Goal: Information Seeking & Learning: Learn about a topic

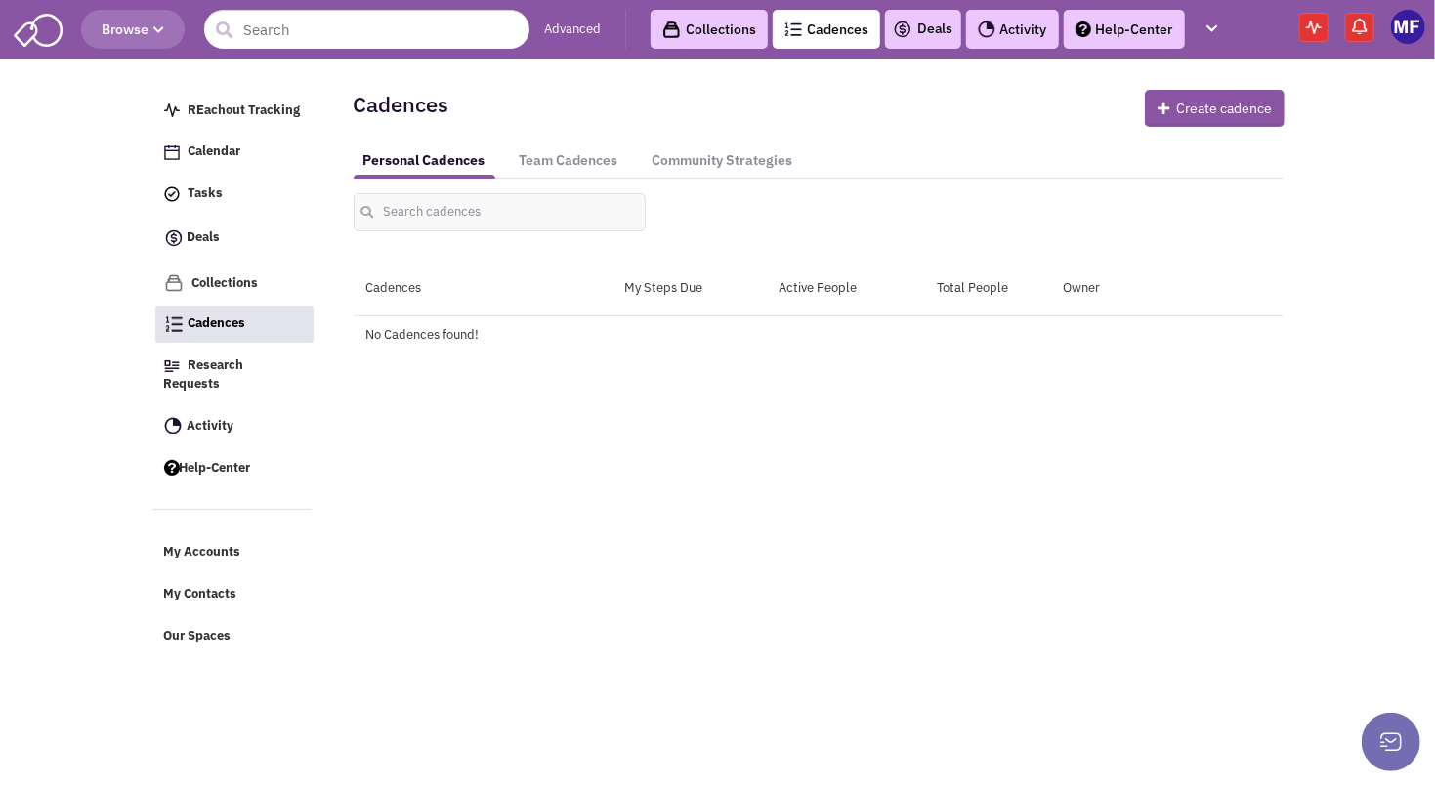
click at [31, 28] on img at bounding box center [38, 28] width 49 height 37
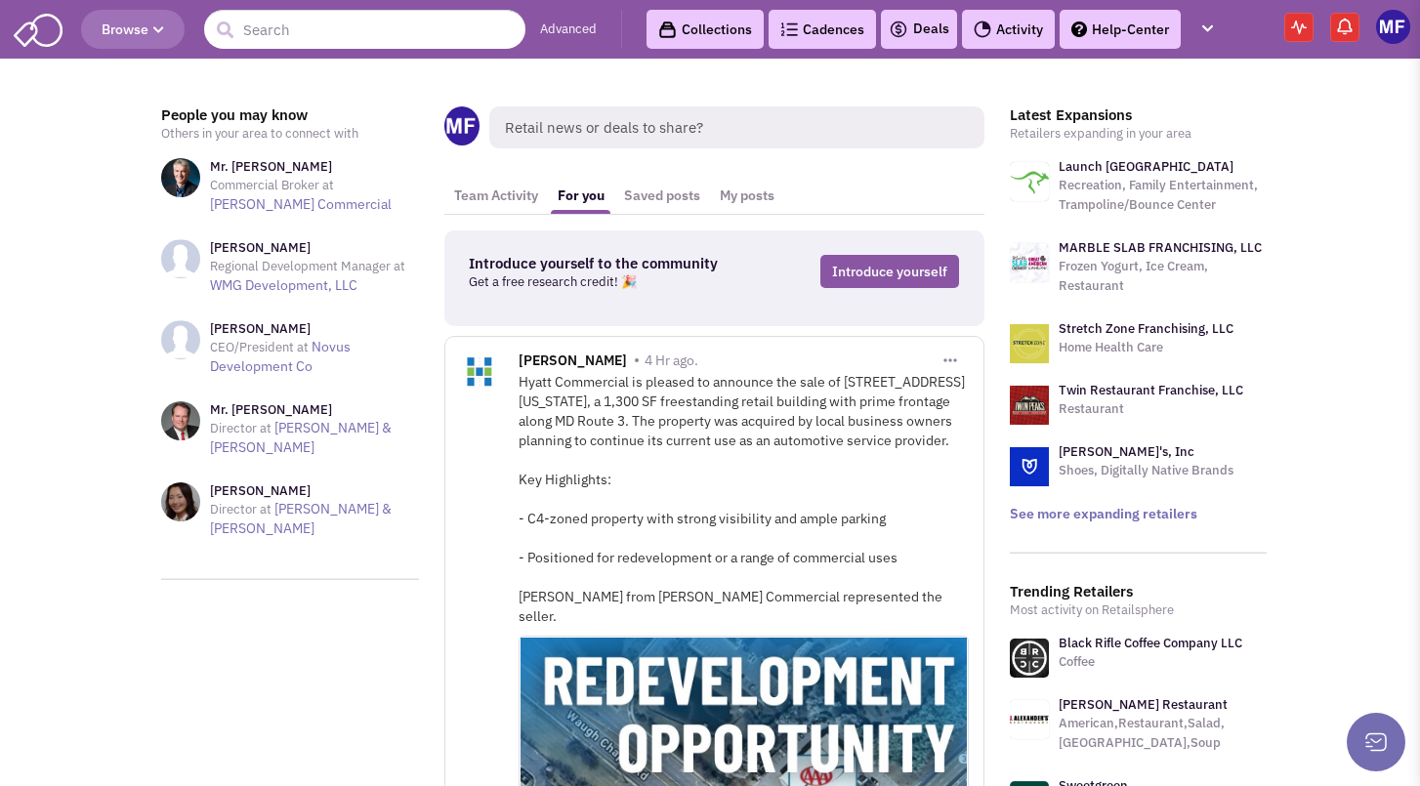
click at [164, 32] on icon "button" at bounding box center [158, 30] width 11 height 12
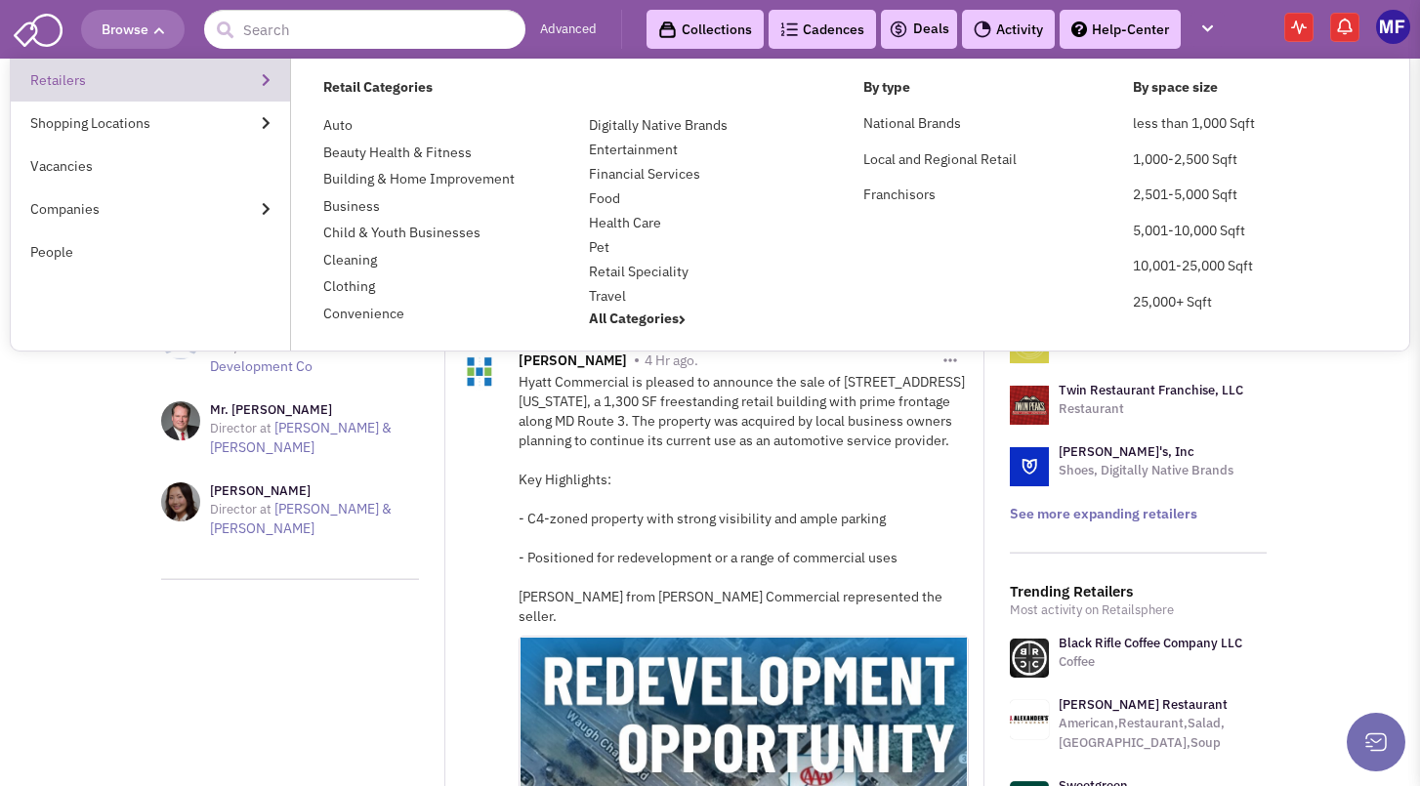
click at [105, 77] on link "Retailers" at bounding box center [150, 80] width 279 height 43
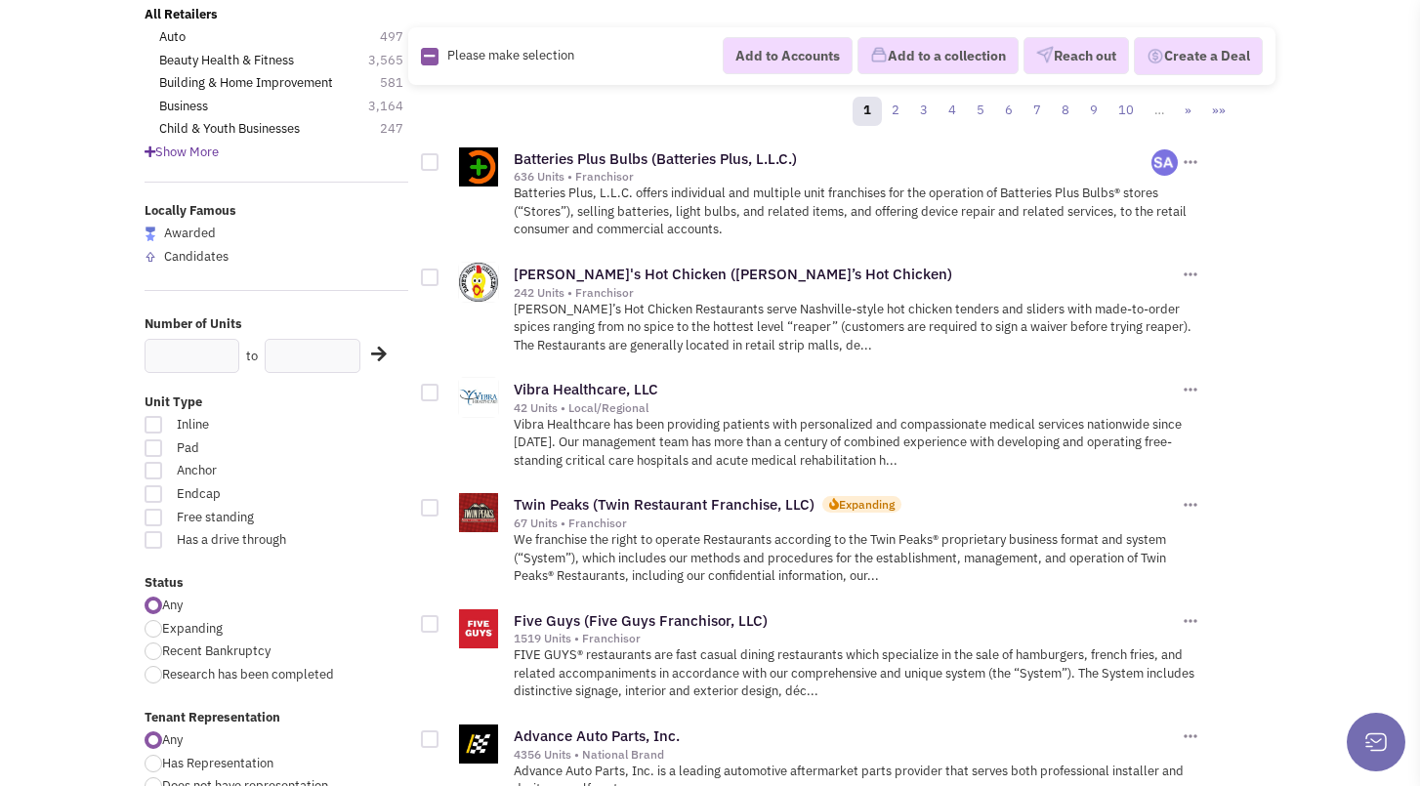
scroll to position [293, 0]
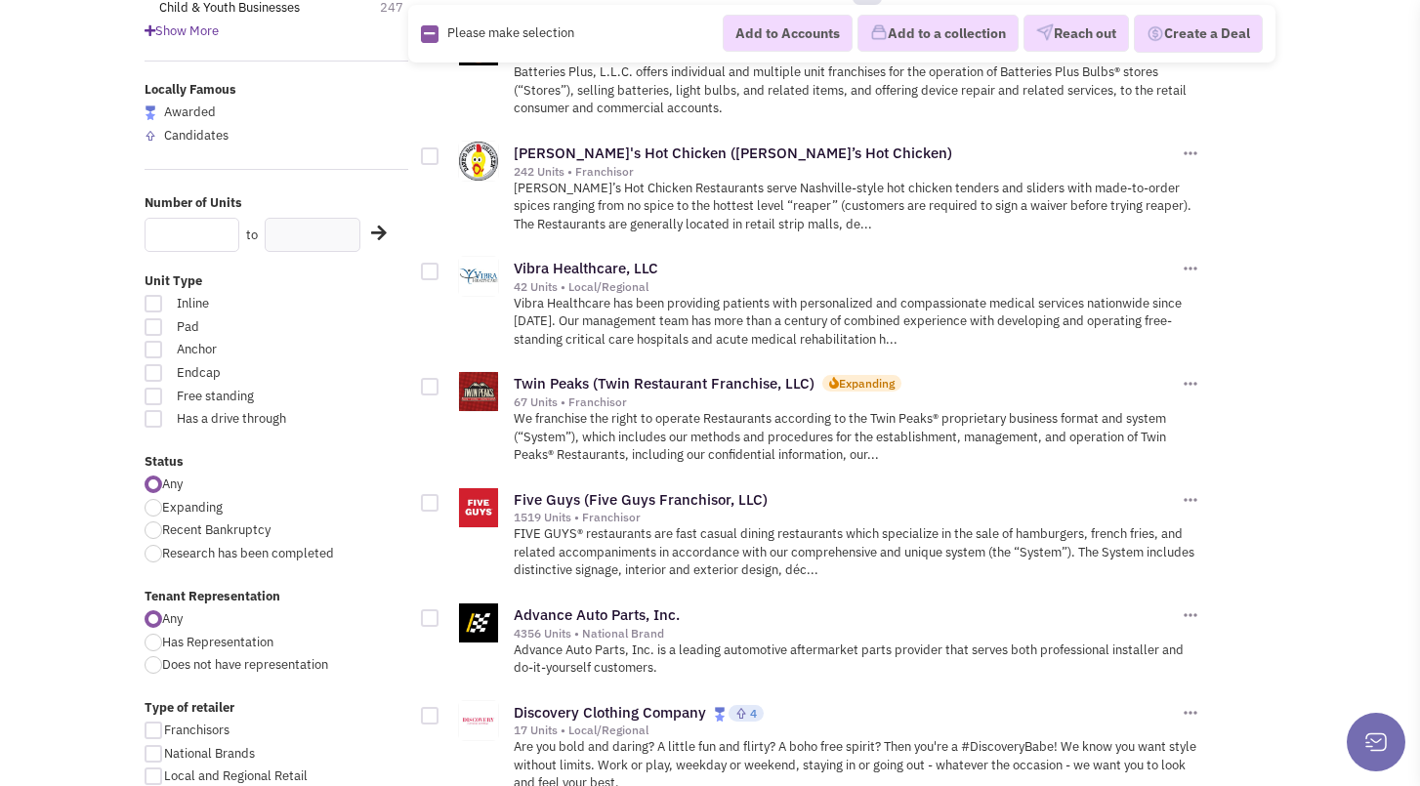
click at [197, 248] on input "text" at bounding box center [192, 235] width 95 height 34
type input "15000"
click at [385, 233] on icon at bounding box center [379, 233] width 16 height 18
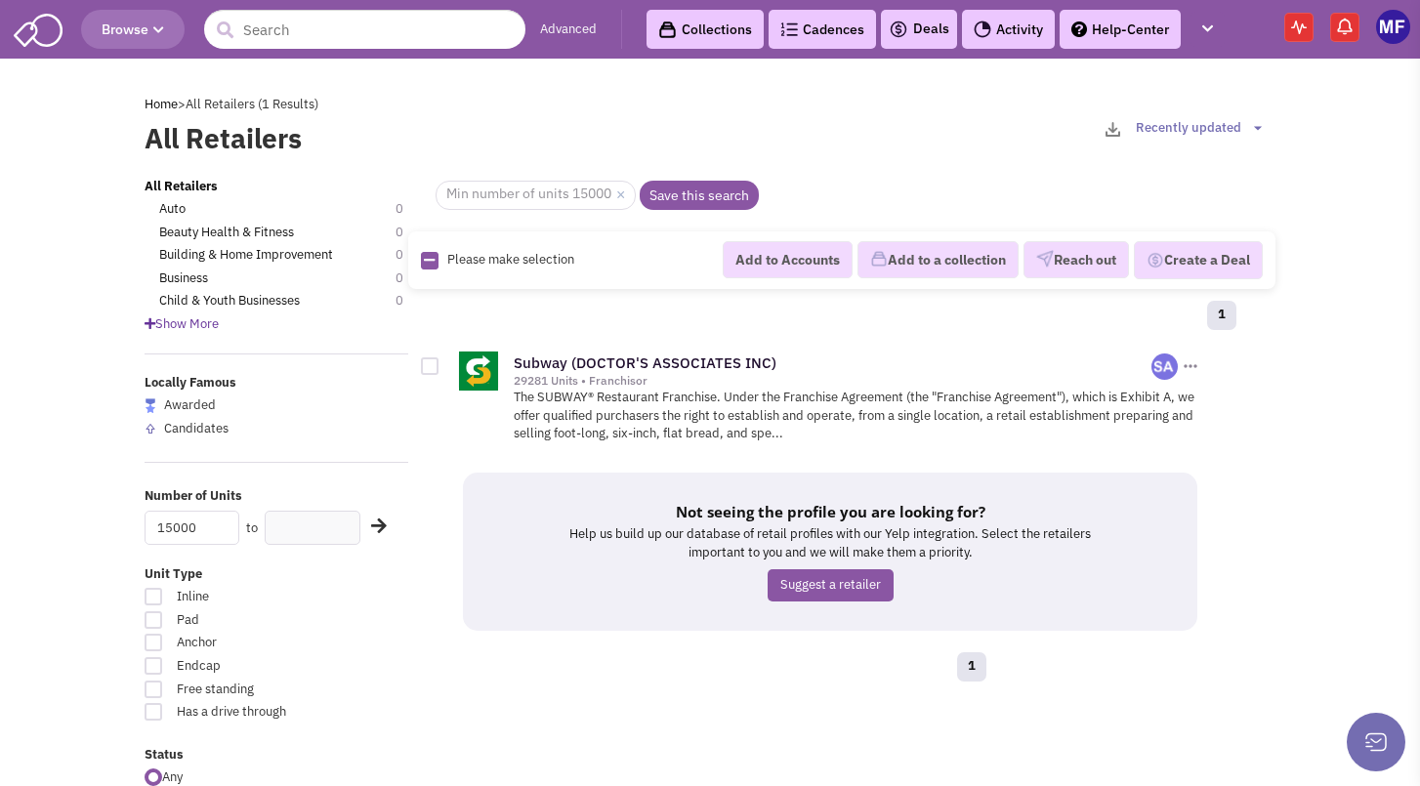
drag, startPoint x: 195, startPoint y: 528, endPoint x: 39, endPoint y: 528, distance: 156.3
click at [383, 523] on icon at bounding box center [379, 526] width 16 height 18
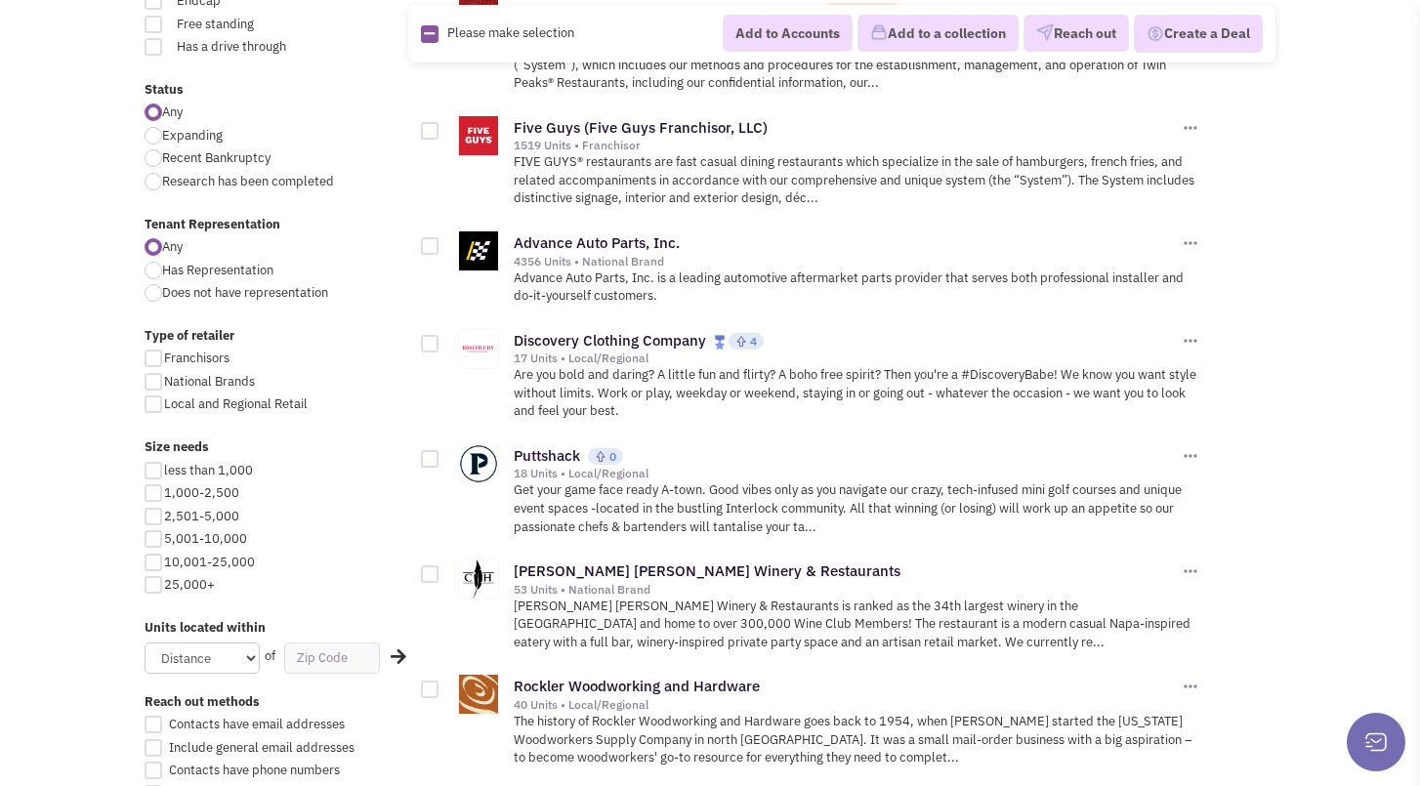
scroll to position [684, 0]
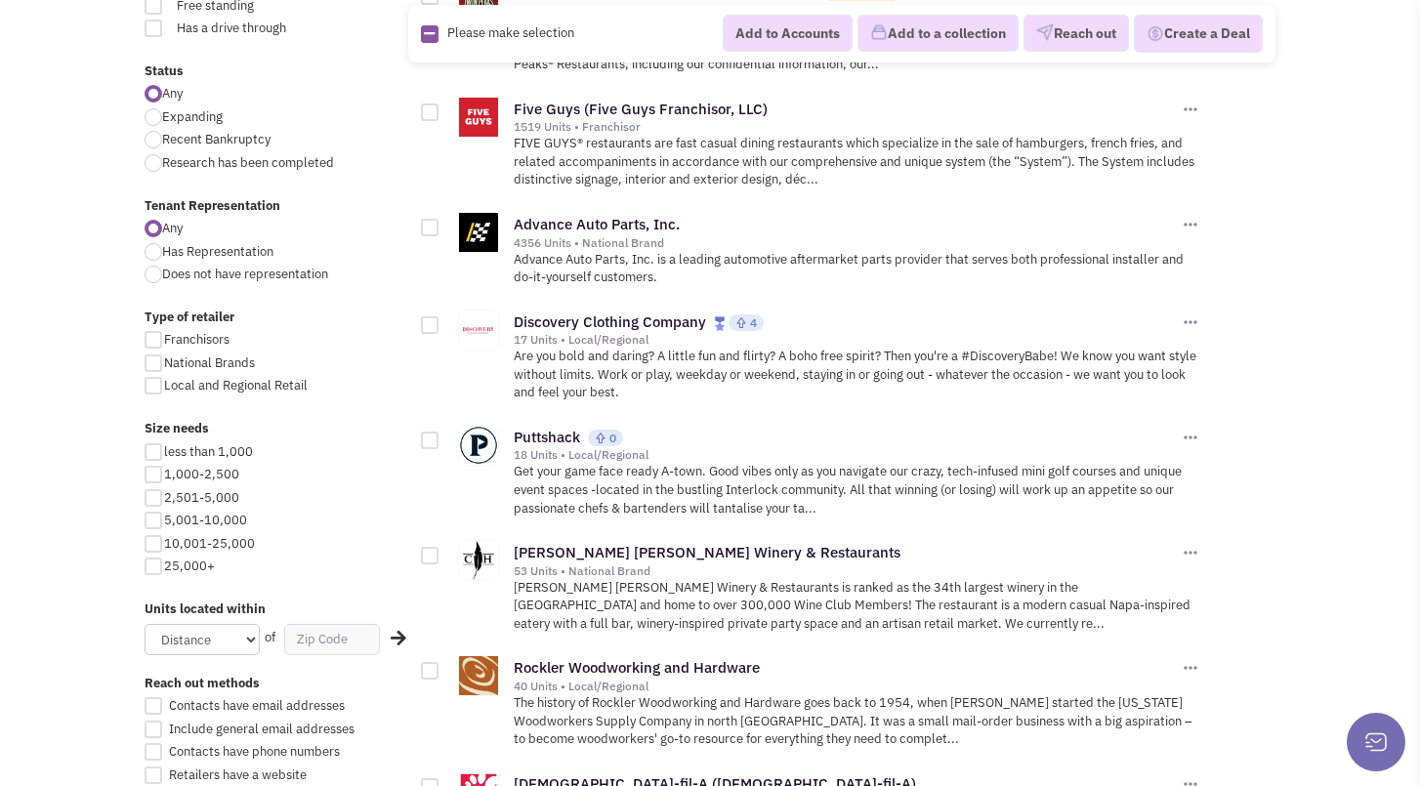
click at [159, 540] on div at bounding box center [154, 544] width 18 height 18
click at [164, 540] on input "10,001-25,000" at bounding box center [170, 545] width 13 height 13
checkbox input "true"
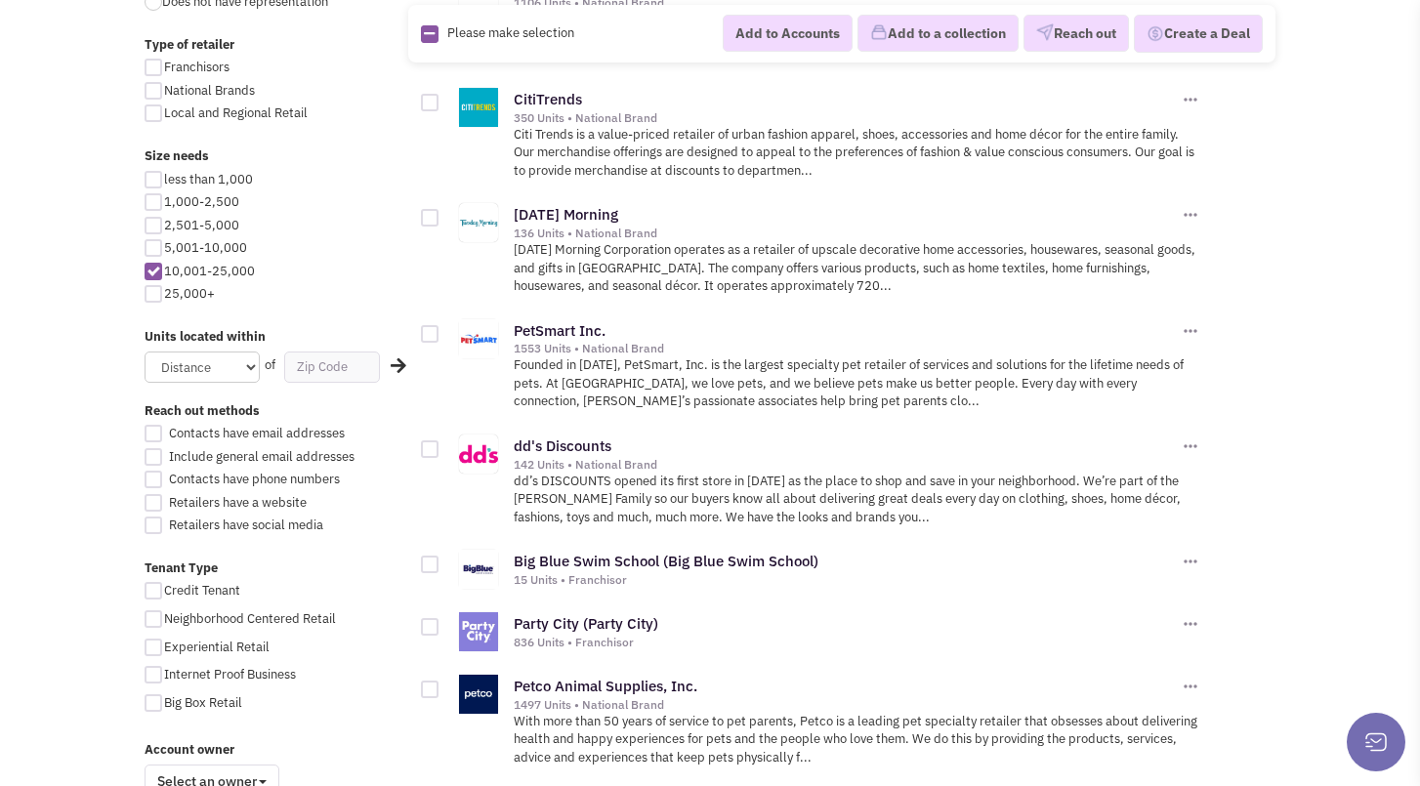
scroll to position [977, 0]
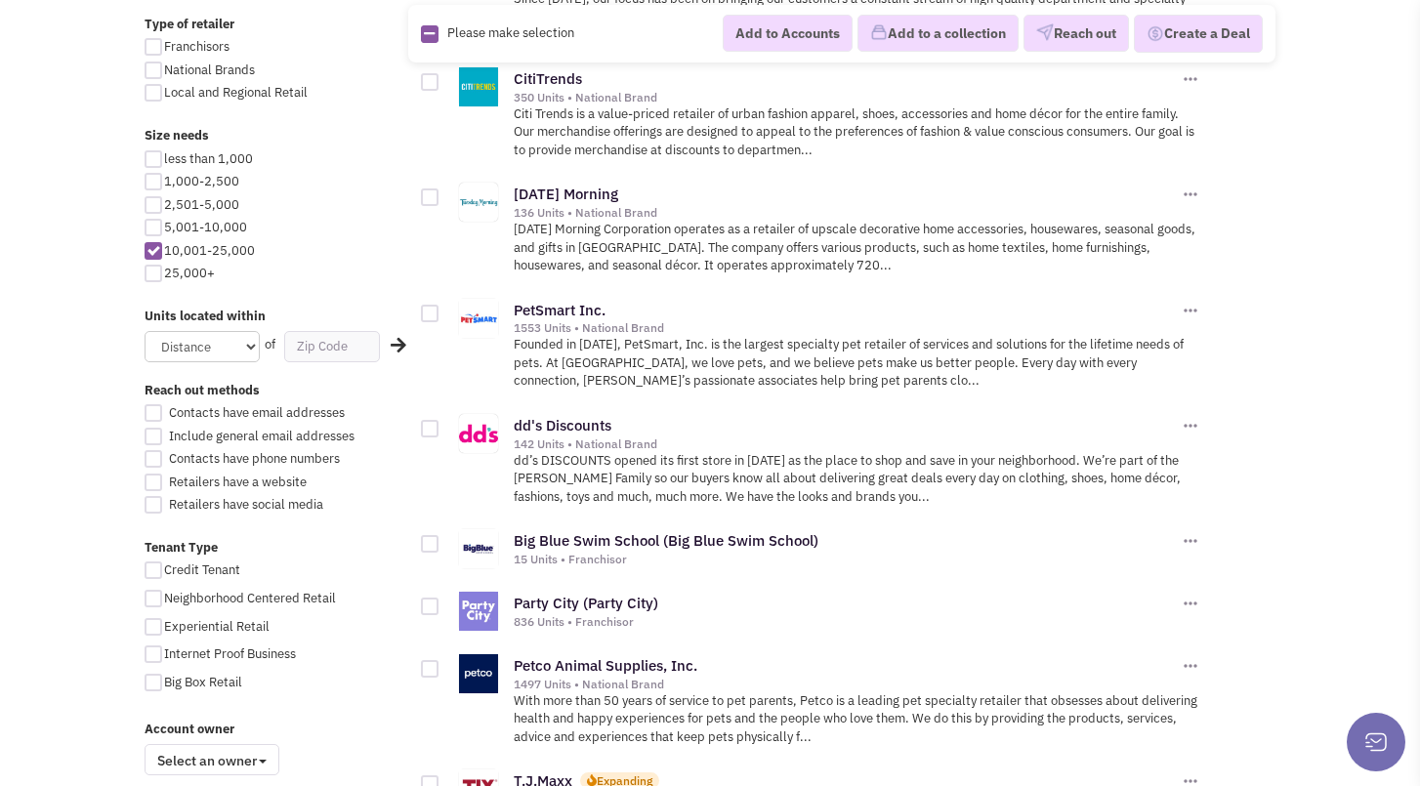
click at [153, 269] on div at bounding box center [154, 274] width 18 height 18
click at [164, 269] on input "25,000+" at bounding box center [170, 275] width 13 height 13
checkbox input "true"
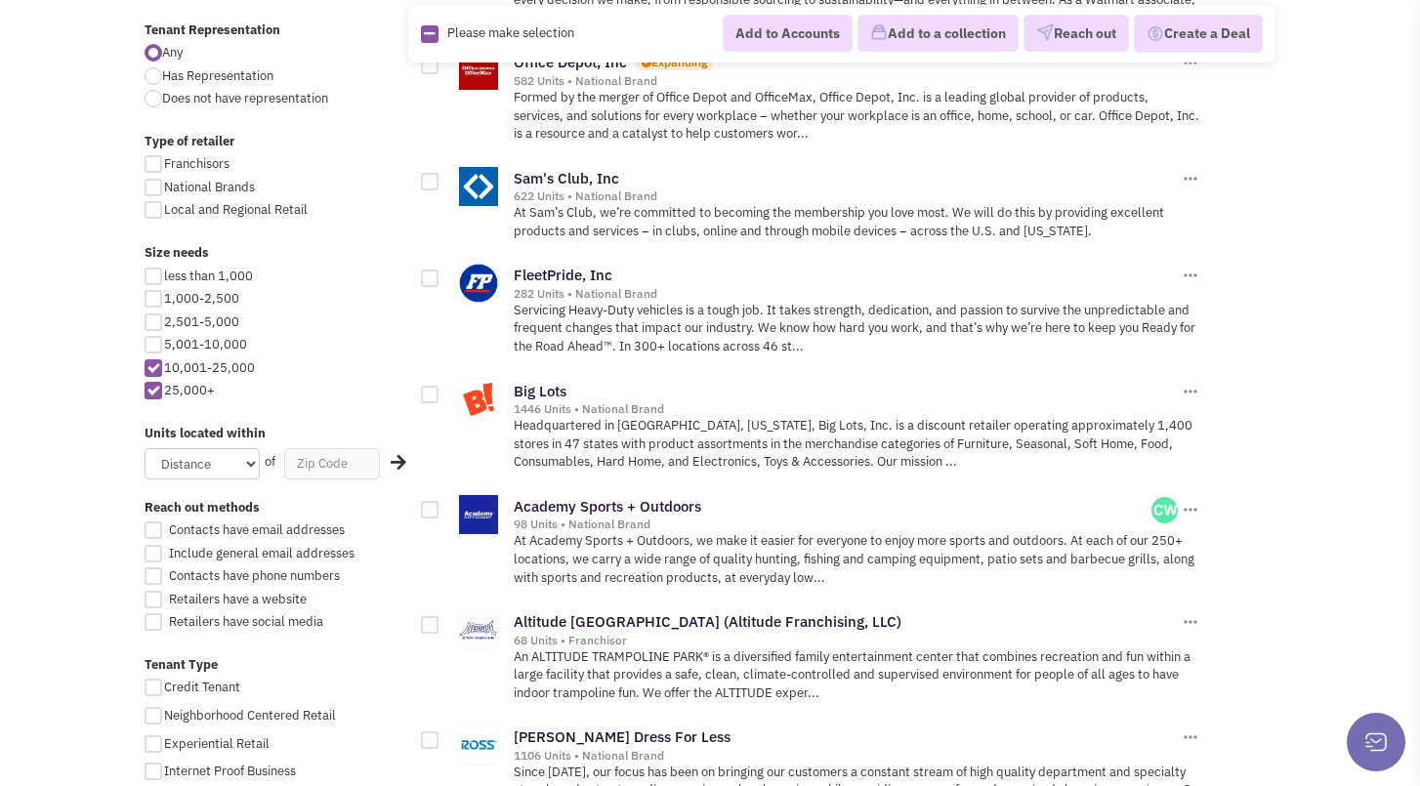
scroll to position [977, 0]
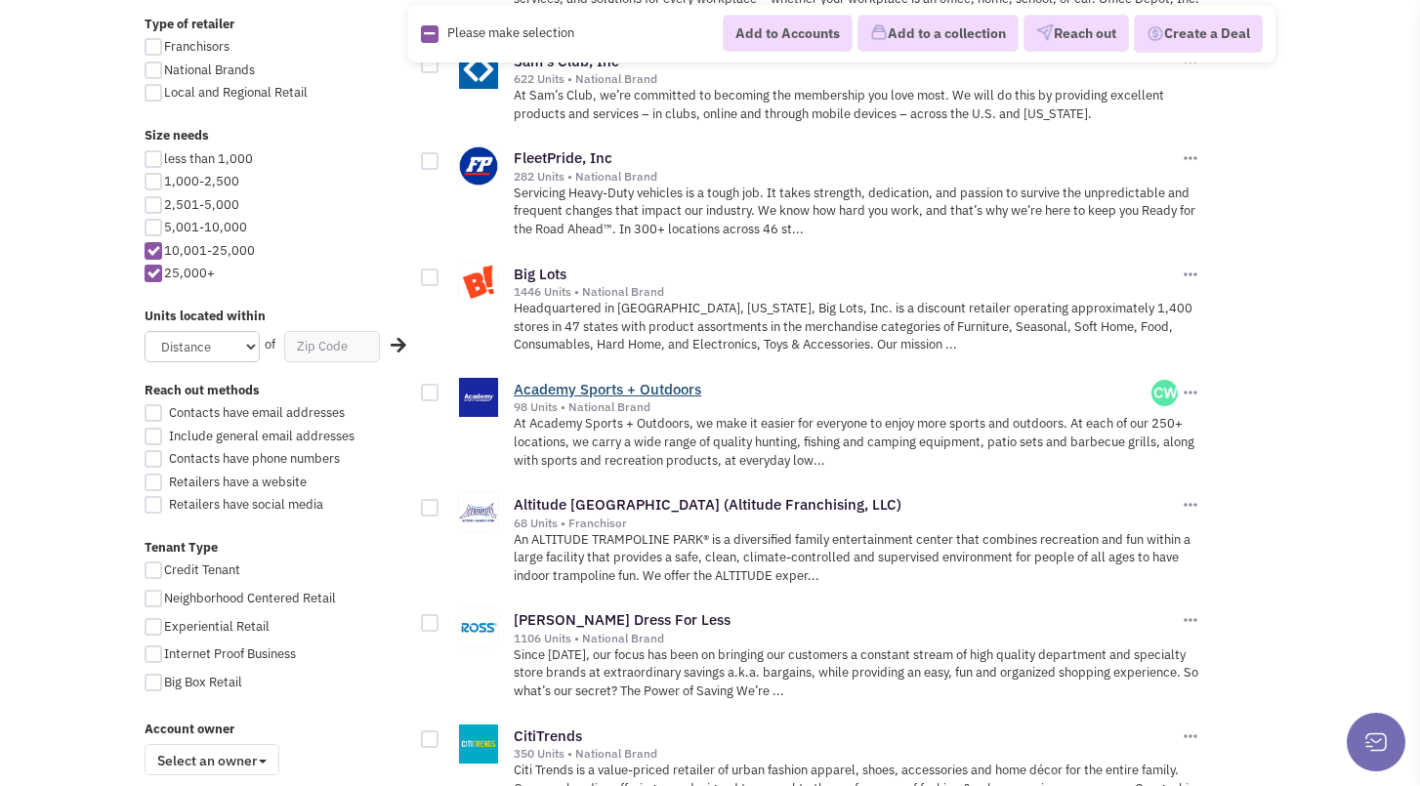
click at [603, 382] on link "Academy Sports + Outdoors" at bounding box center [608, 389] width 188 height 19
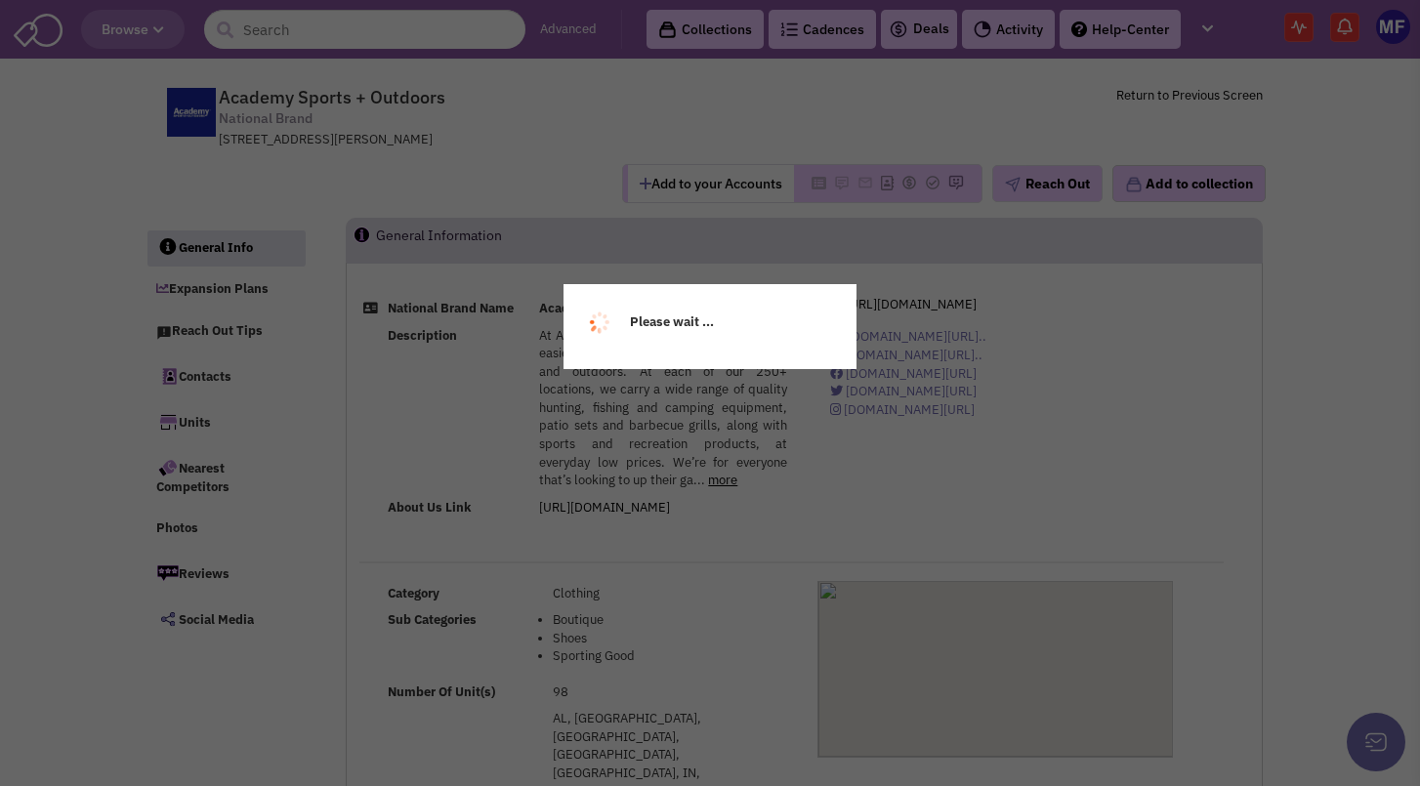
select select
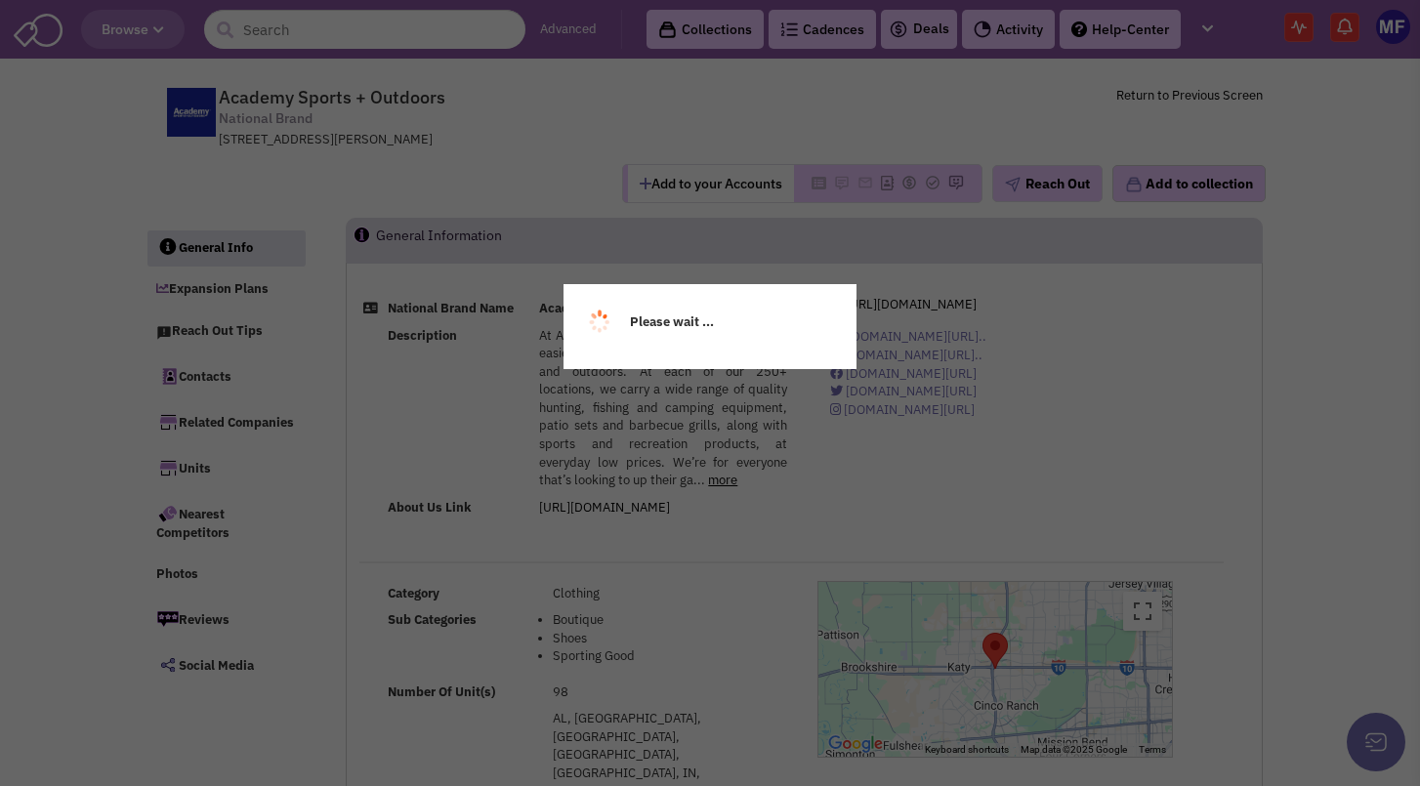
select select
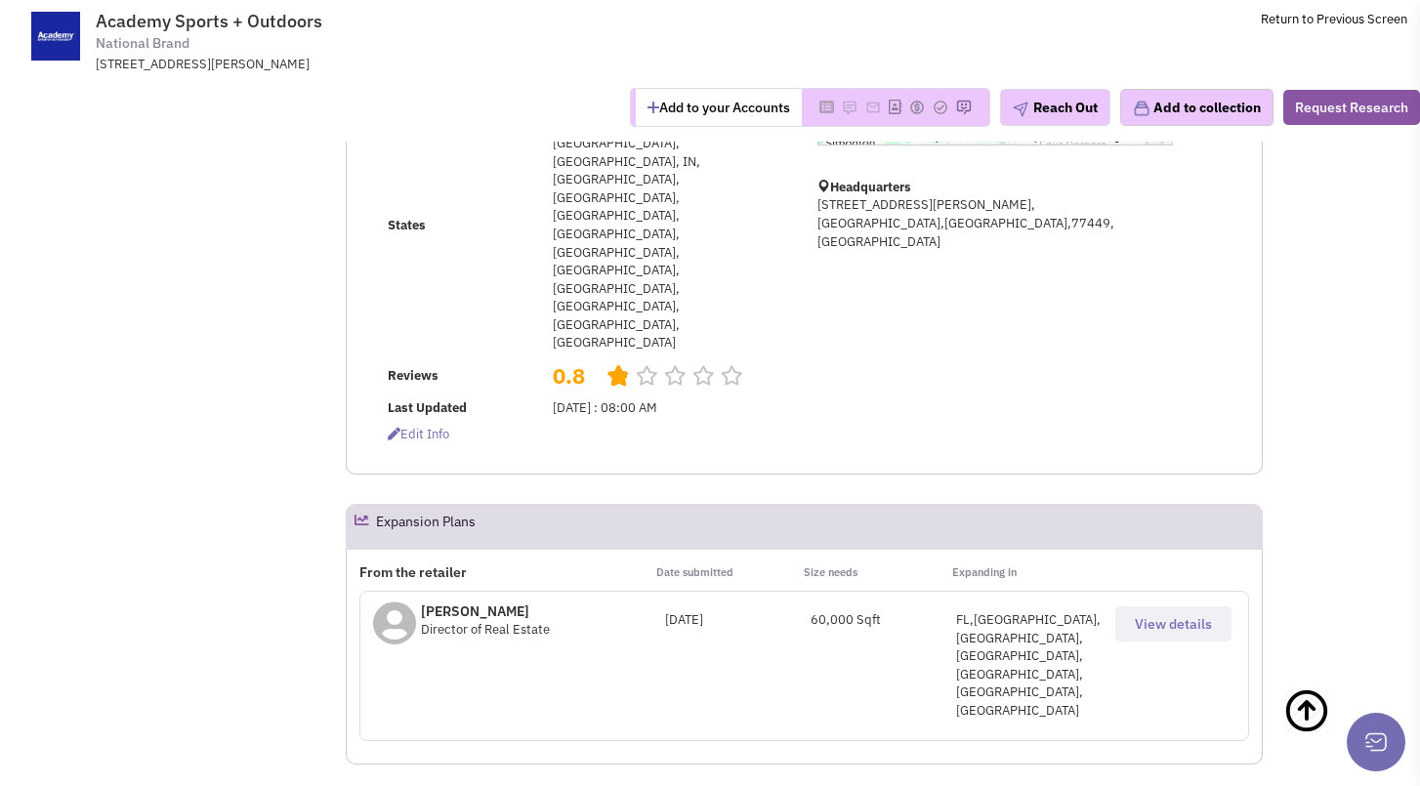
scroll to position [488, 0]
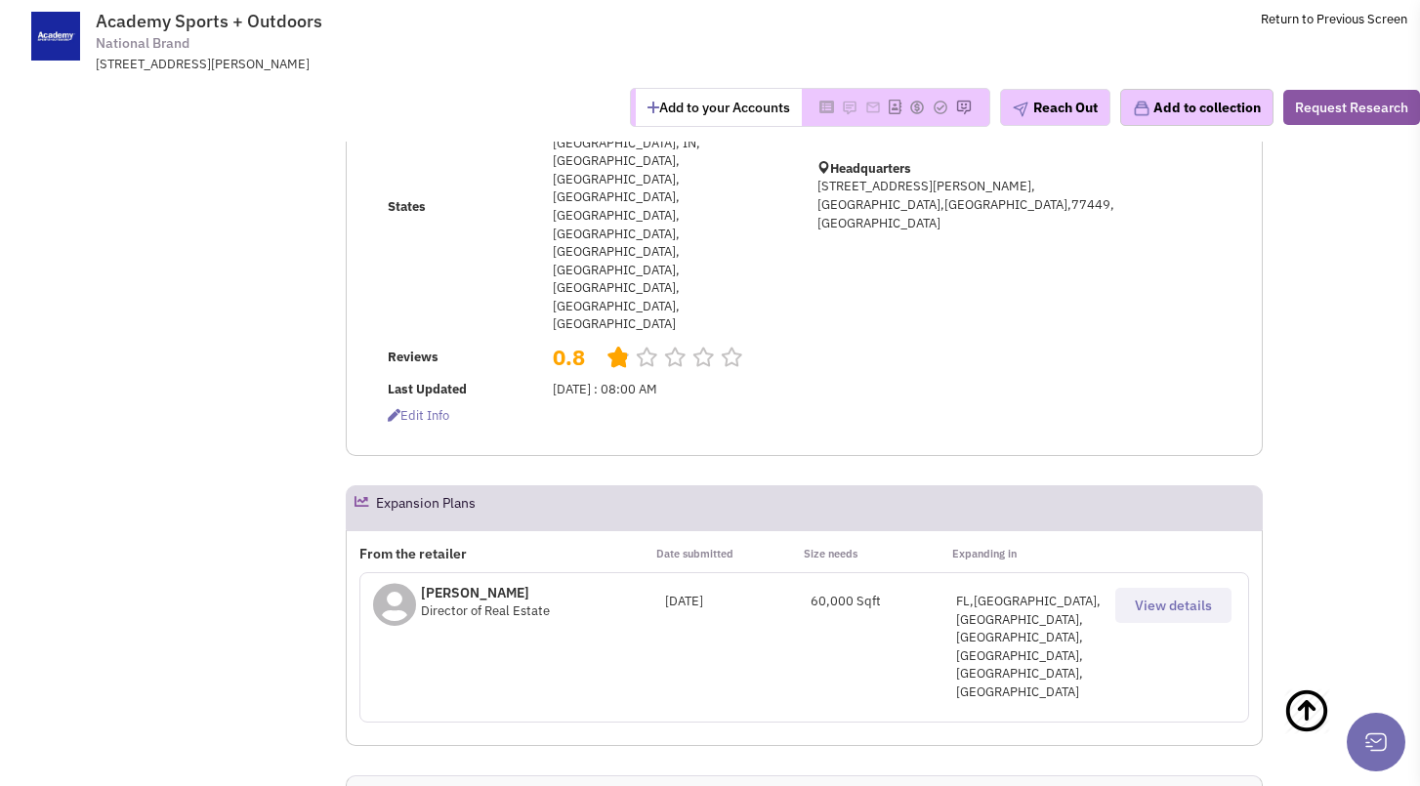
click at [1160, 597] on span "View details" at bounding box center [1173, 606] width 77 height 18
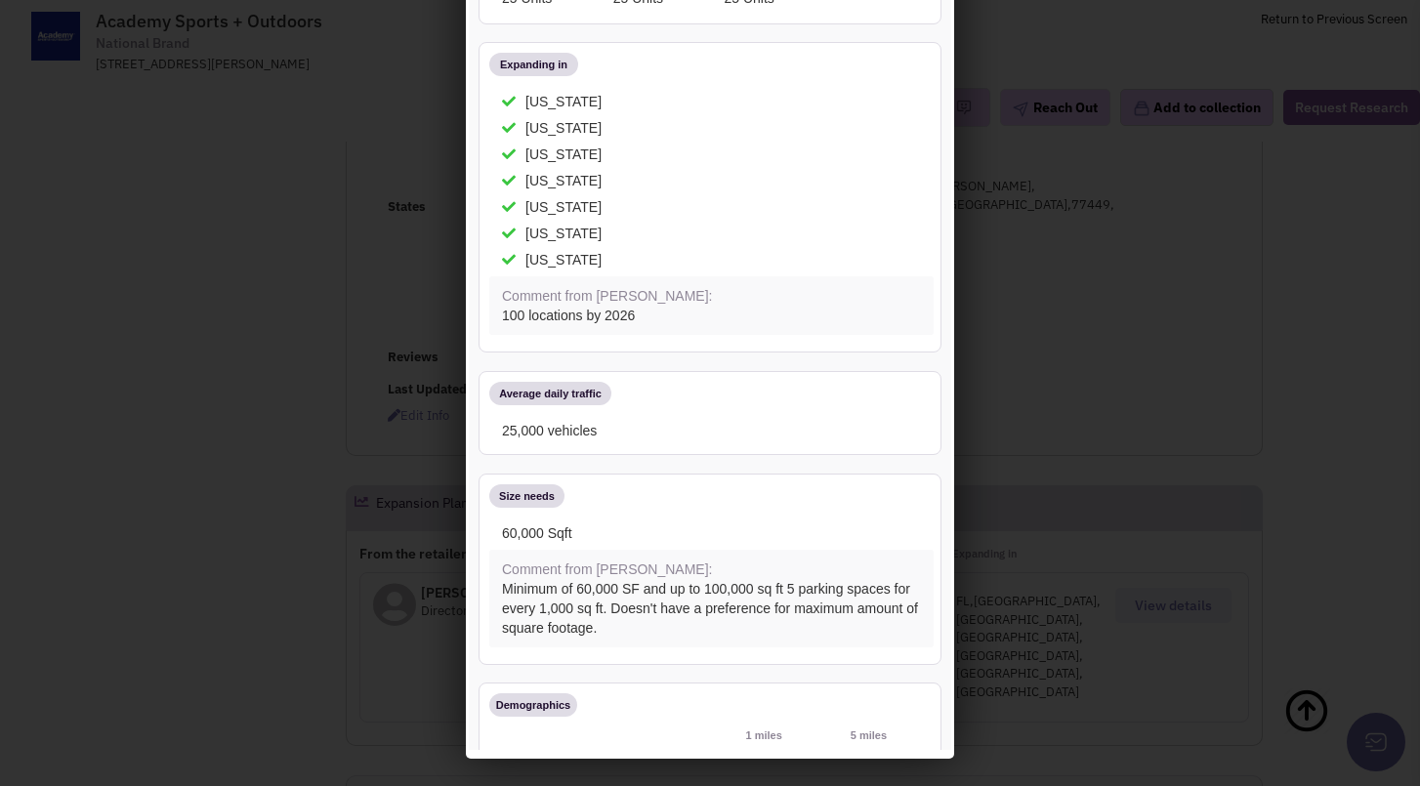
scroll to position [0, 0]
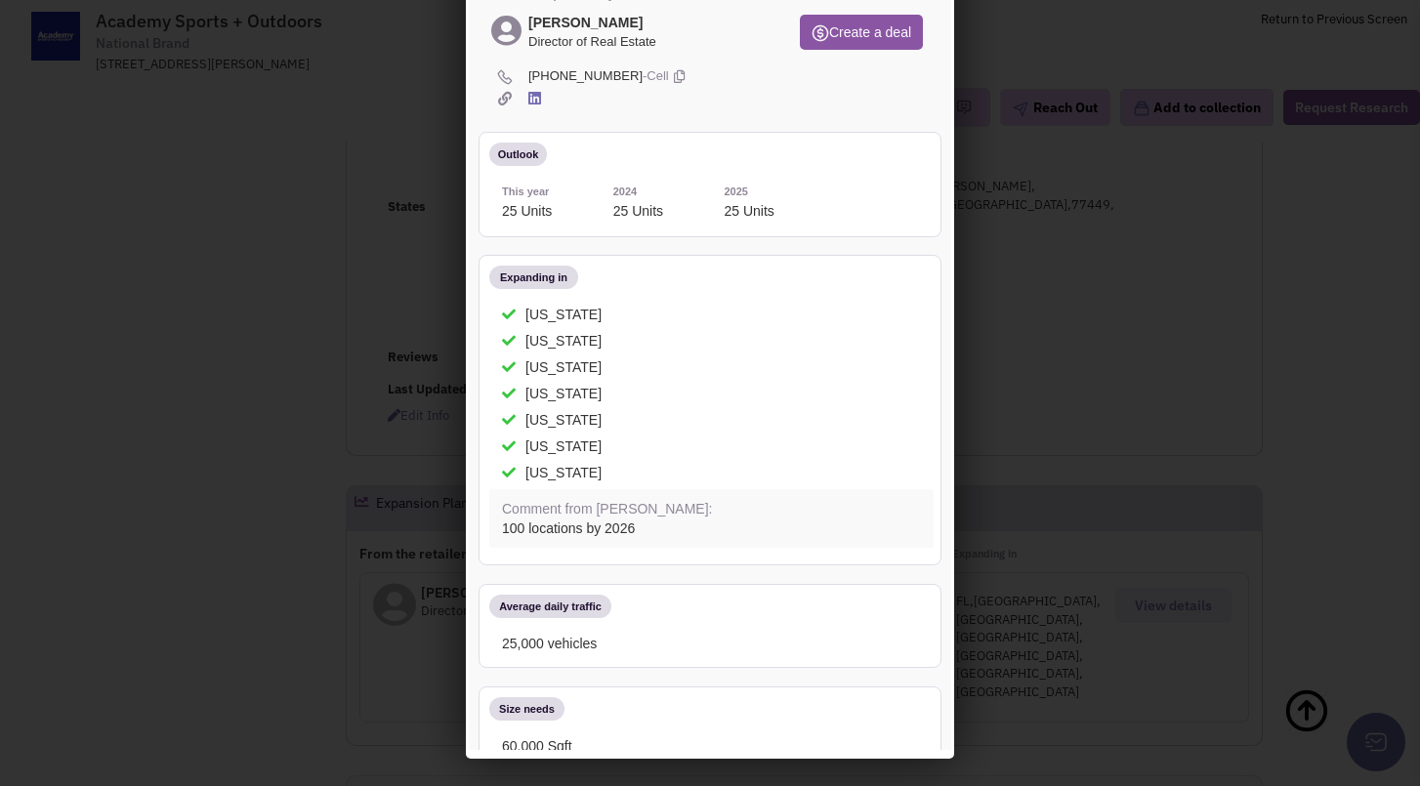
click at [1342, 222] on div at bounding box center [710, 393] width 1420 height 786
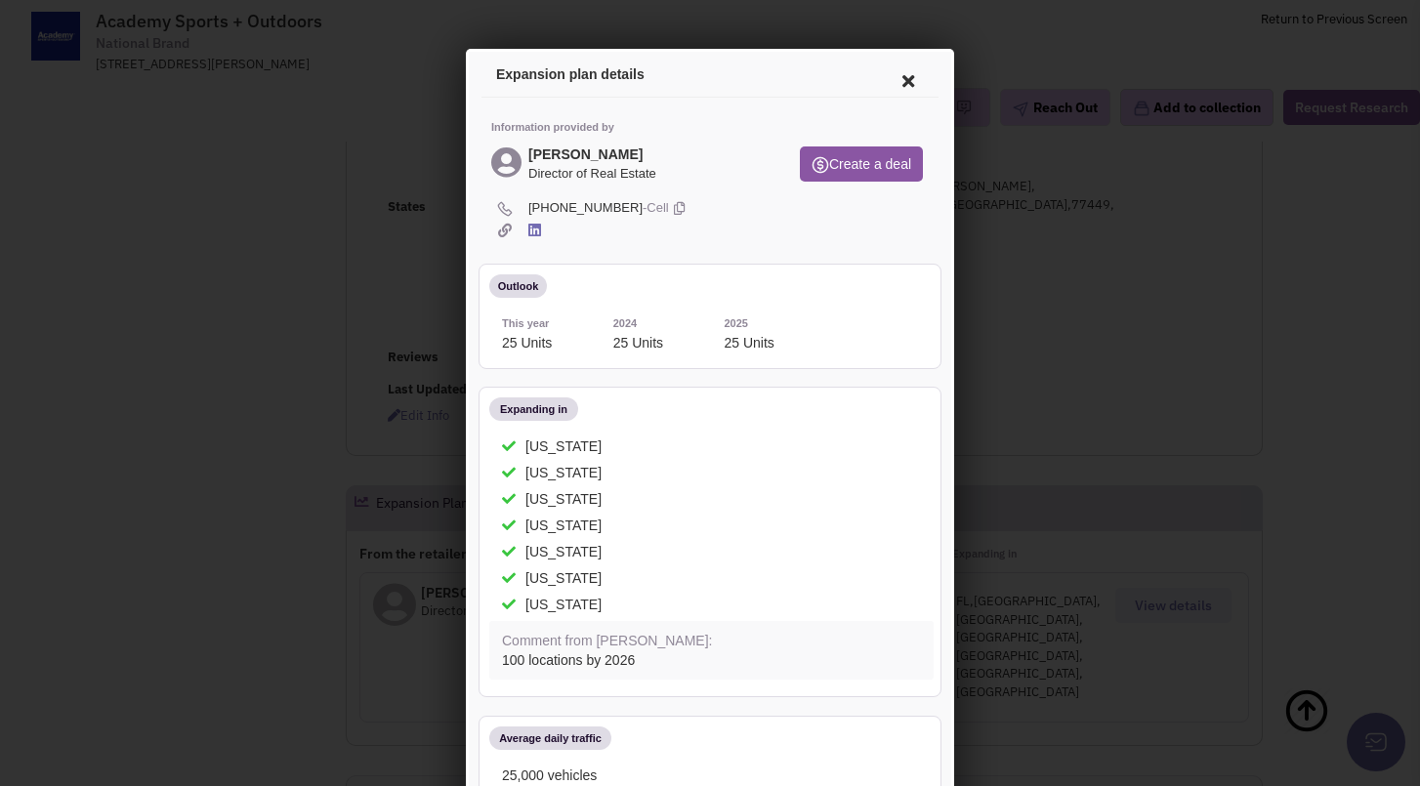
click at [885, 82] on icon at bounding box center [905, 78] width 41 height 47
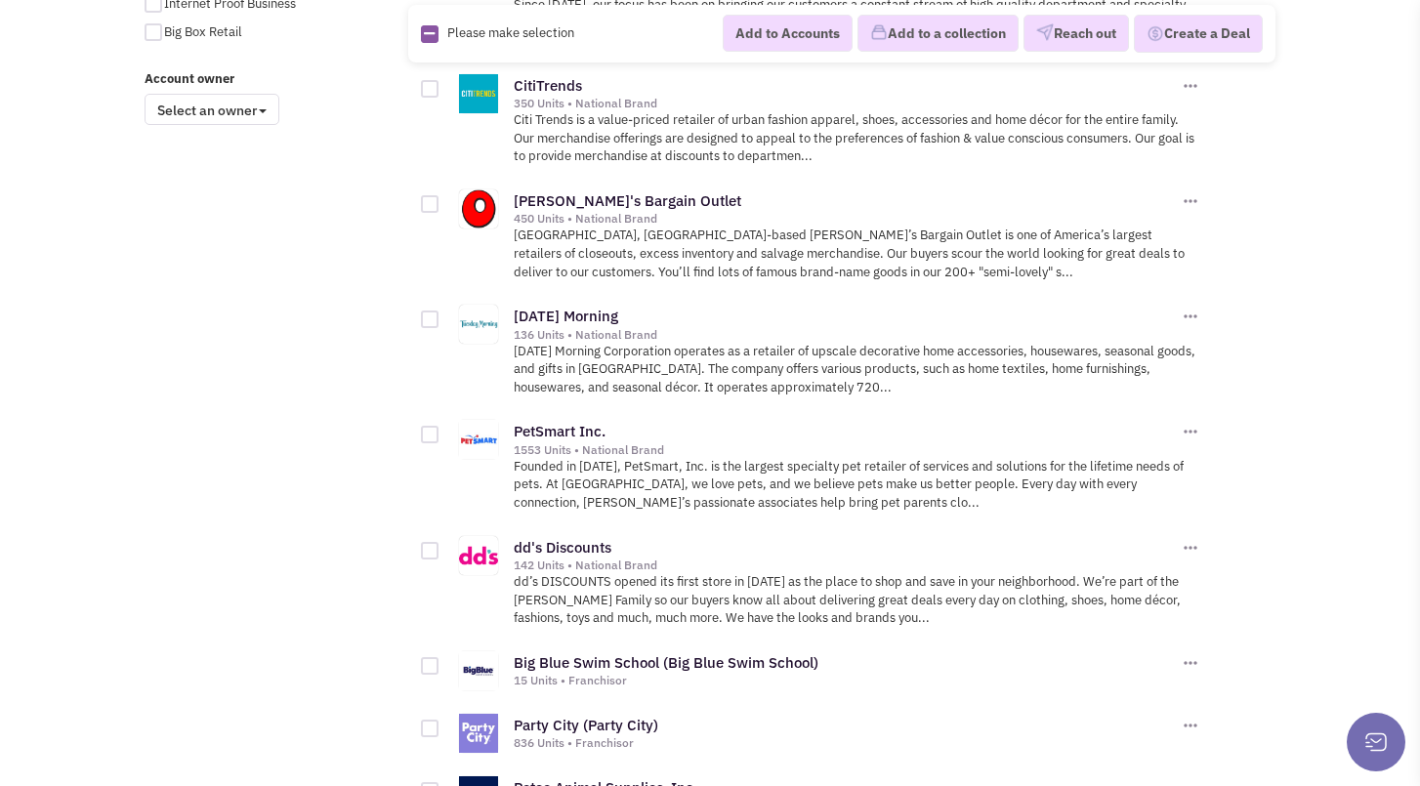
scroll to position [1660, 0]
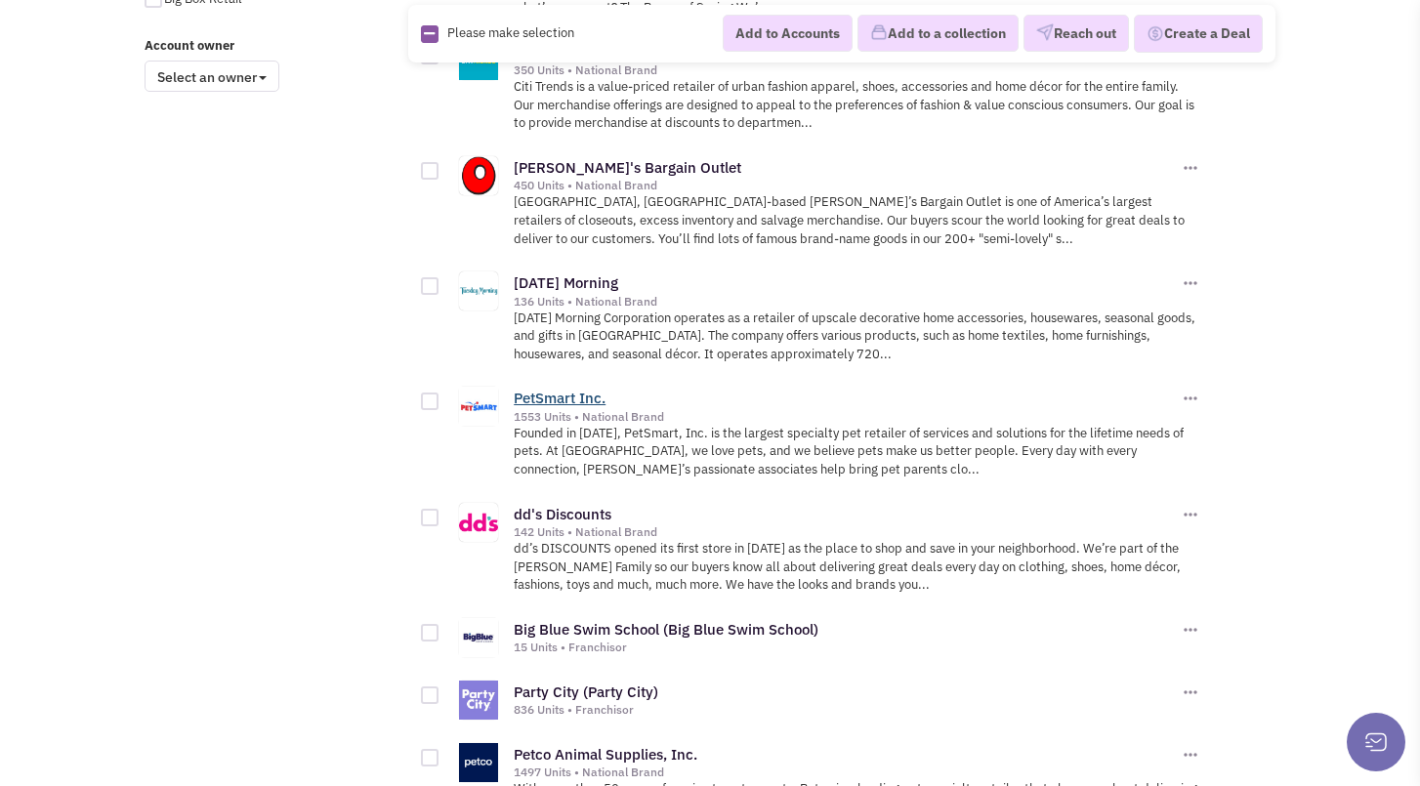
click at [561, 389] on link "PetSmart Inc." at bounding box center [560, 398] width 92 height 19
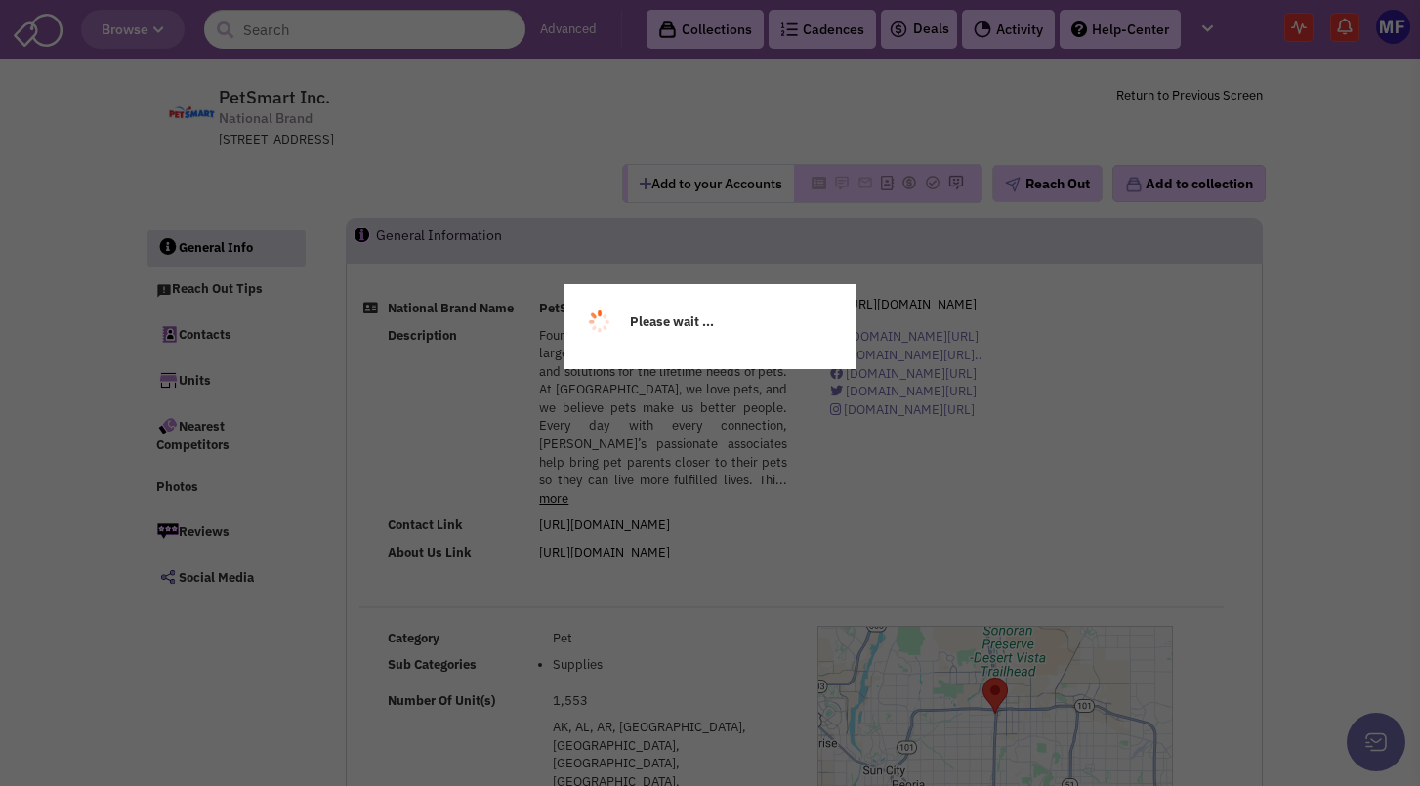
select select
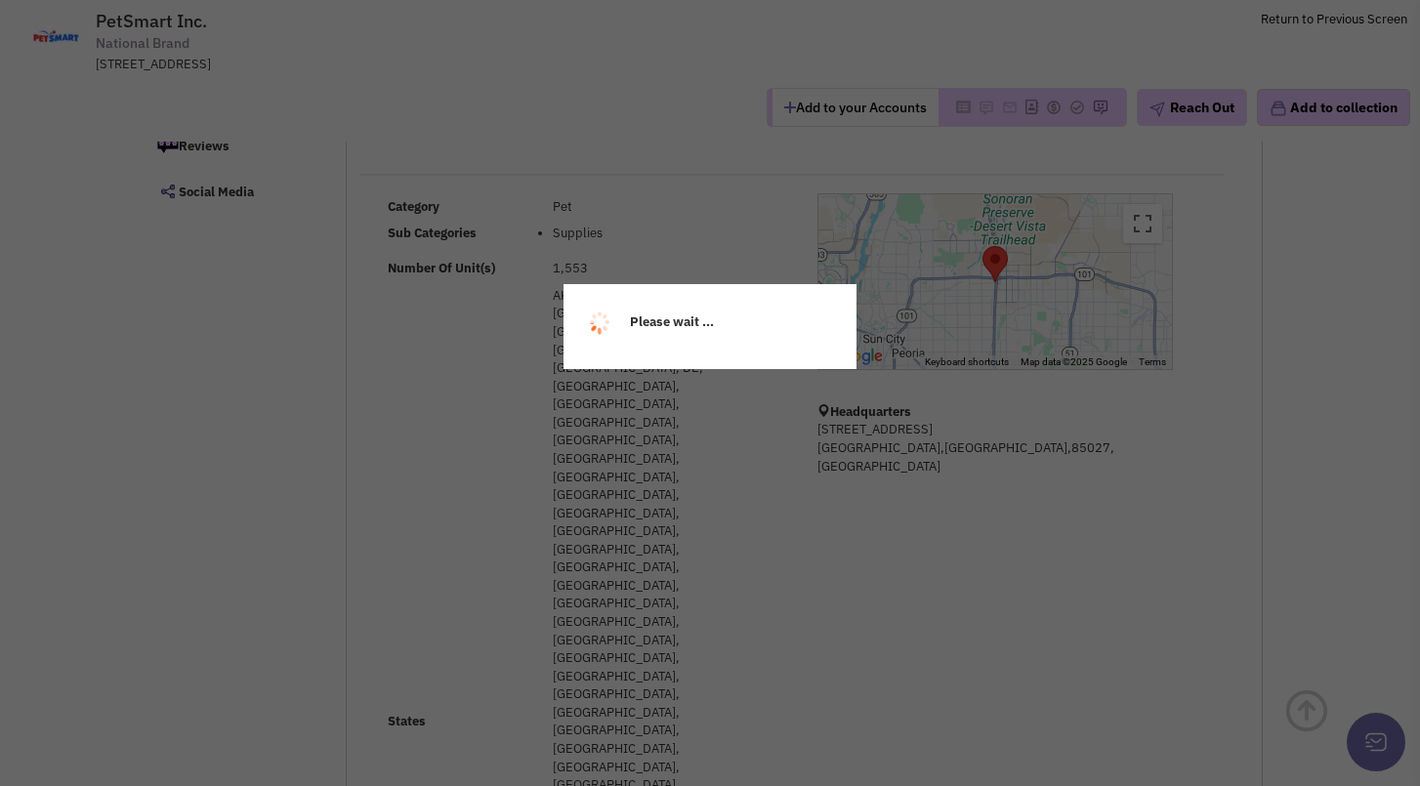
scroll to position [293, 0]
select select
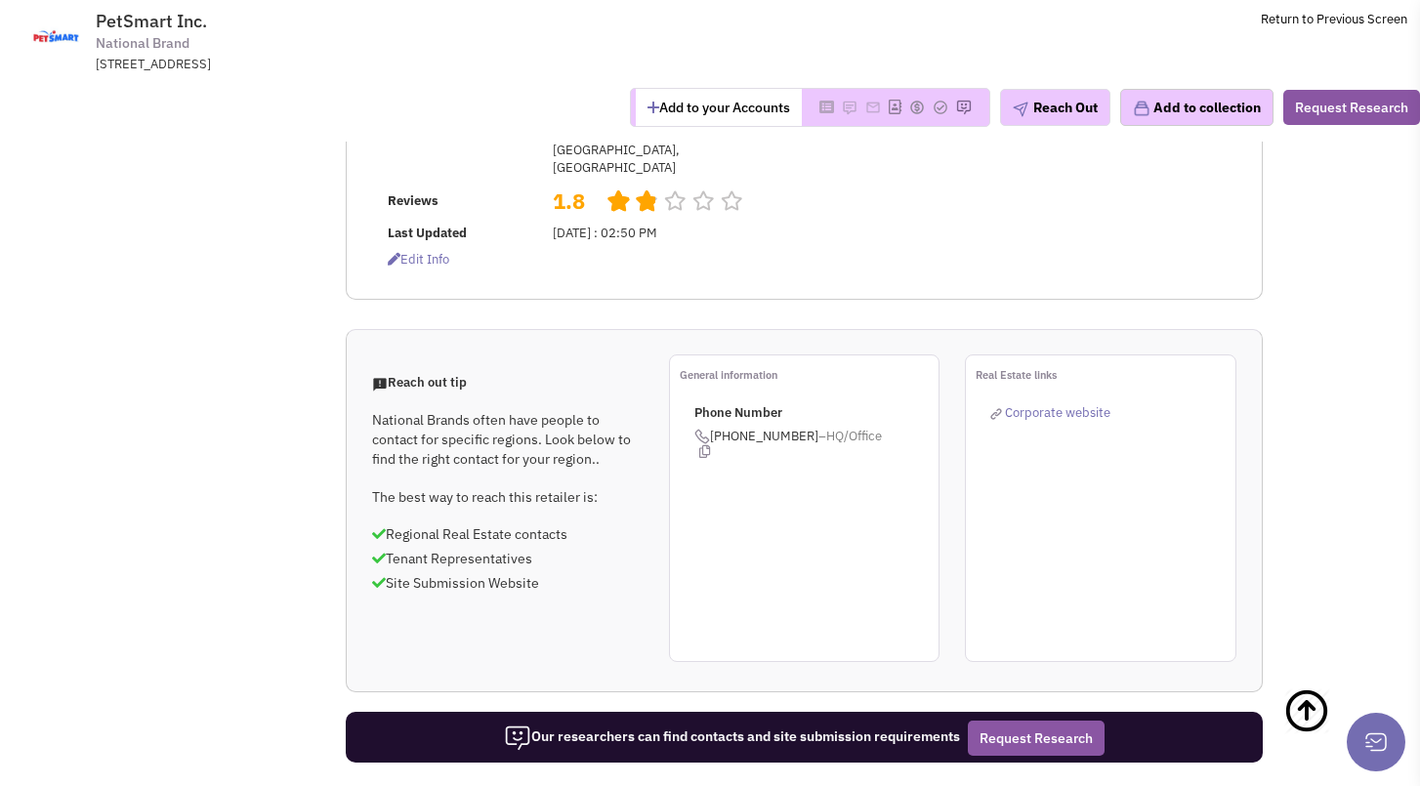
scroll to position [1660, 0]
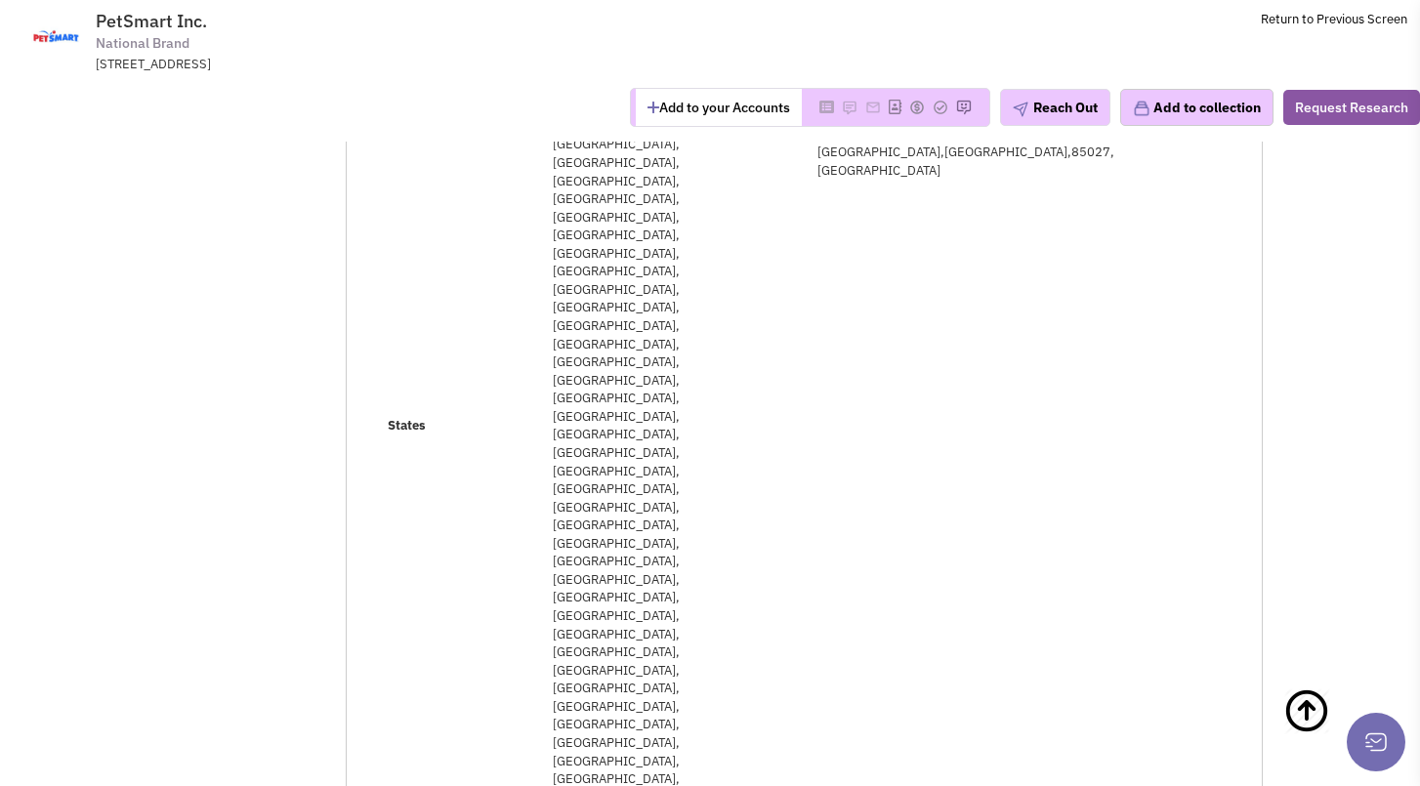
scroll to position [0, 0]
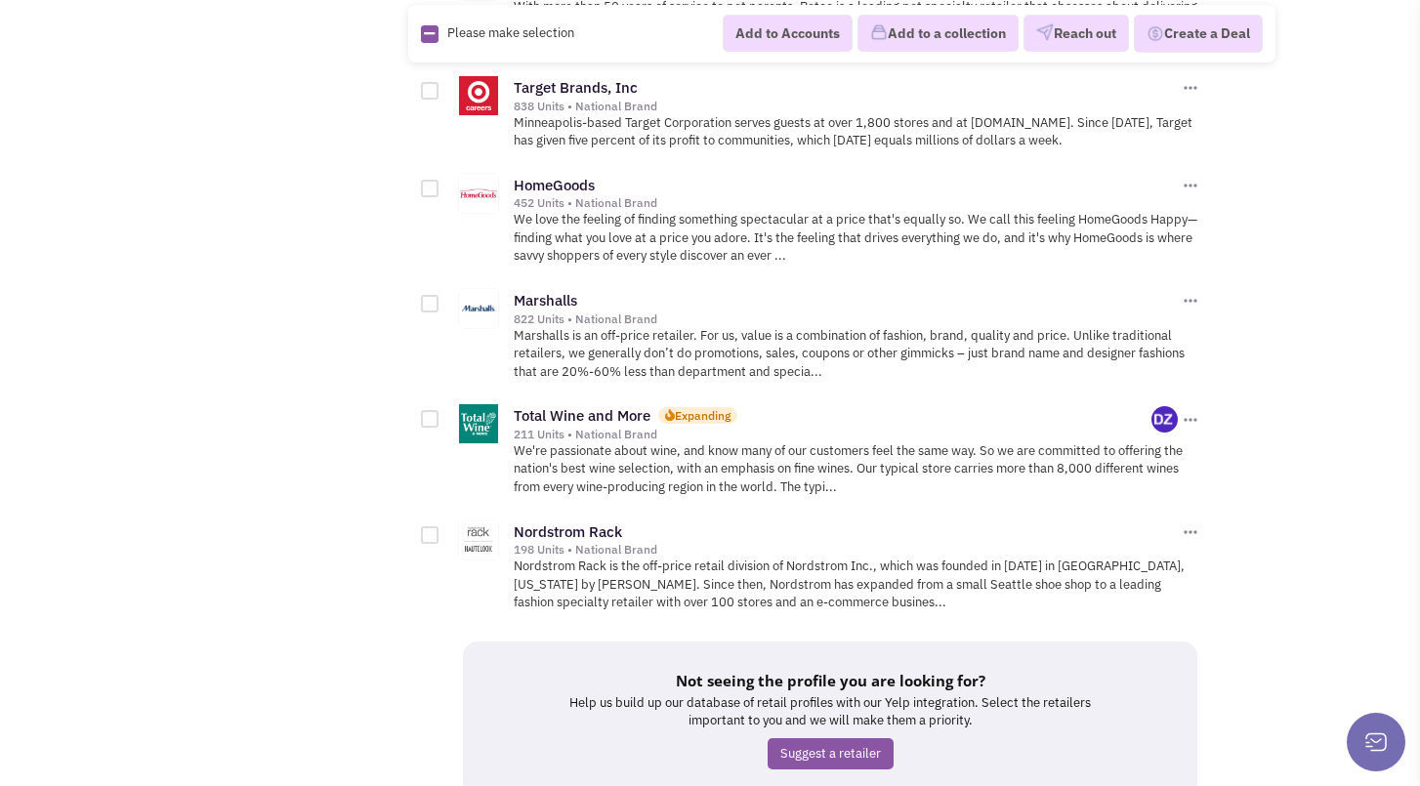
scroll to position [2539, 0]
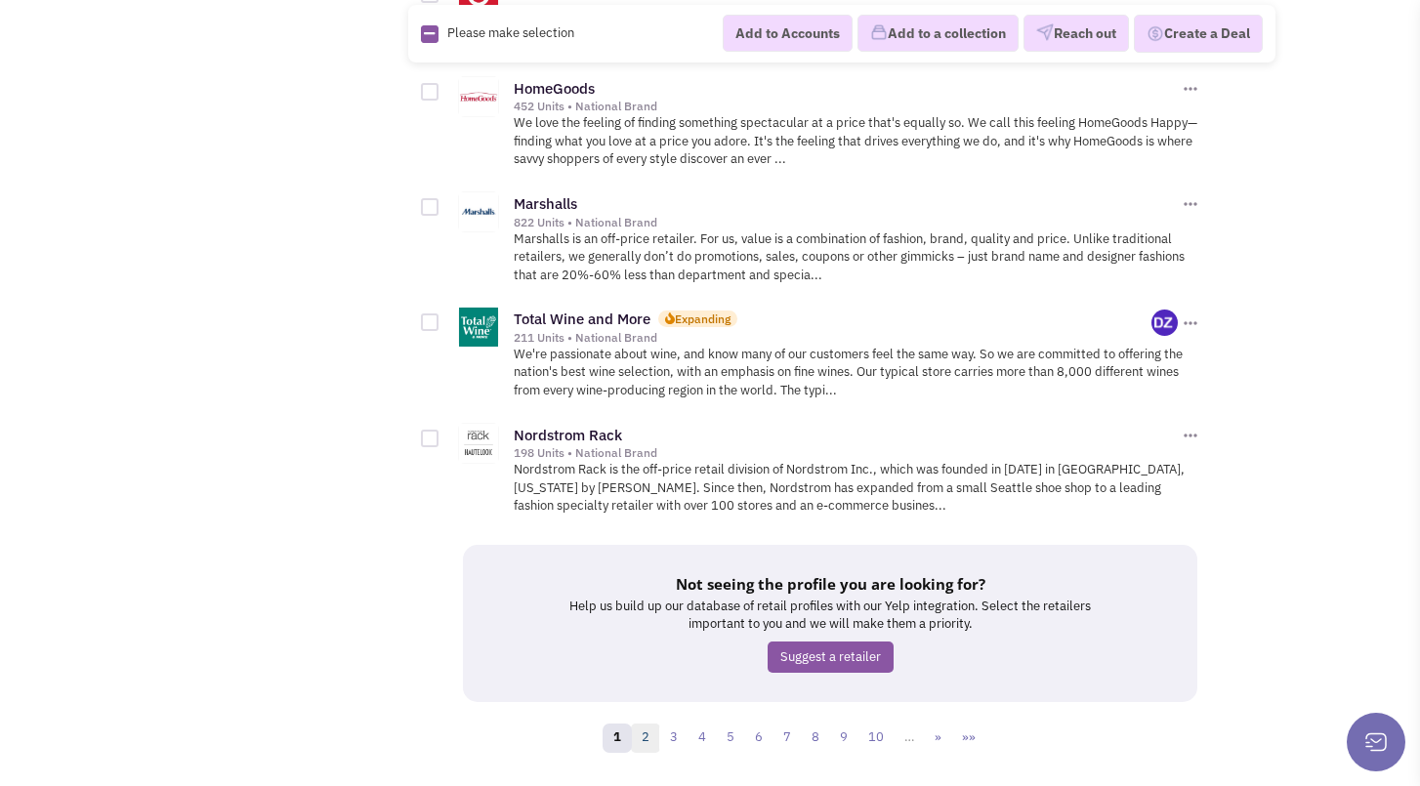
click at [643, 724] on link "2" at bounding box center [645, 738] width 29 height 29
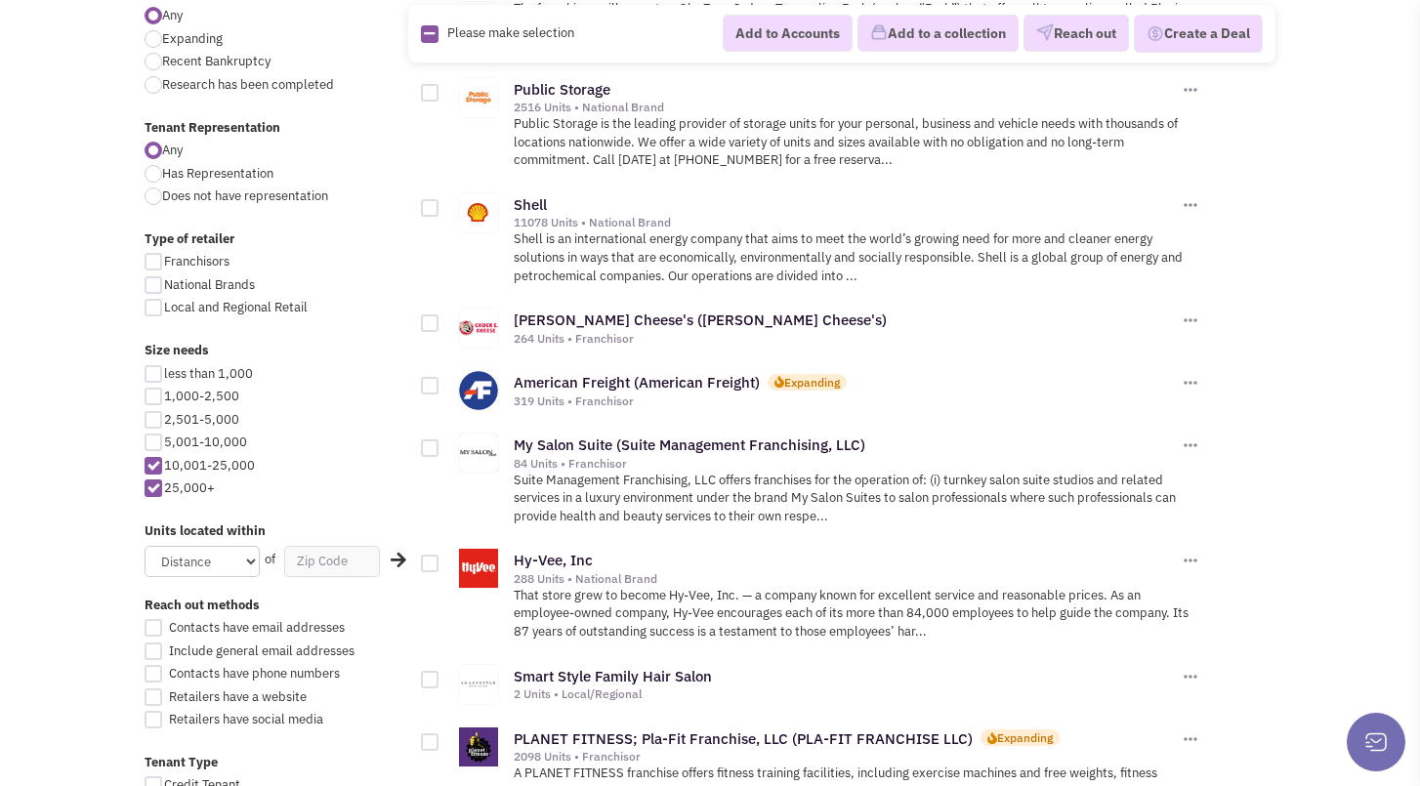
scroll to position [781, 0]
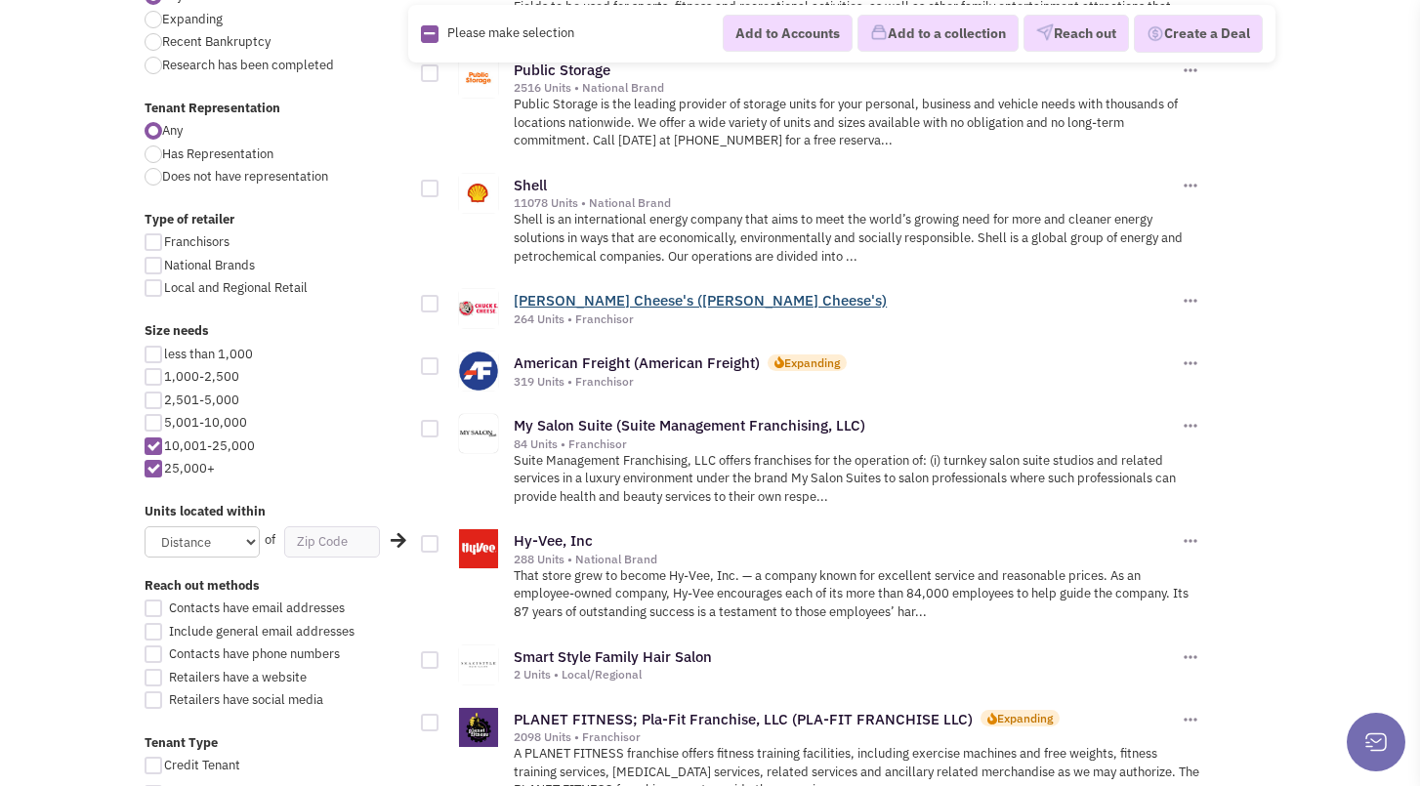
click at [623, 291] on link "Chuck E. Cheese's (Chuck E. Cheese's)" at bounding box center [700, 300] width 373 height 19
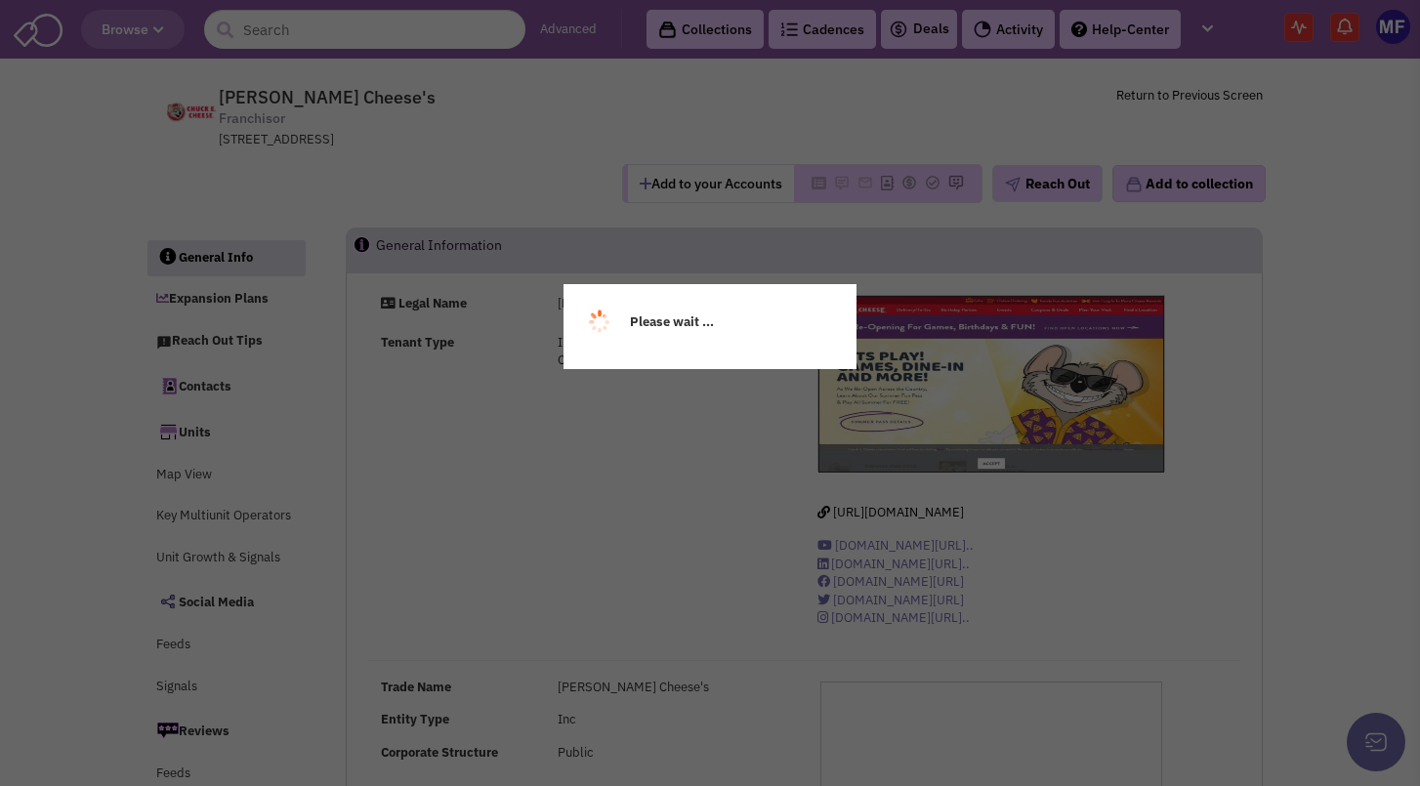
select select
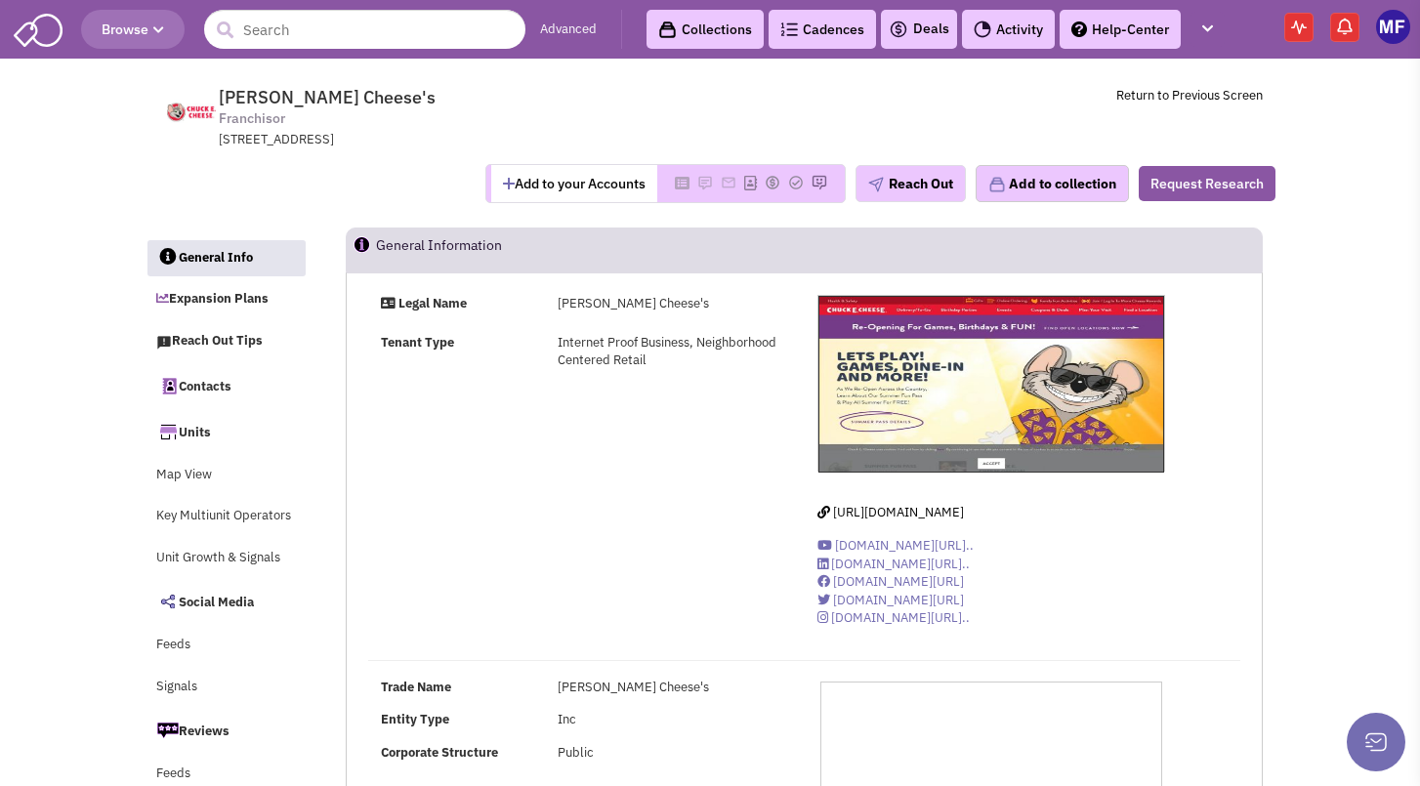
select select
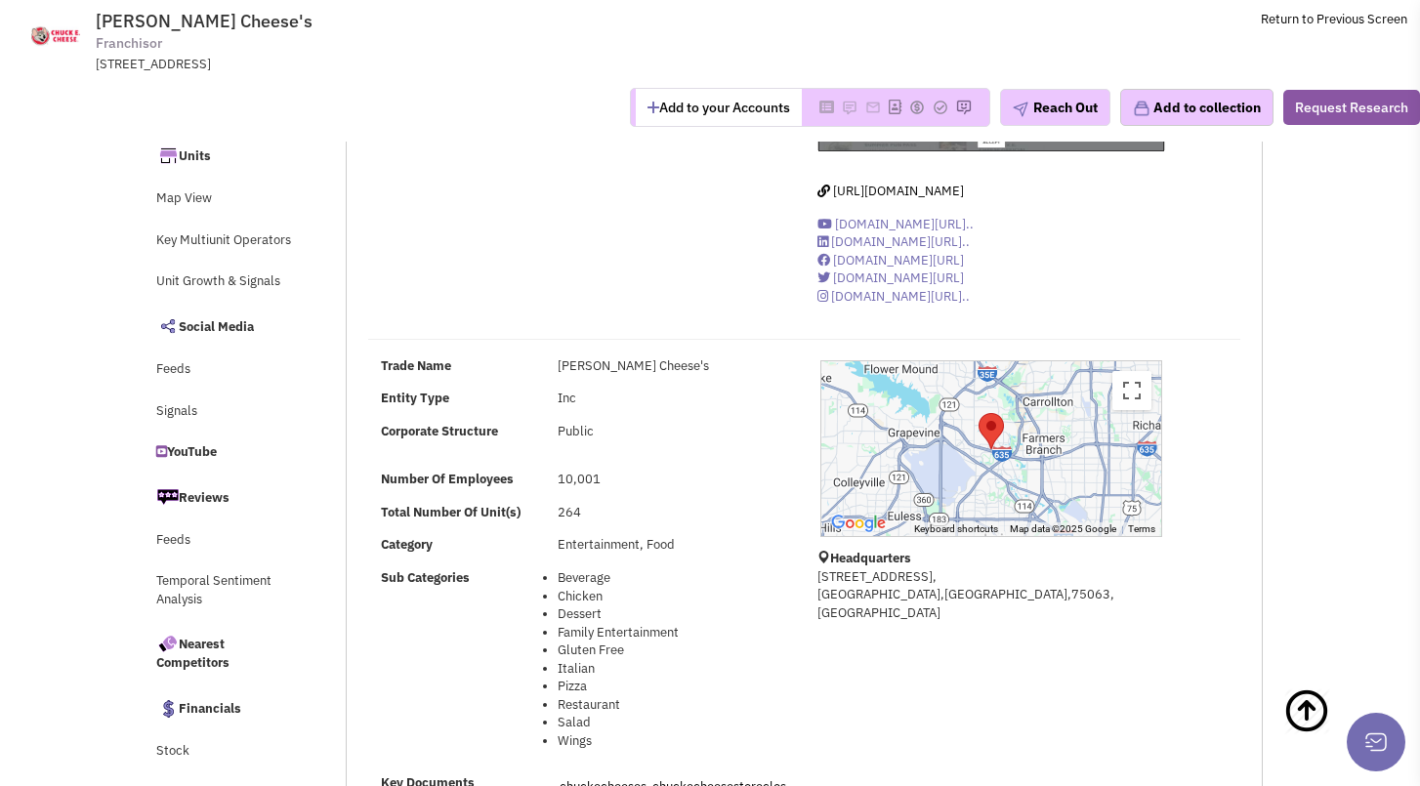
scroll to position [98, 0]
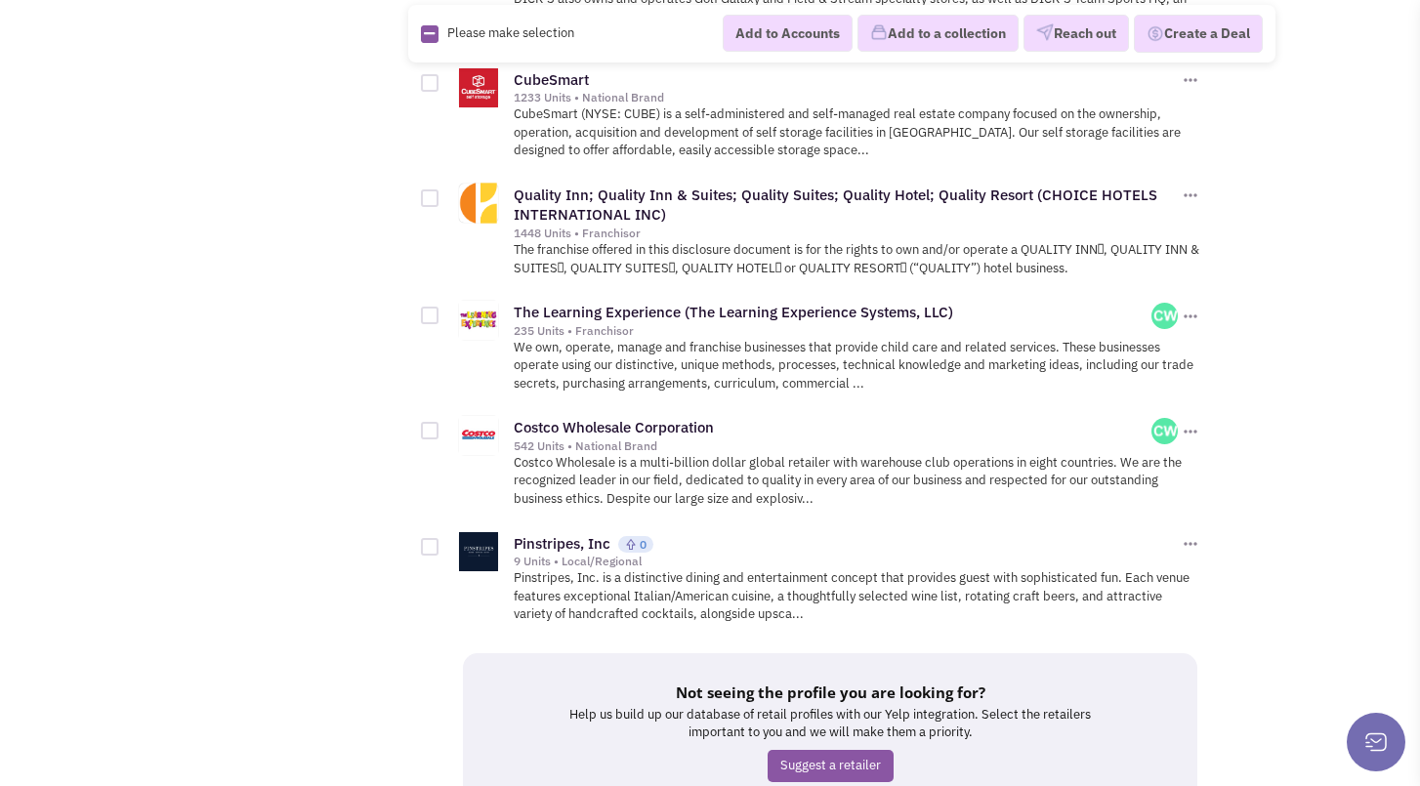
scroll to position [2442, 0]
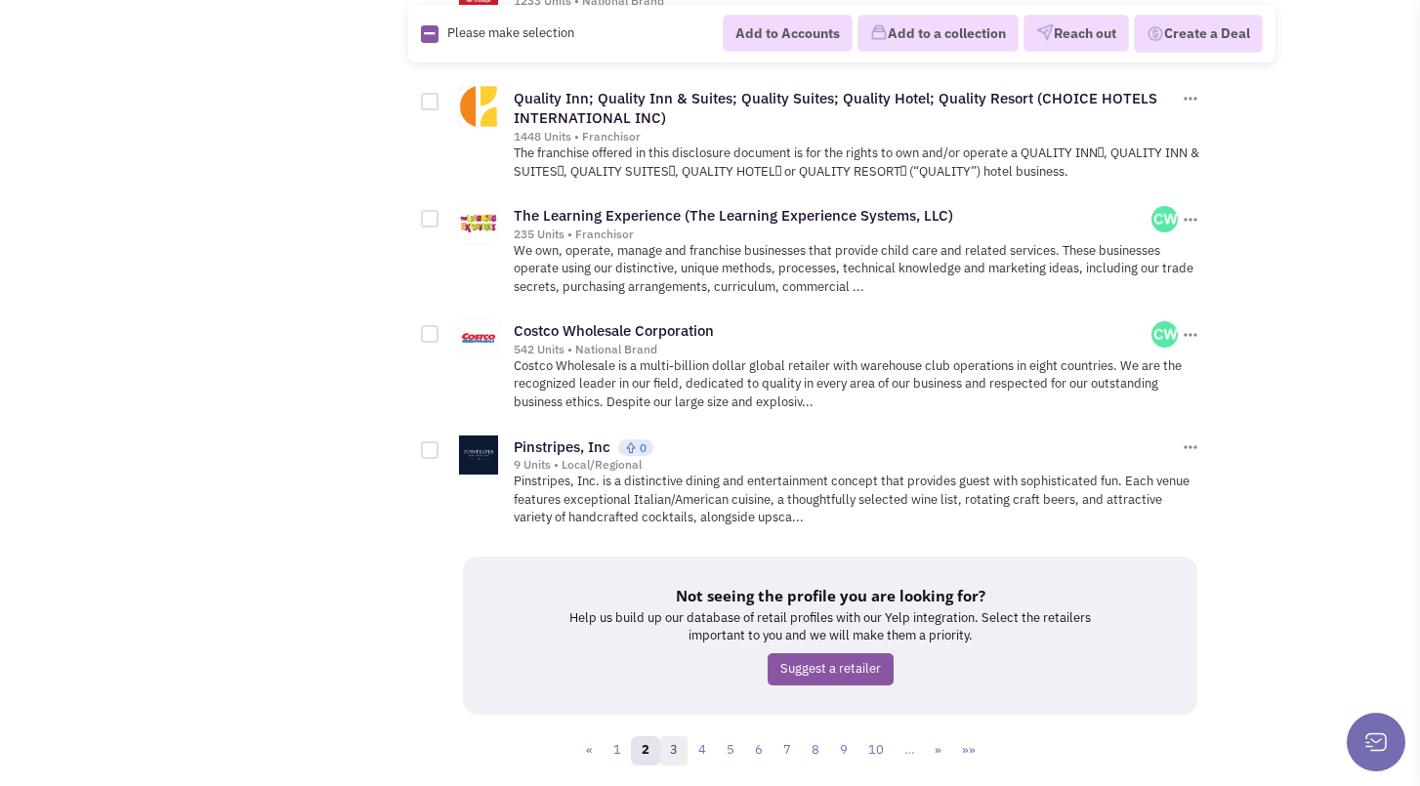
click at [670, 736] on link "3" at bounding box center [673, 750] width 29 height 29
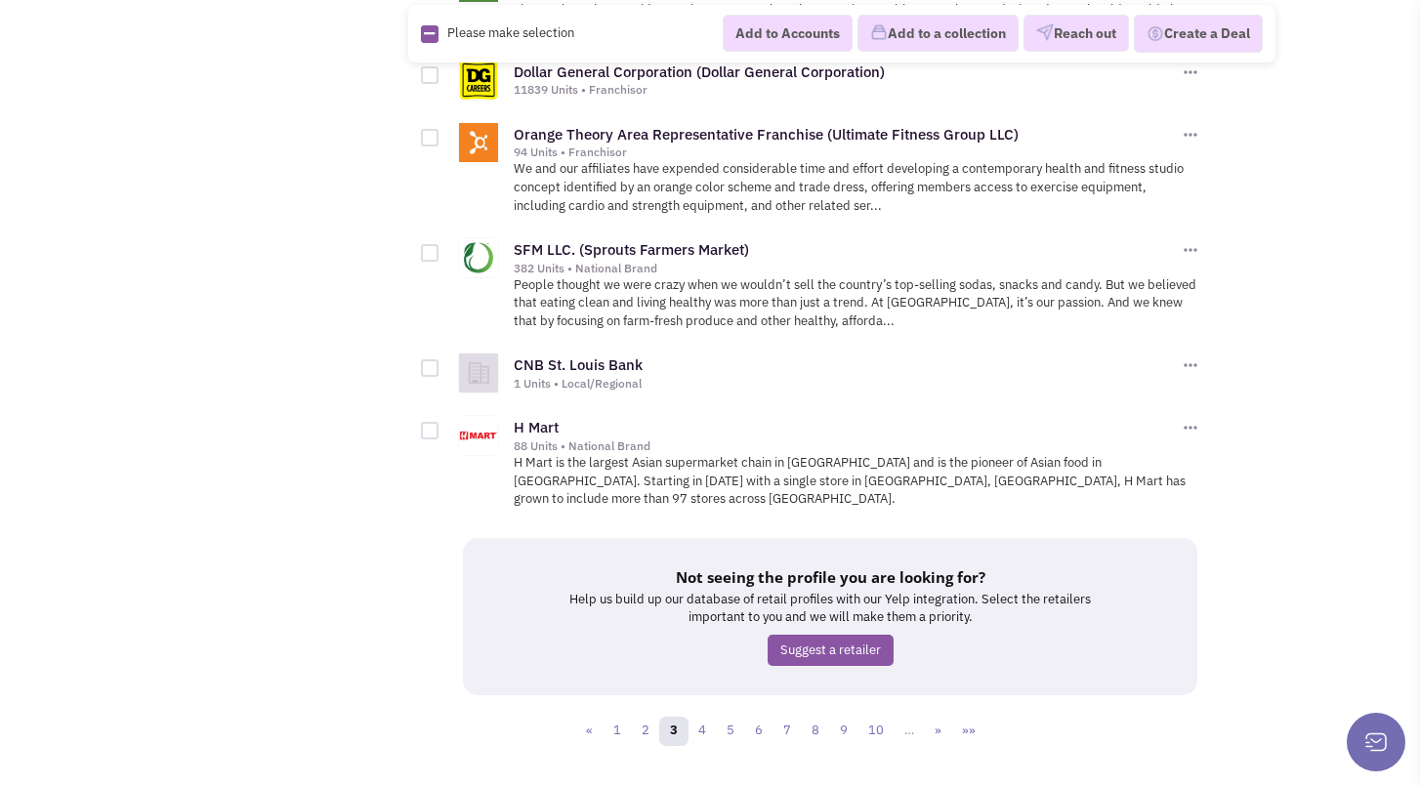
scroll to position [2543, 0]
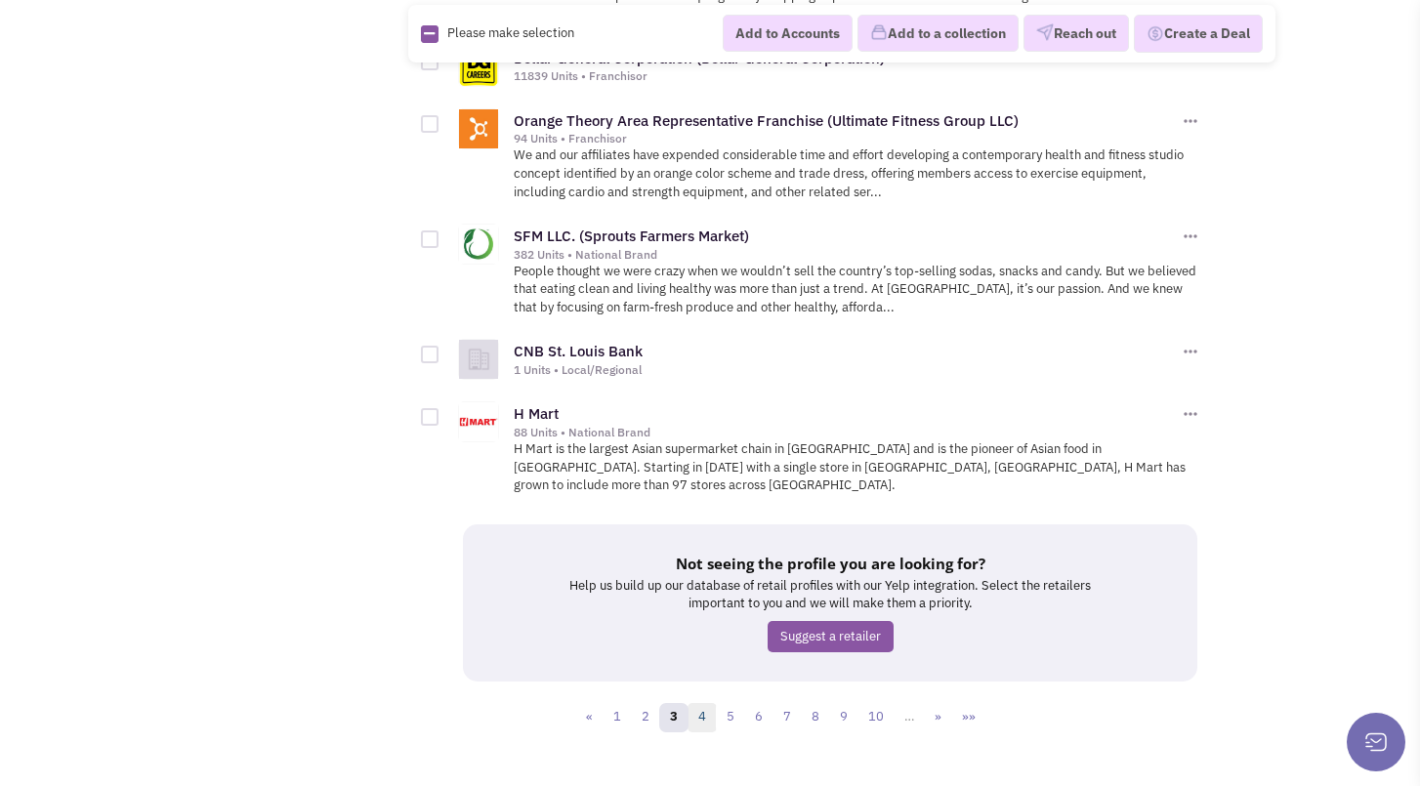
click at [709, 703] on link "4" at bounding box center [702, 717] width 29 height 29
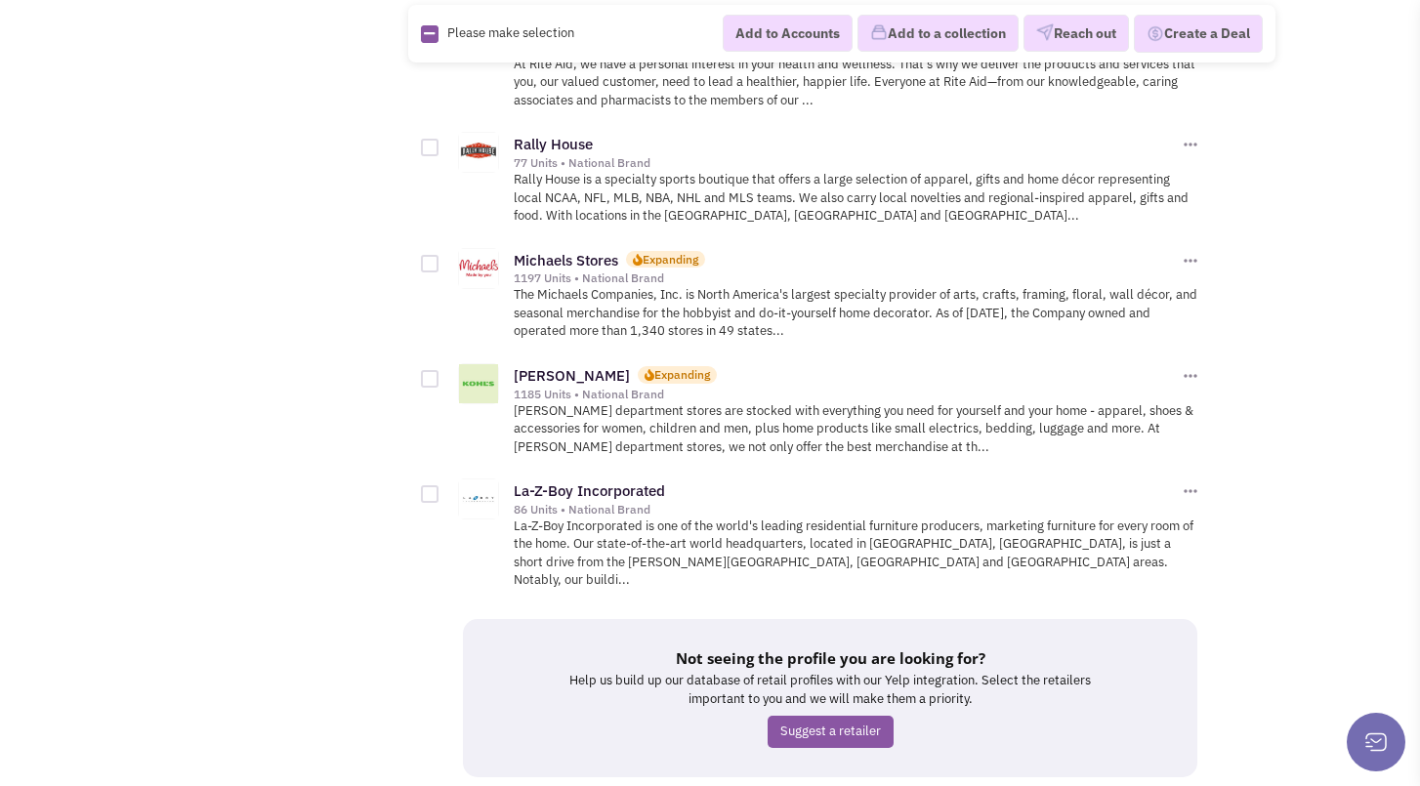
scroll to position [2633, 0]
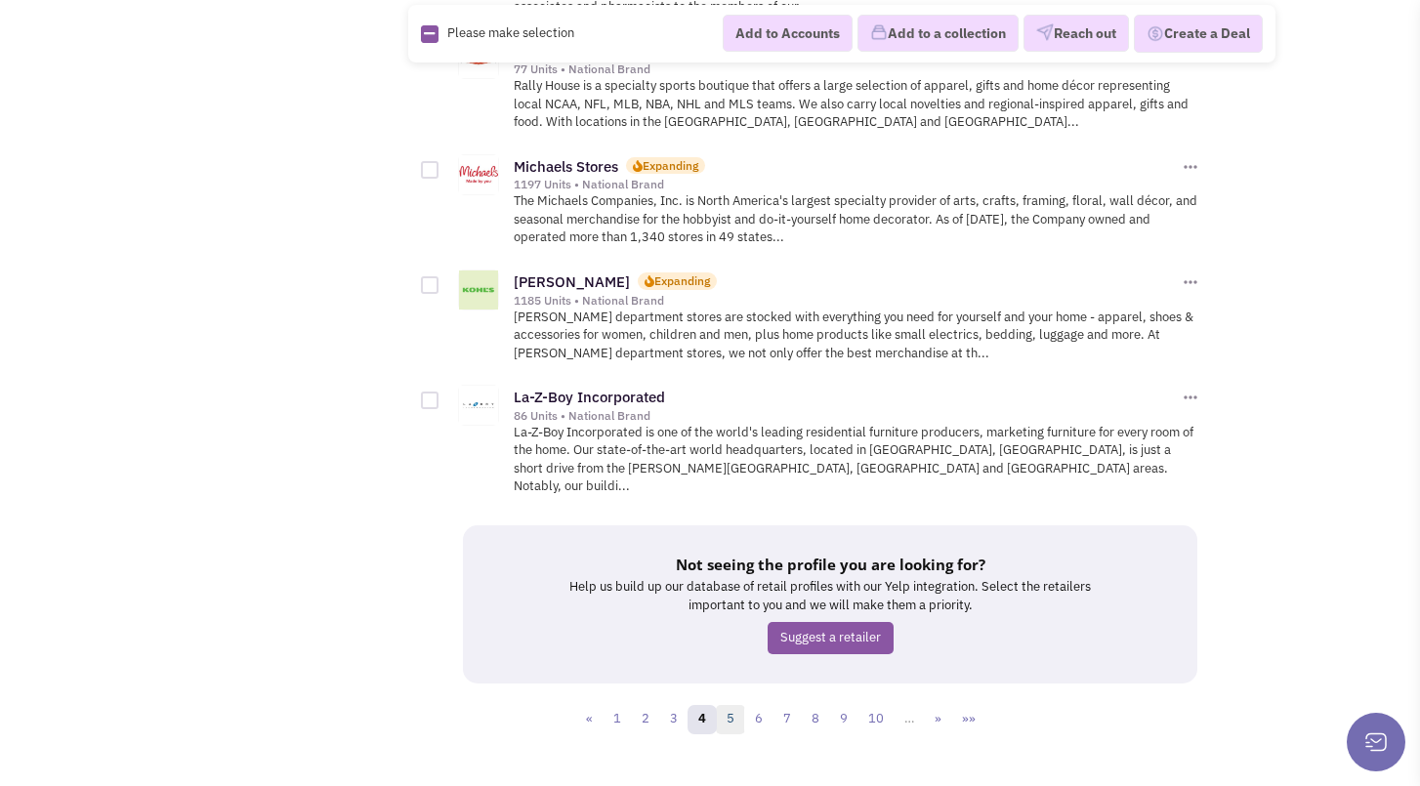
click at [725, 705] on link "5" at bounding box center [730, 719] width 29 height 29
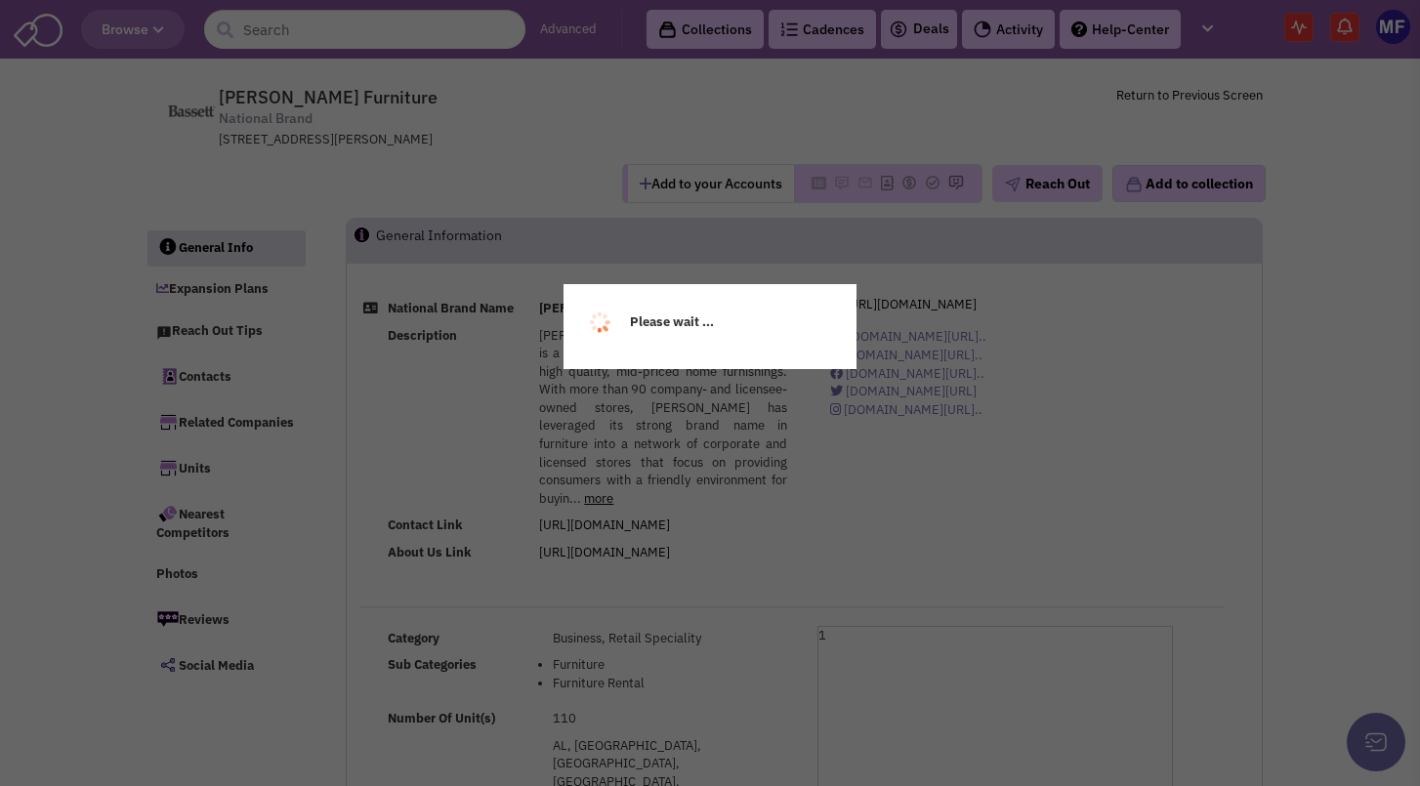
select select
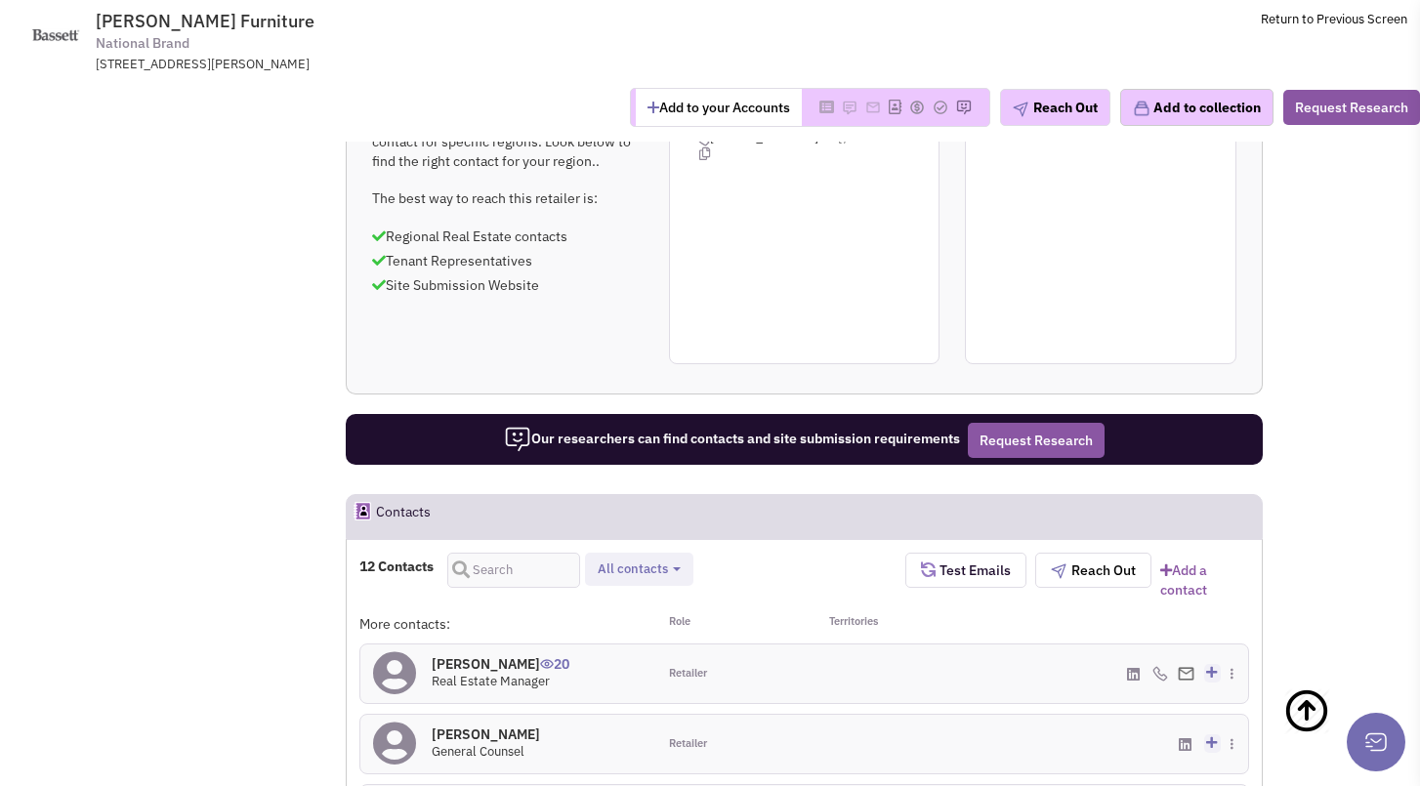
scroll to position [1758, 0]
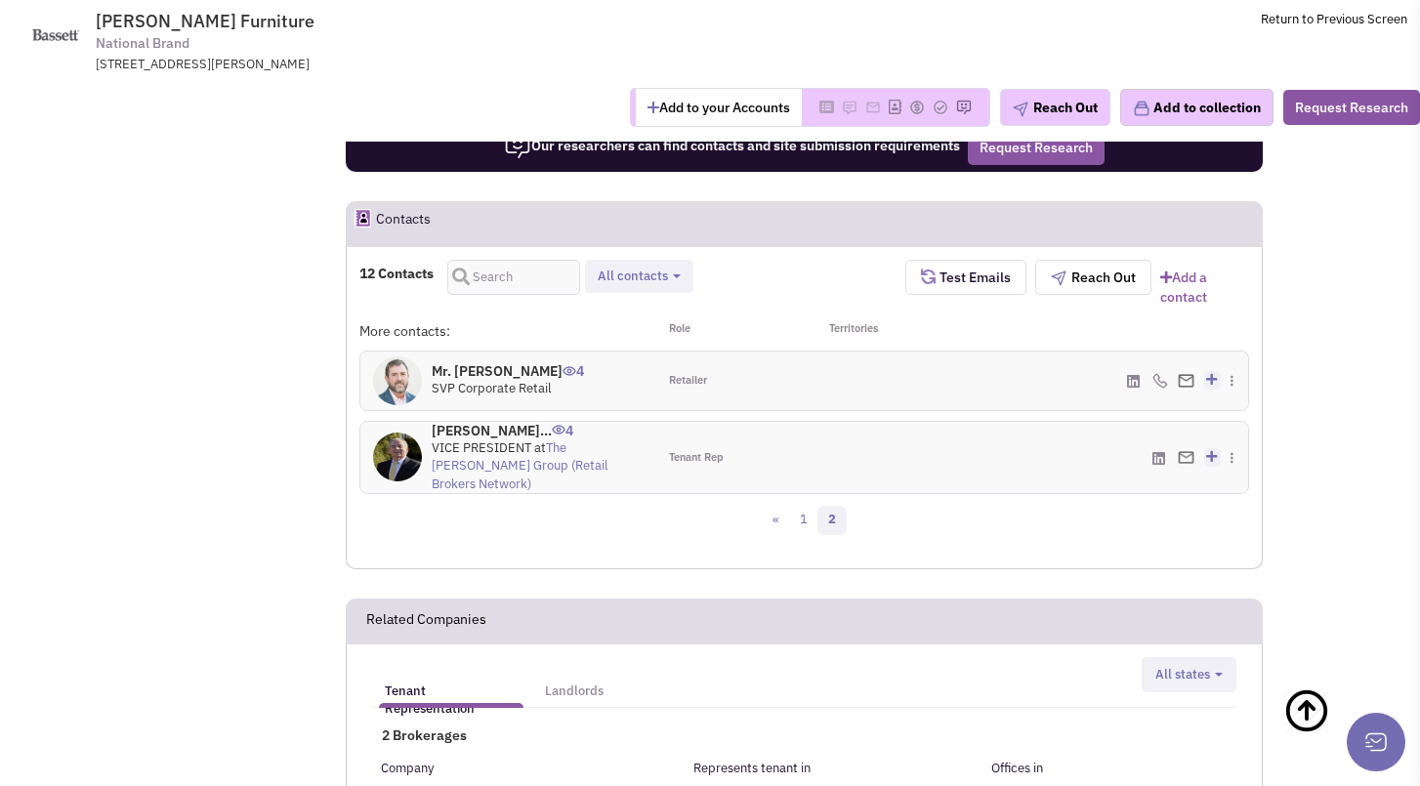
click at [566, 683] on h5 "Landlords" at bounding box center [574, 692] width 59 height 18
click at [408, 664] on link "Tenant Representation" at bounding box center [450, 683] width 152 height 39
click at [408, 703] on span at bounding box center [451, 705] width 145 height 5
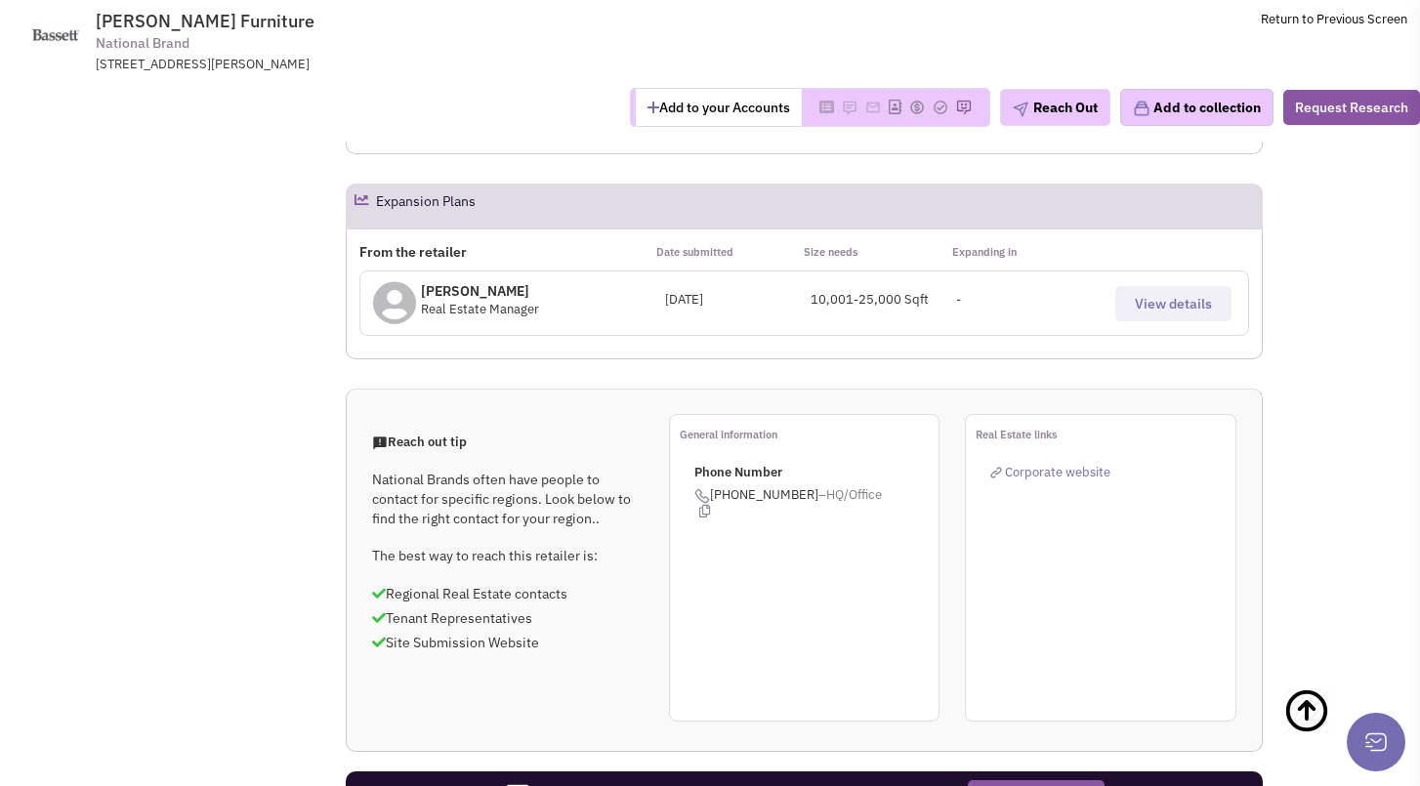
scroll to position [1074, 0]
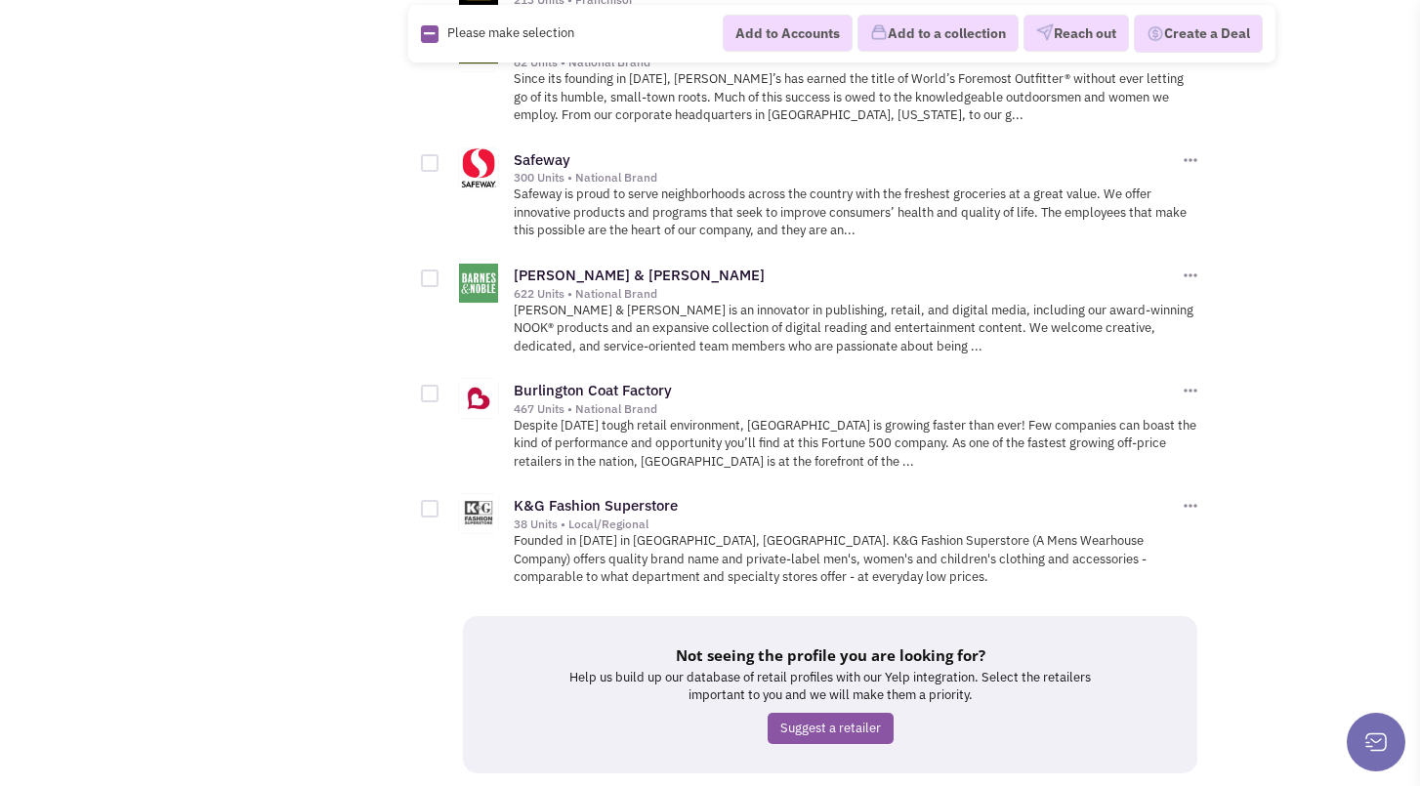
scroll to position [2436, 0]
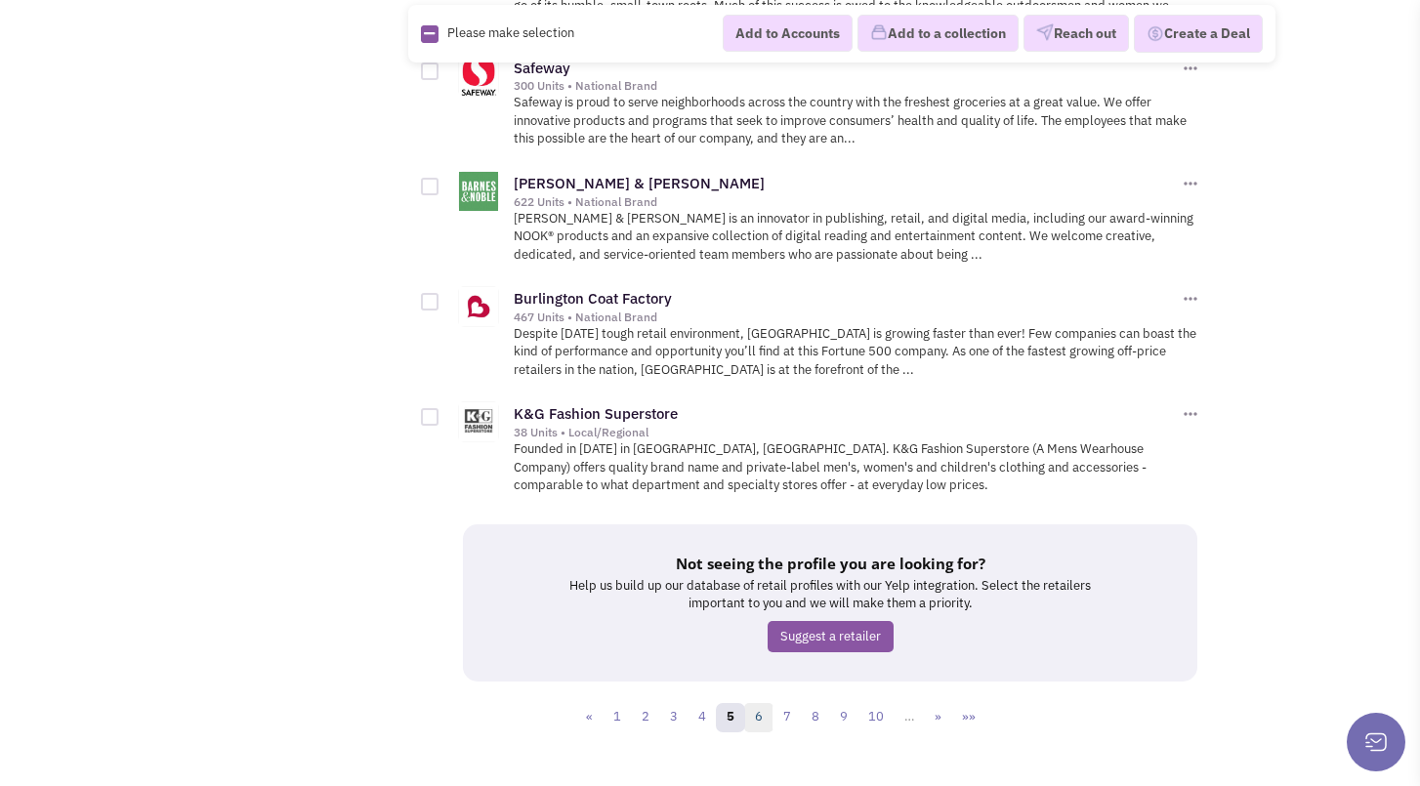
click at [763, 703] on link "6" at bounding box center [758, 717] width 29 height 29
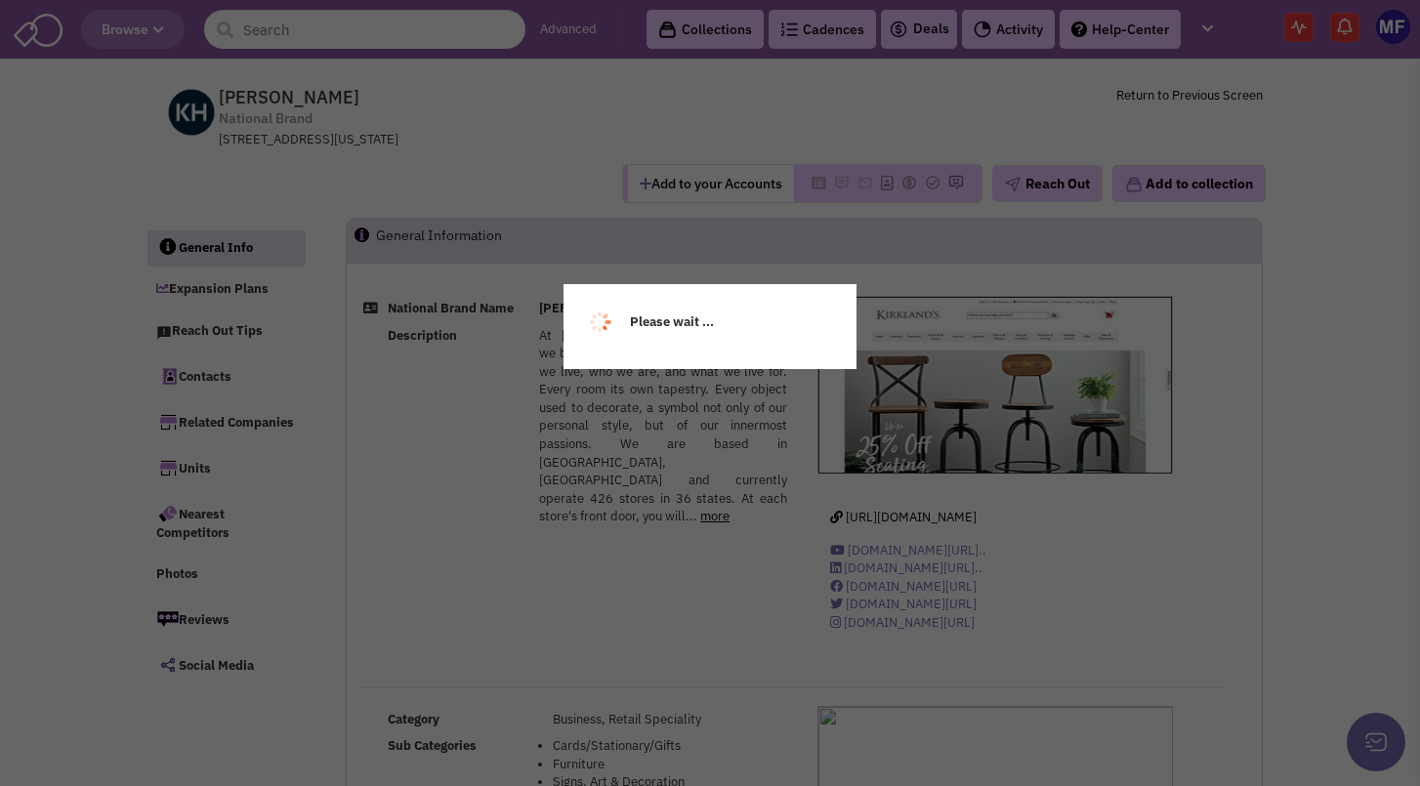
select select
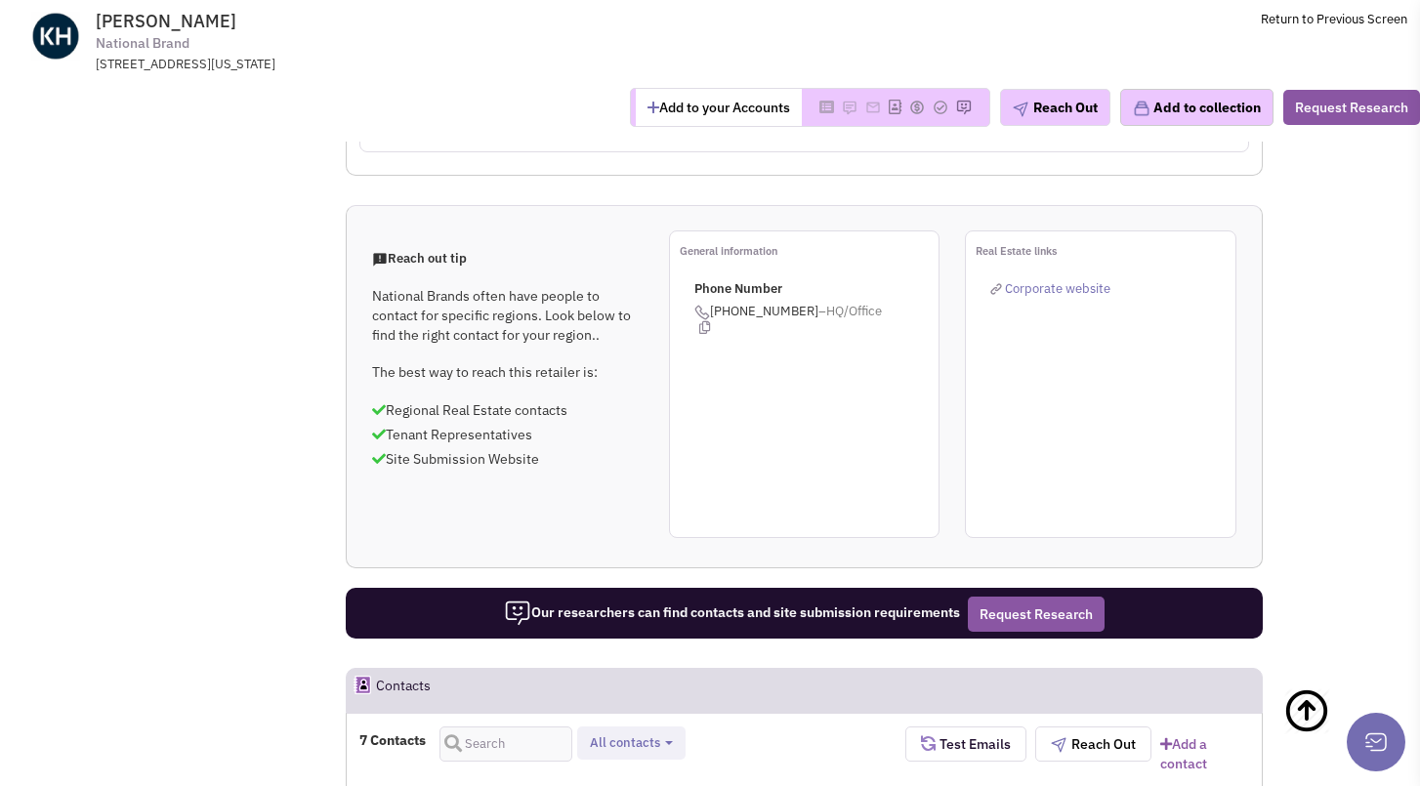
scroll to position [1563, 0]
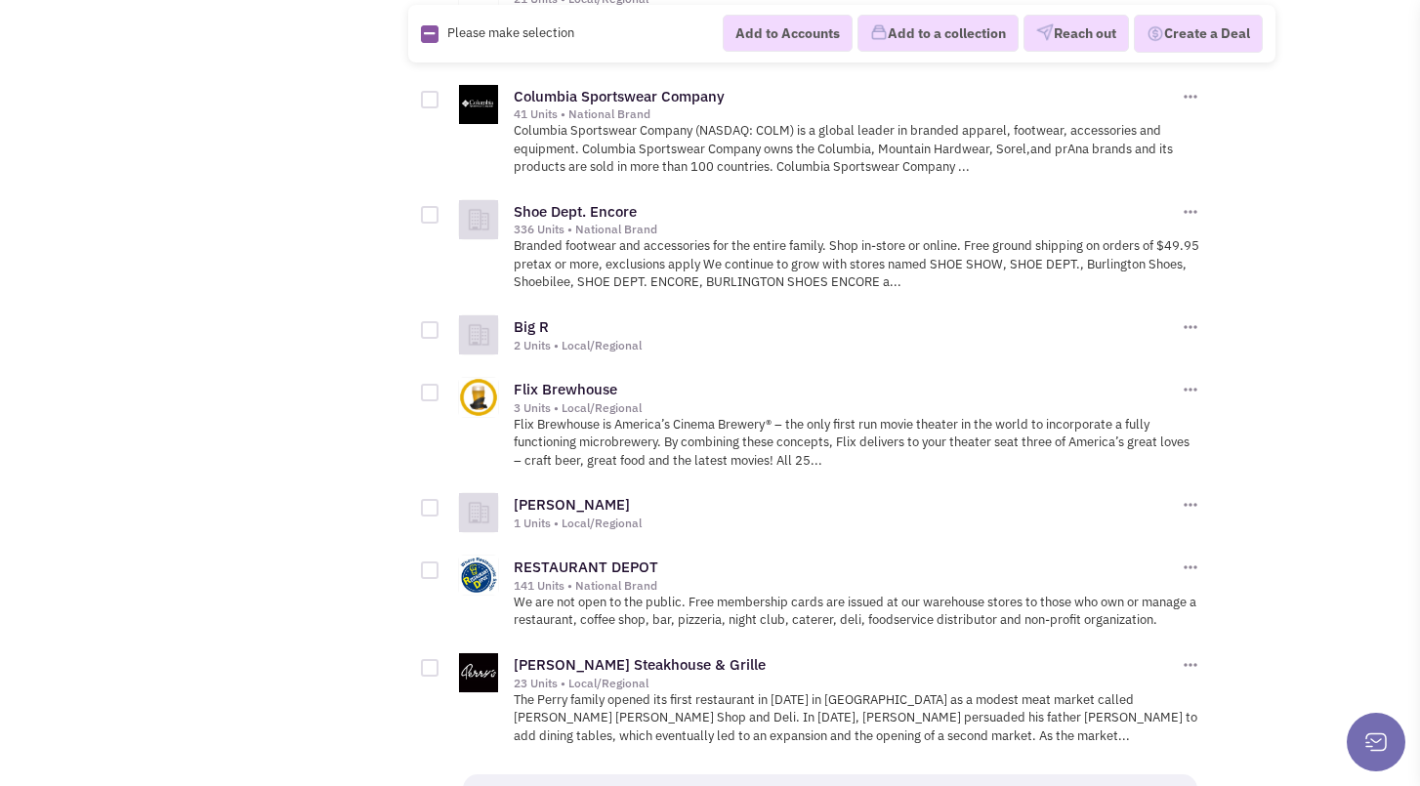
scroll to position [2333, 0]
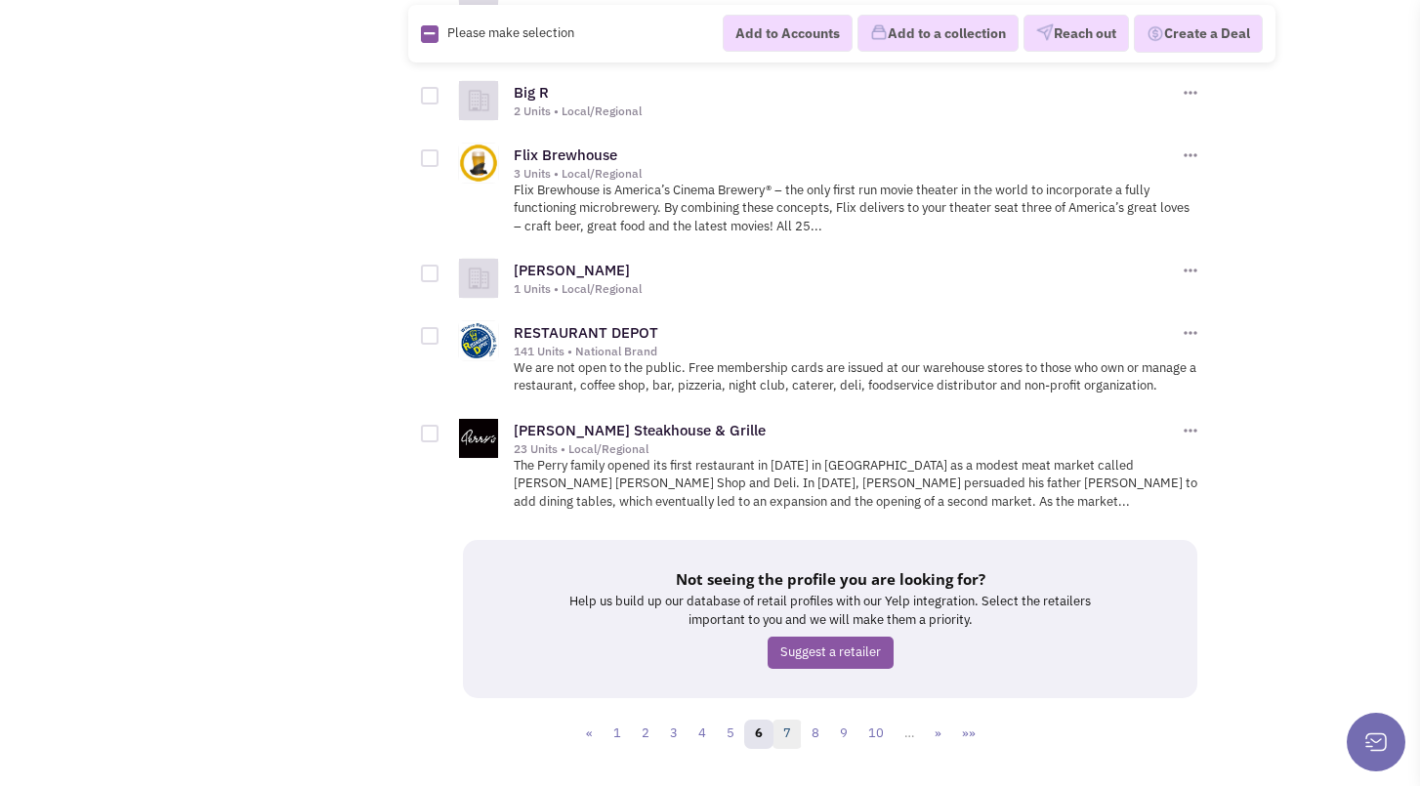
click at [783, 720] on link "7" at bounding box center [787, 734] width 29 height 29
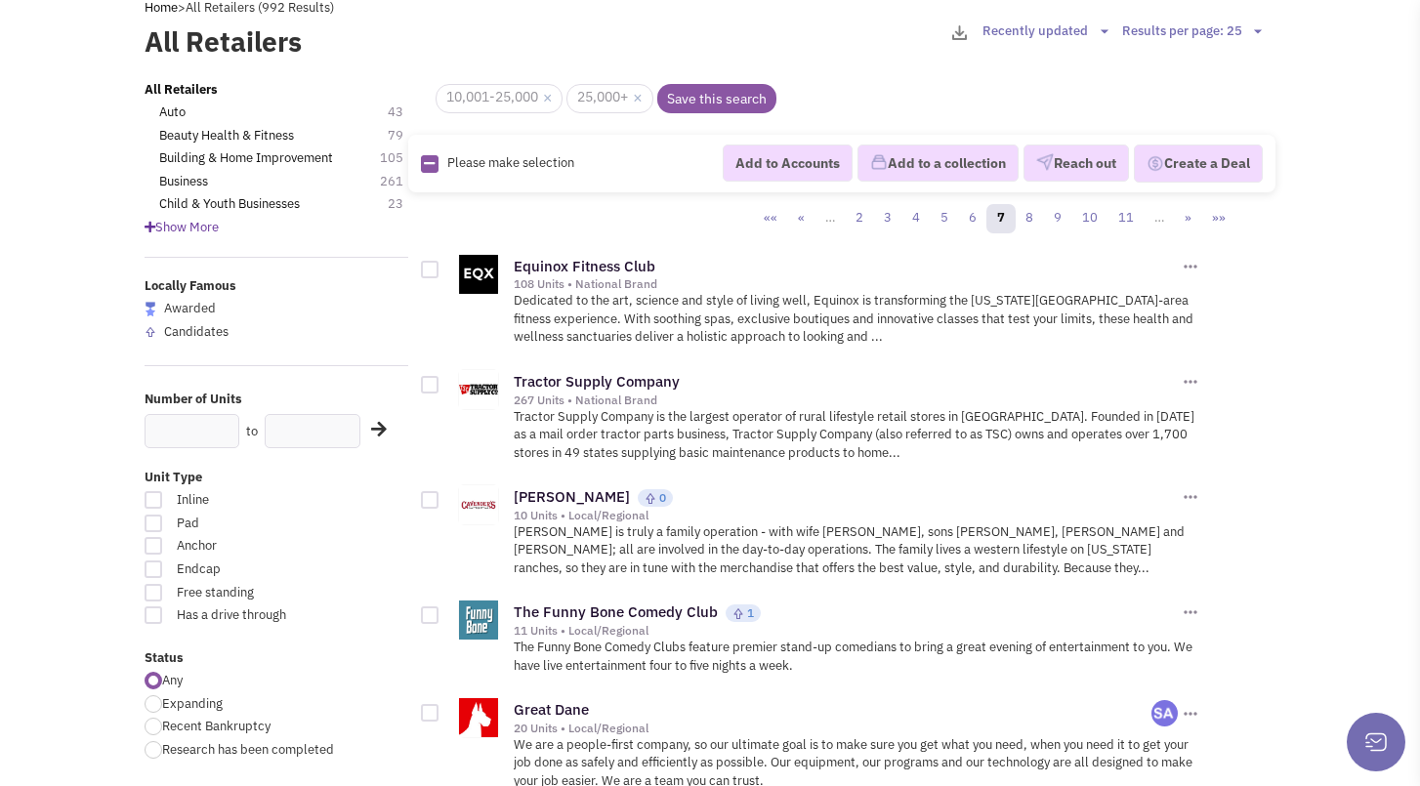
scroll to position [195, 0]
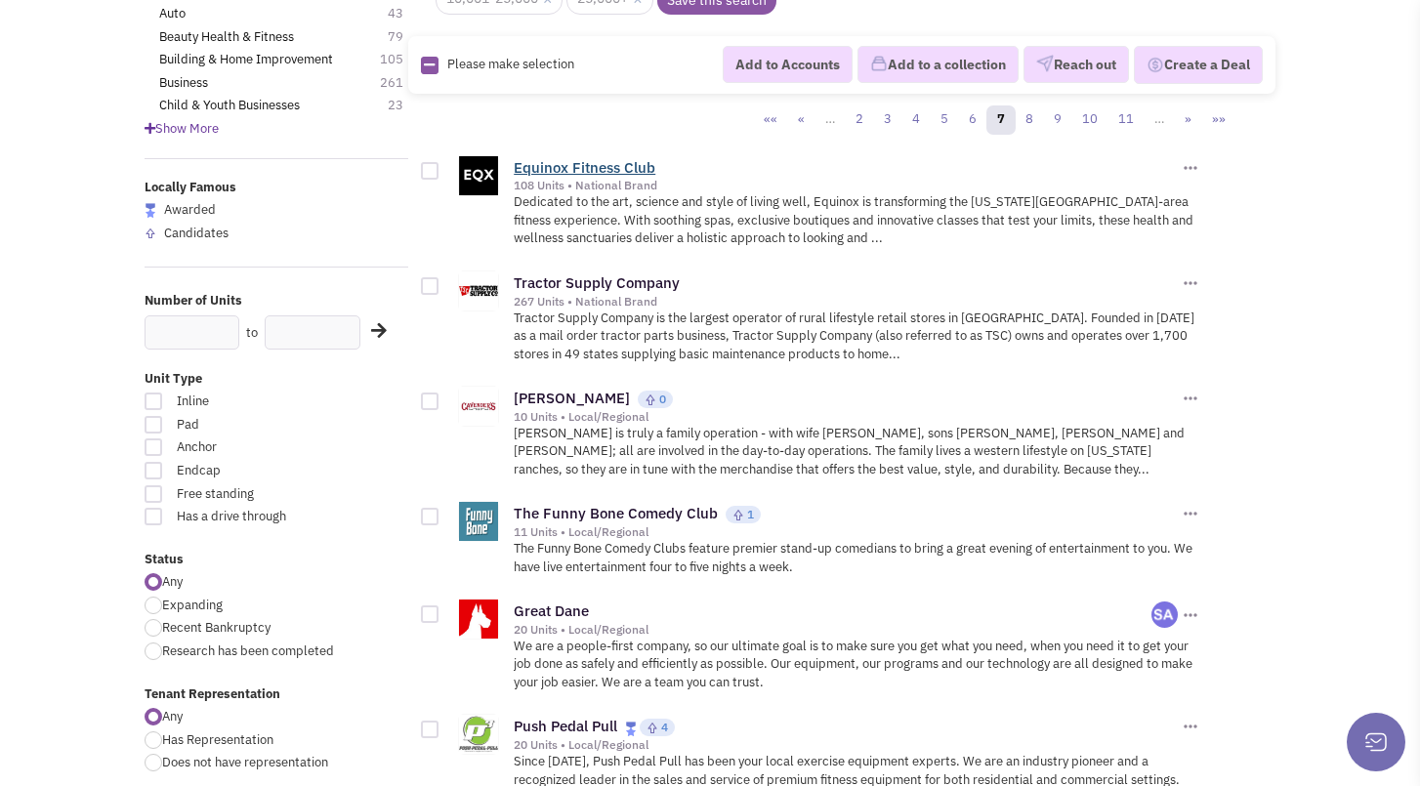
click at [599, 167] on link "Equinox Fitness Club" at bounding box center [585, 167] width 142 height 19
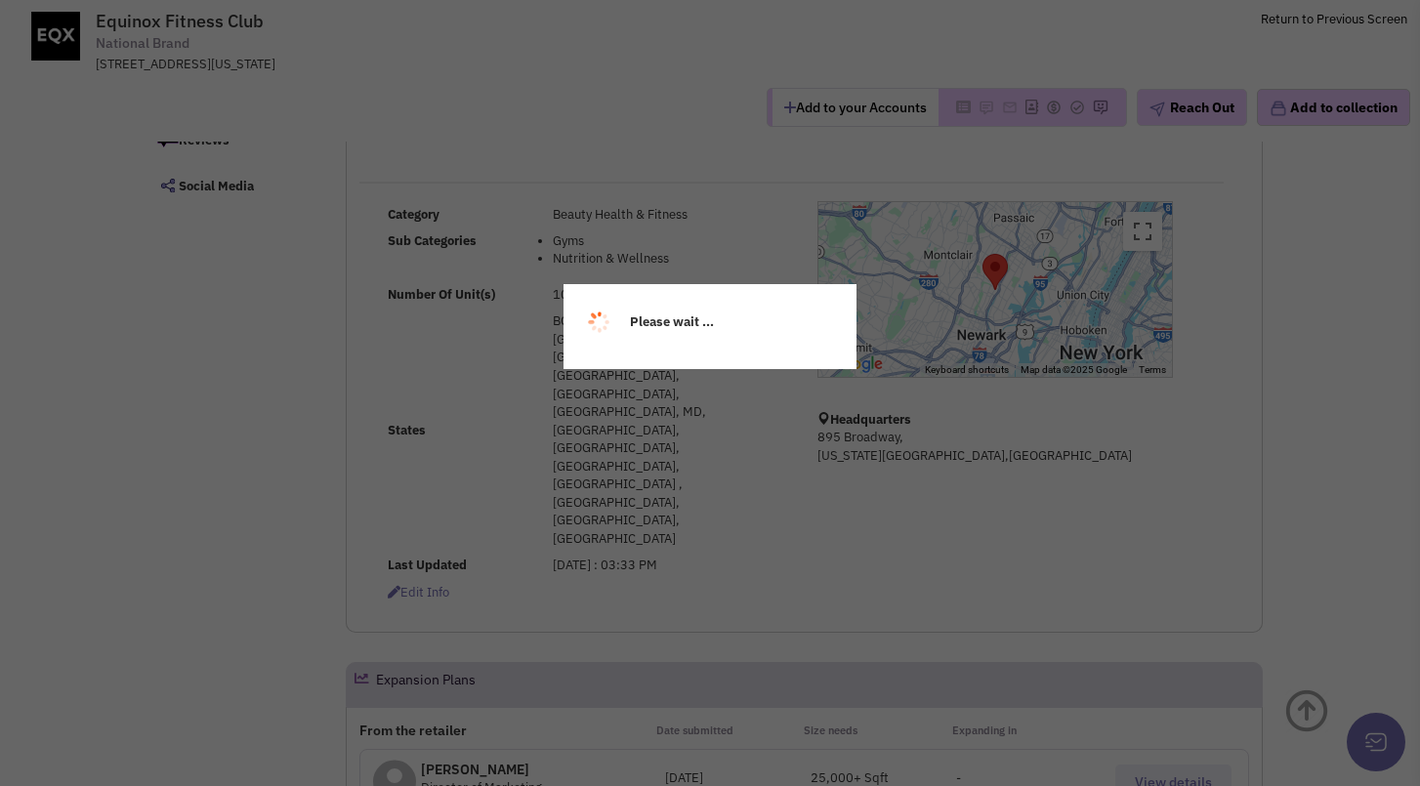
select select
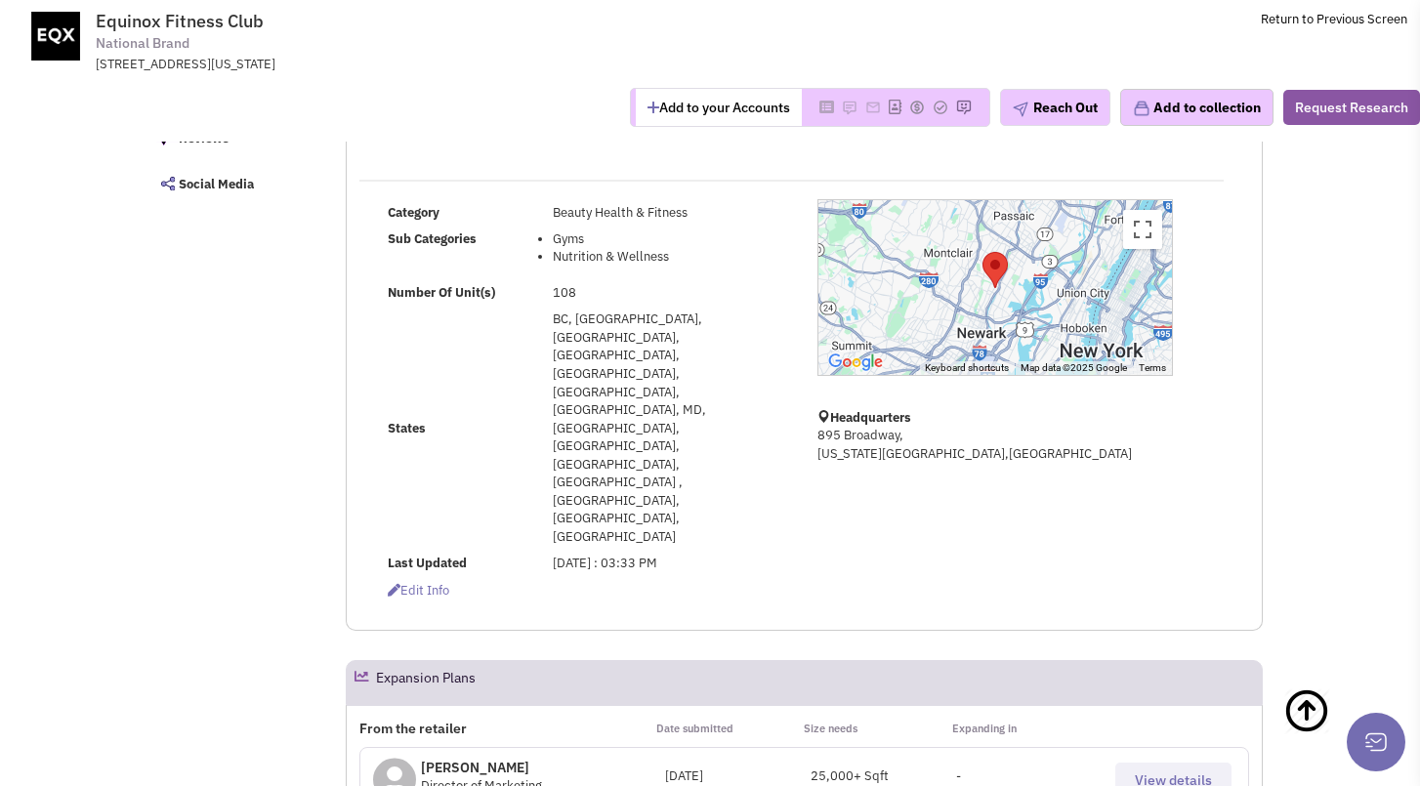
select select
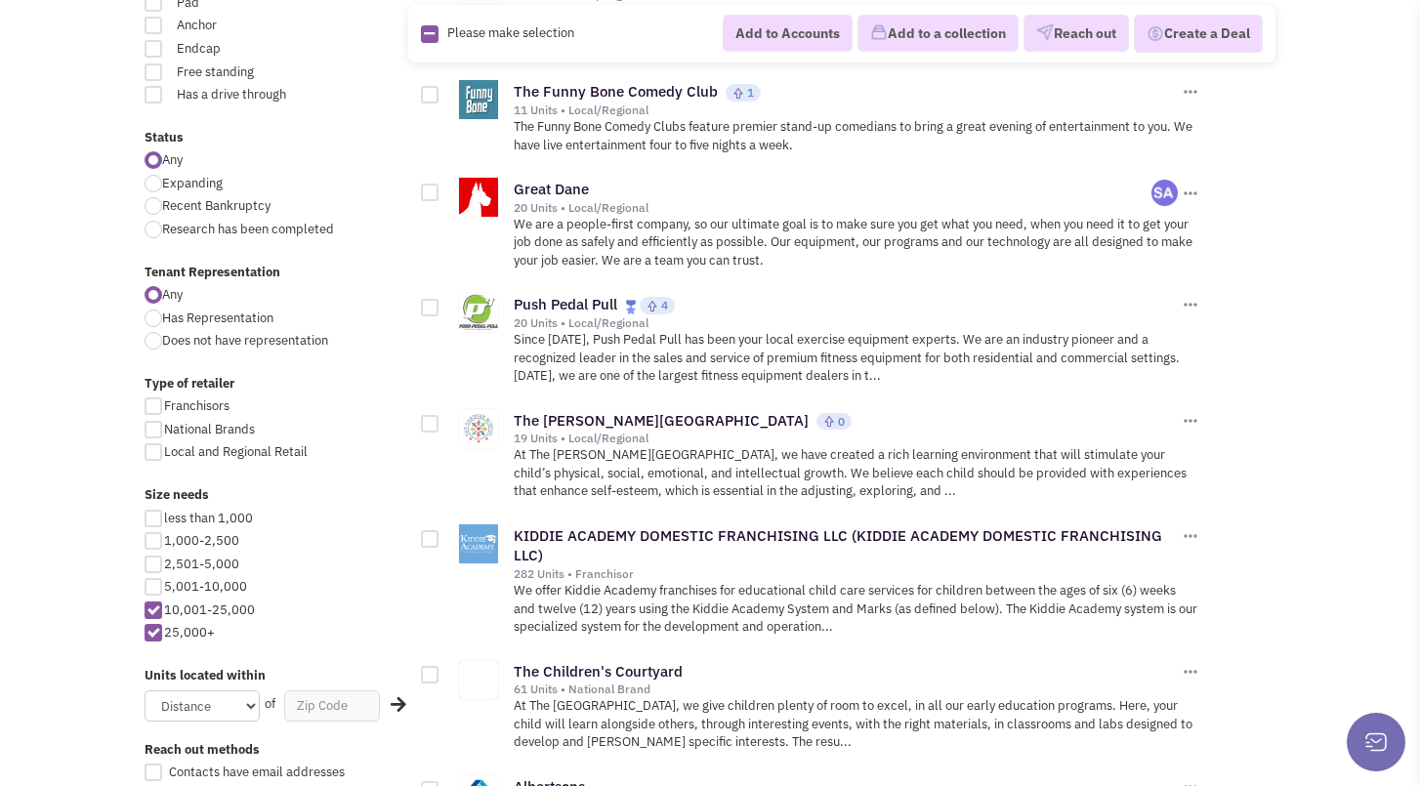
scroll to position [781, 0]
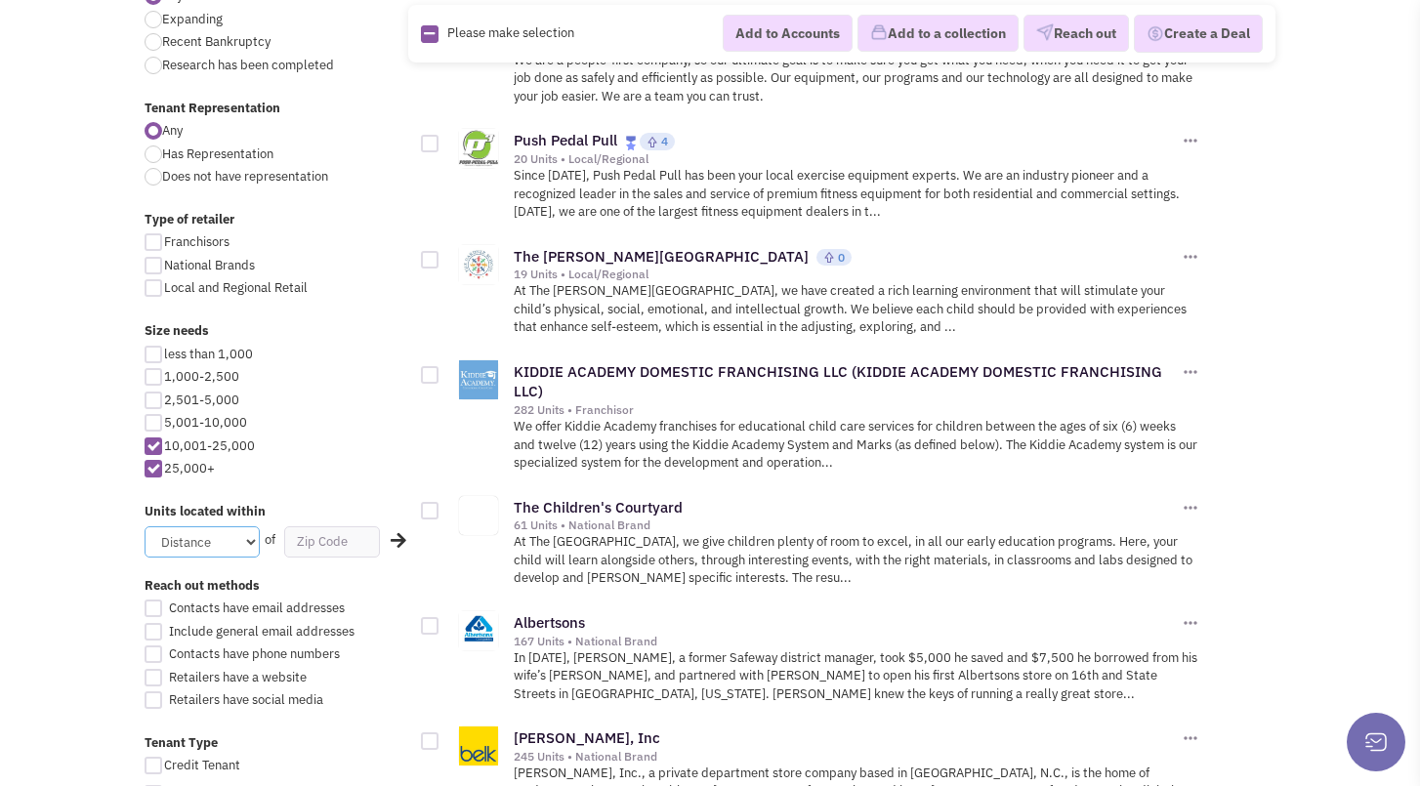
click at [231, 546] on select "Distance 1 Mile 5 Miles 10 Miles 20 Miles 50 Miles" at bounding box center [202, 541] width 115 height 31
select select "50"
click at [145, 526] on select "Distance 1 Mile 5 Miles 10 Miles 20 Miles 50 Miles" at bounding box center [202, 541] width 115 height 31
click at [303, 538] on input "text" at bounding box center [331, 541] width 95 height 31
type input "60654"
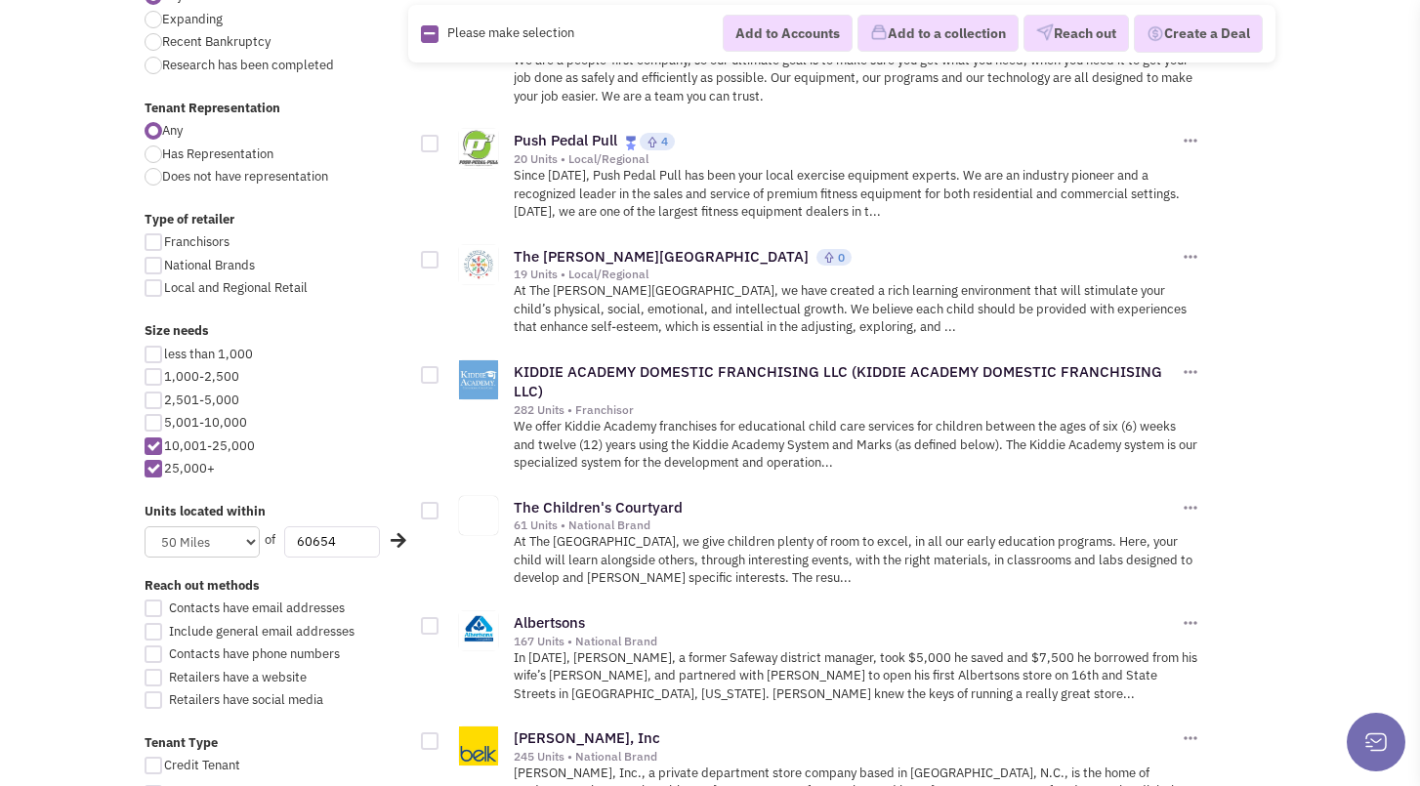
click button "×" at bounding box center [0, 0] width 0 height 0
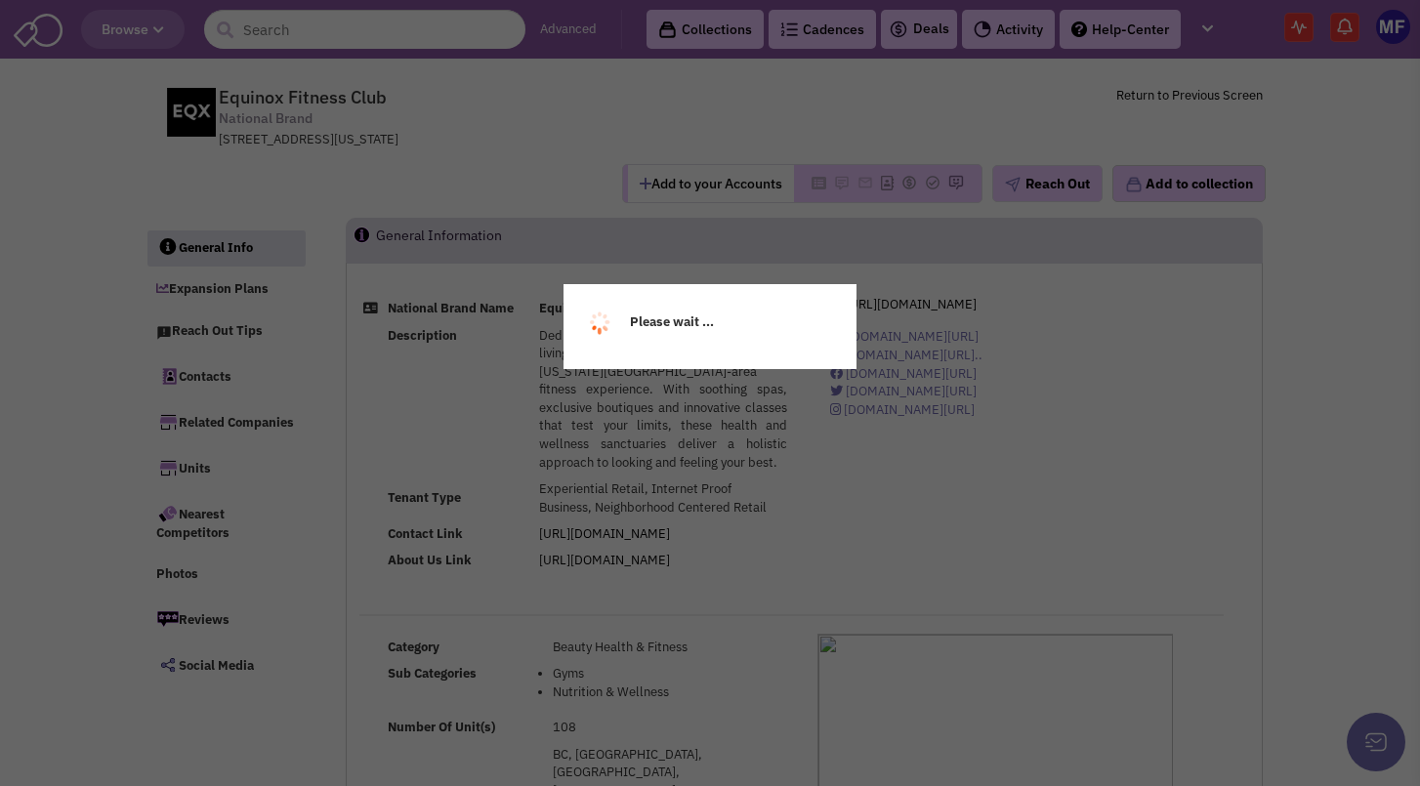
select select
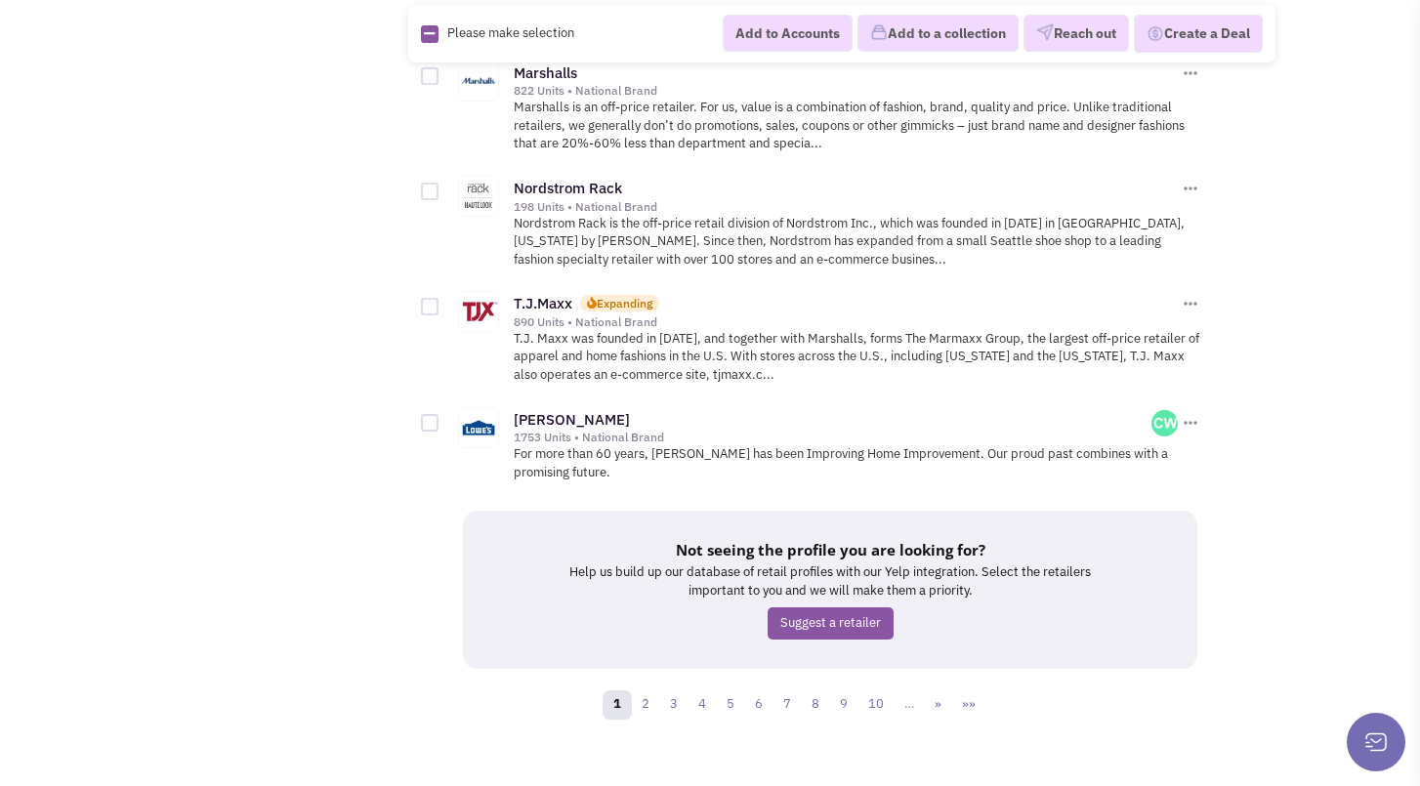
scroll to position [2559, 0]
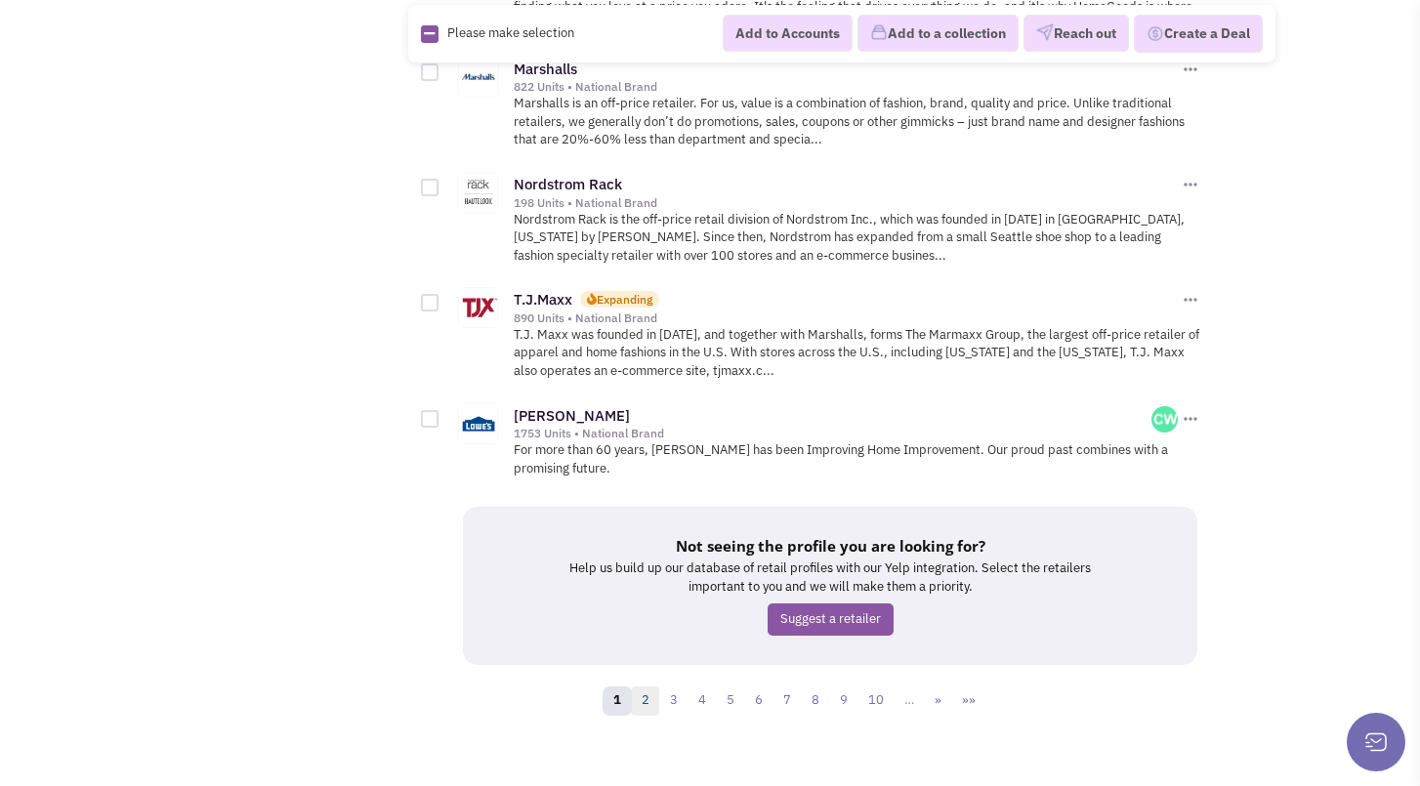
click at [649, 687] on link "2" at bounding box center [645, 701] width 29 height 29
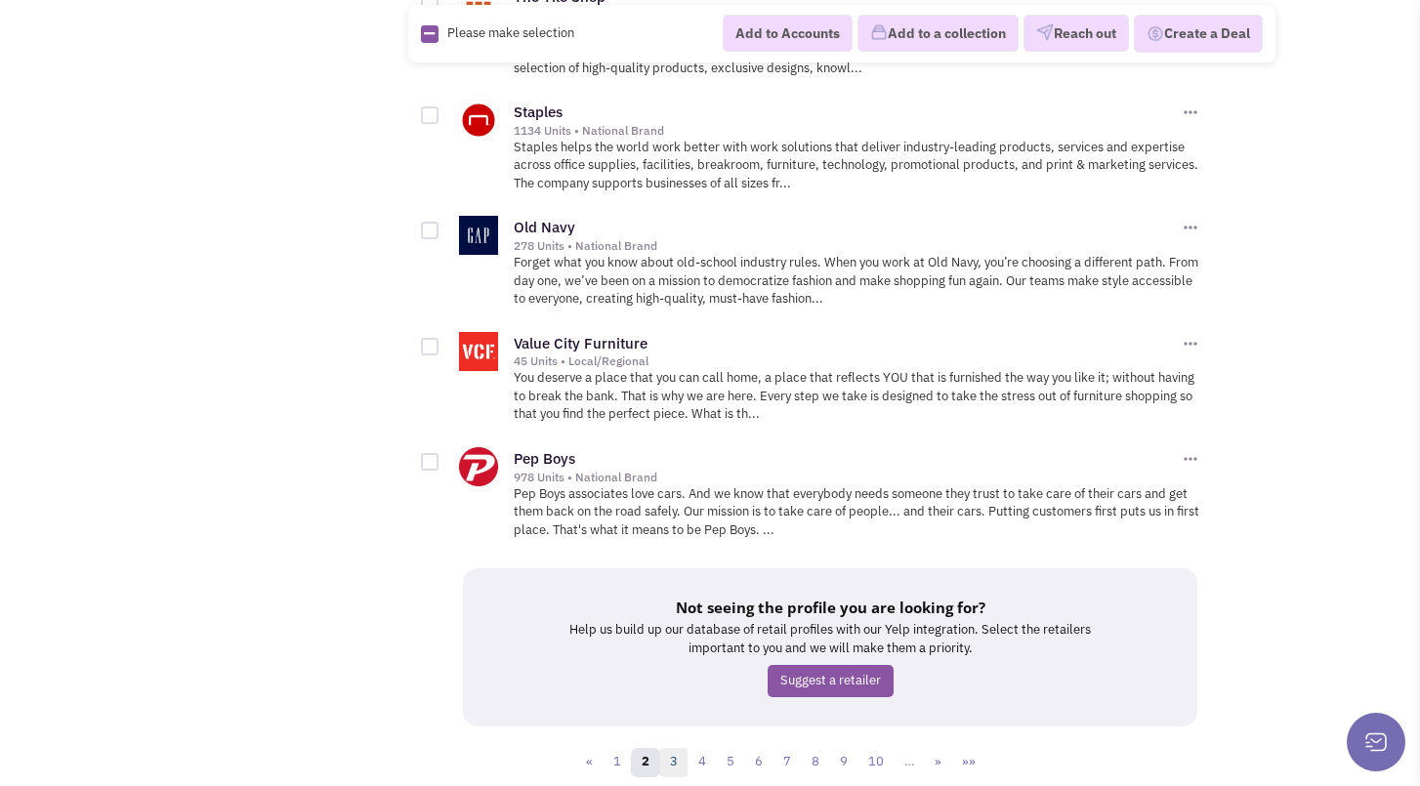
scroll to position [2581, 0]
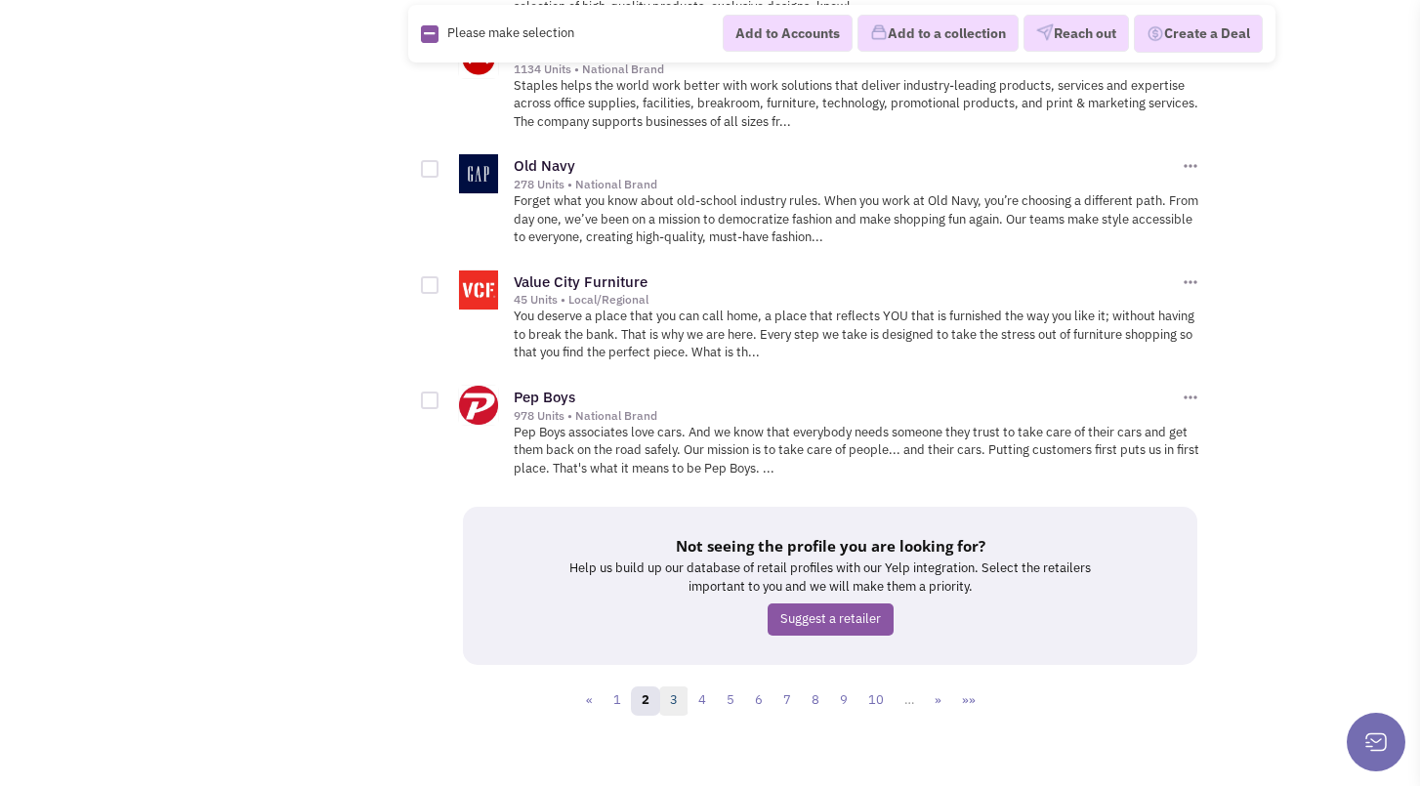
click at [674, 689] on link "3" at bounding box center [673, 701] width 29 height 29
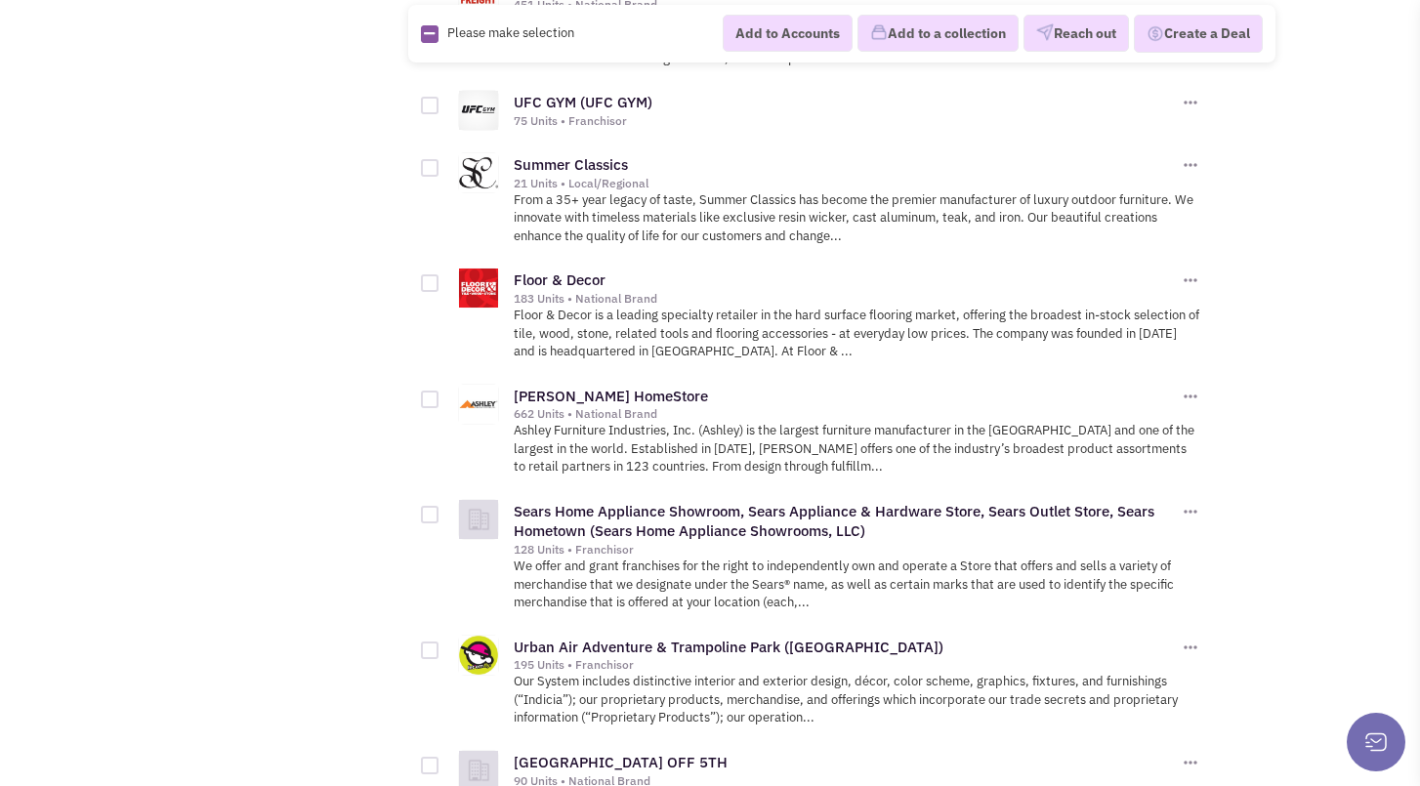
scroll to position [2246, 0]
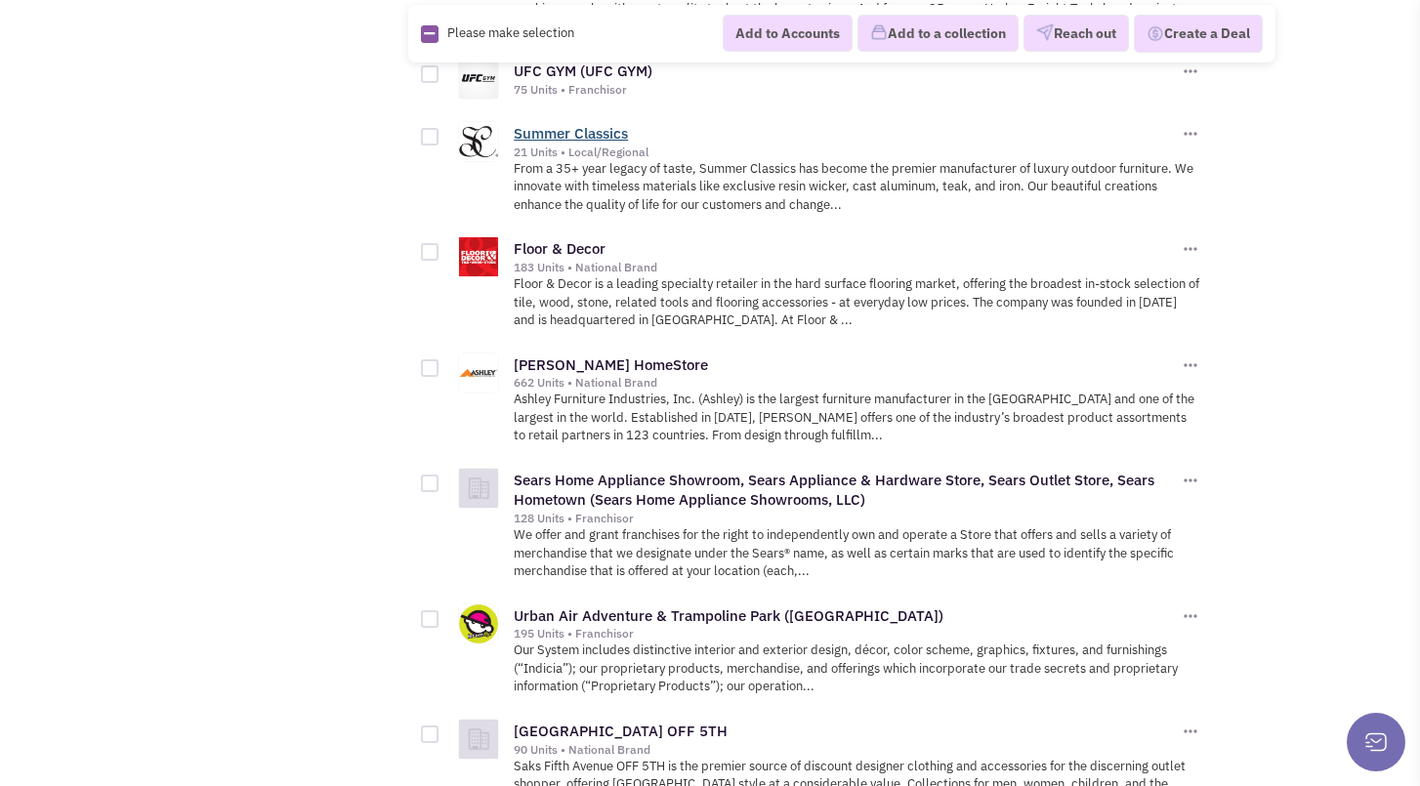
click at [604, 124] on link "Summer Classics" at bounding box center [571, 133] width 114 height 19
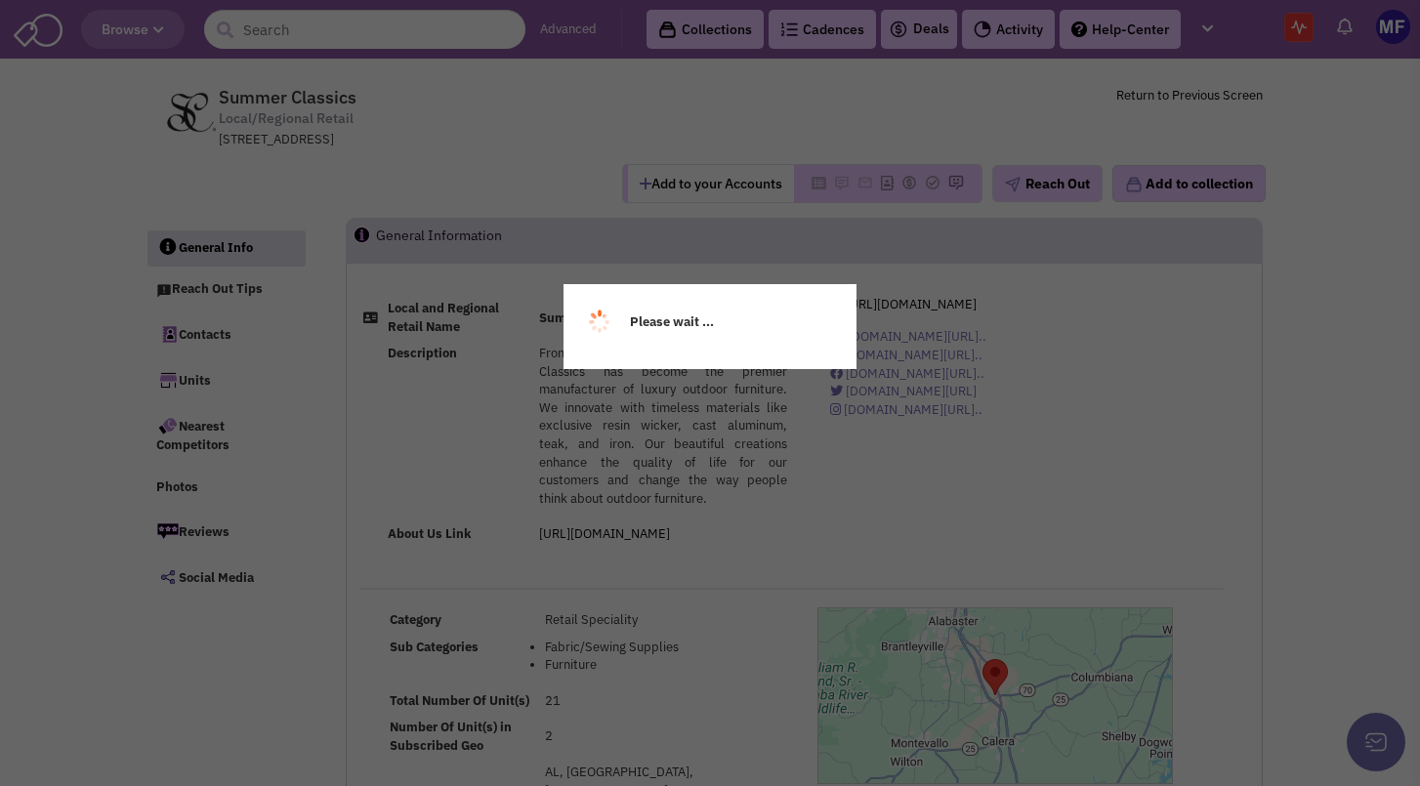
scroll to position [98, 0]
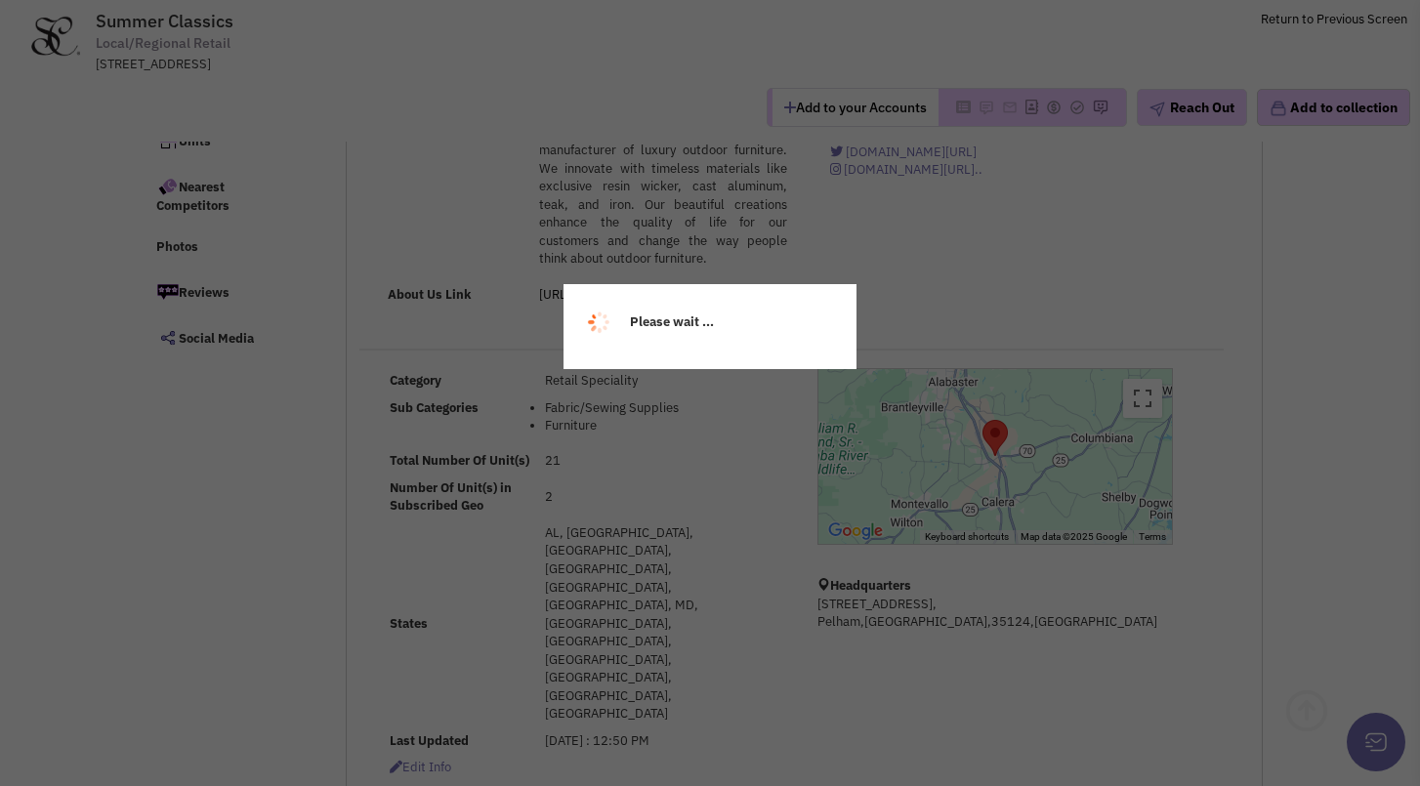
select select
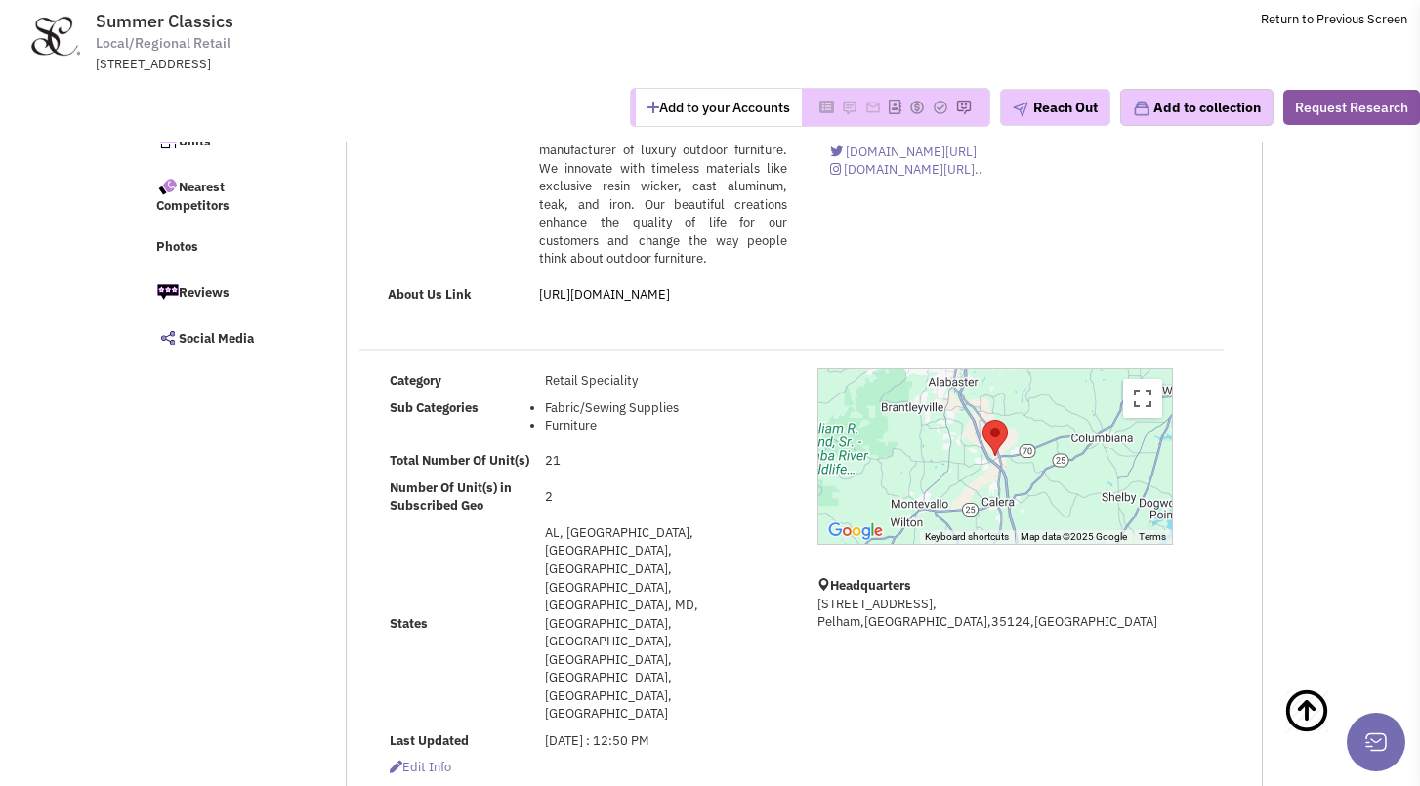
select select
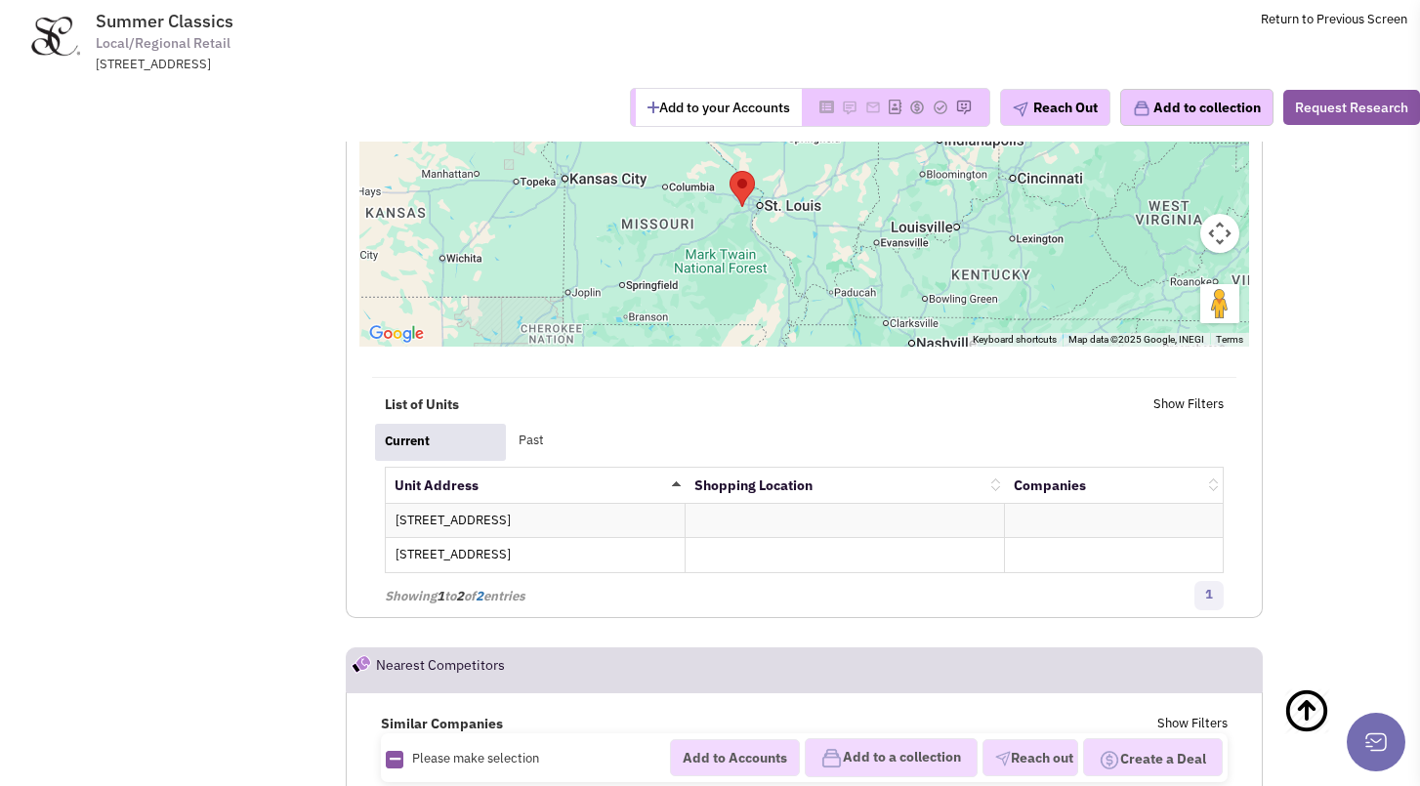
scroll to position [3419, 0]
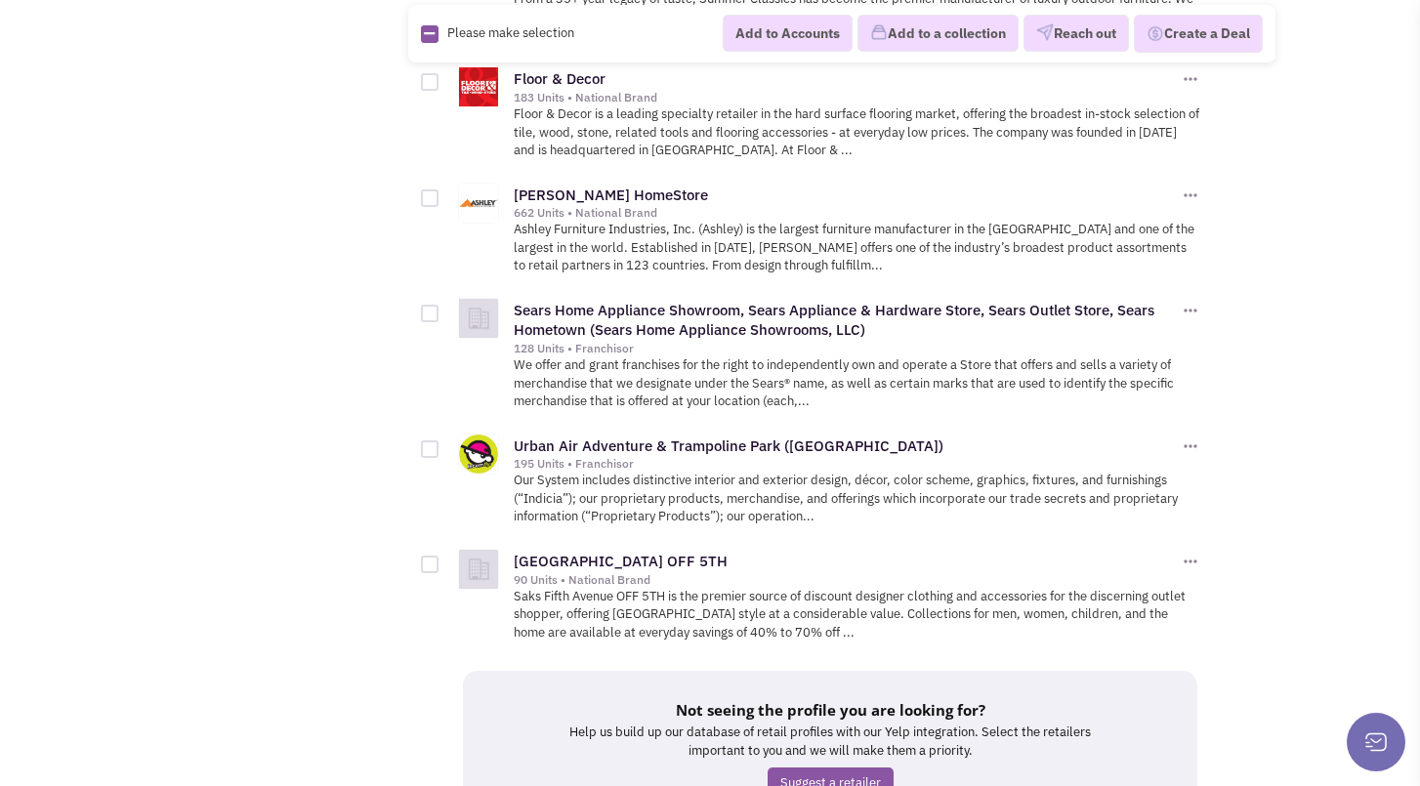
scroll to position [2563, 0]
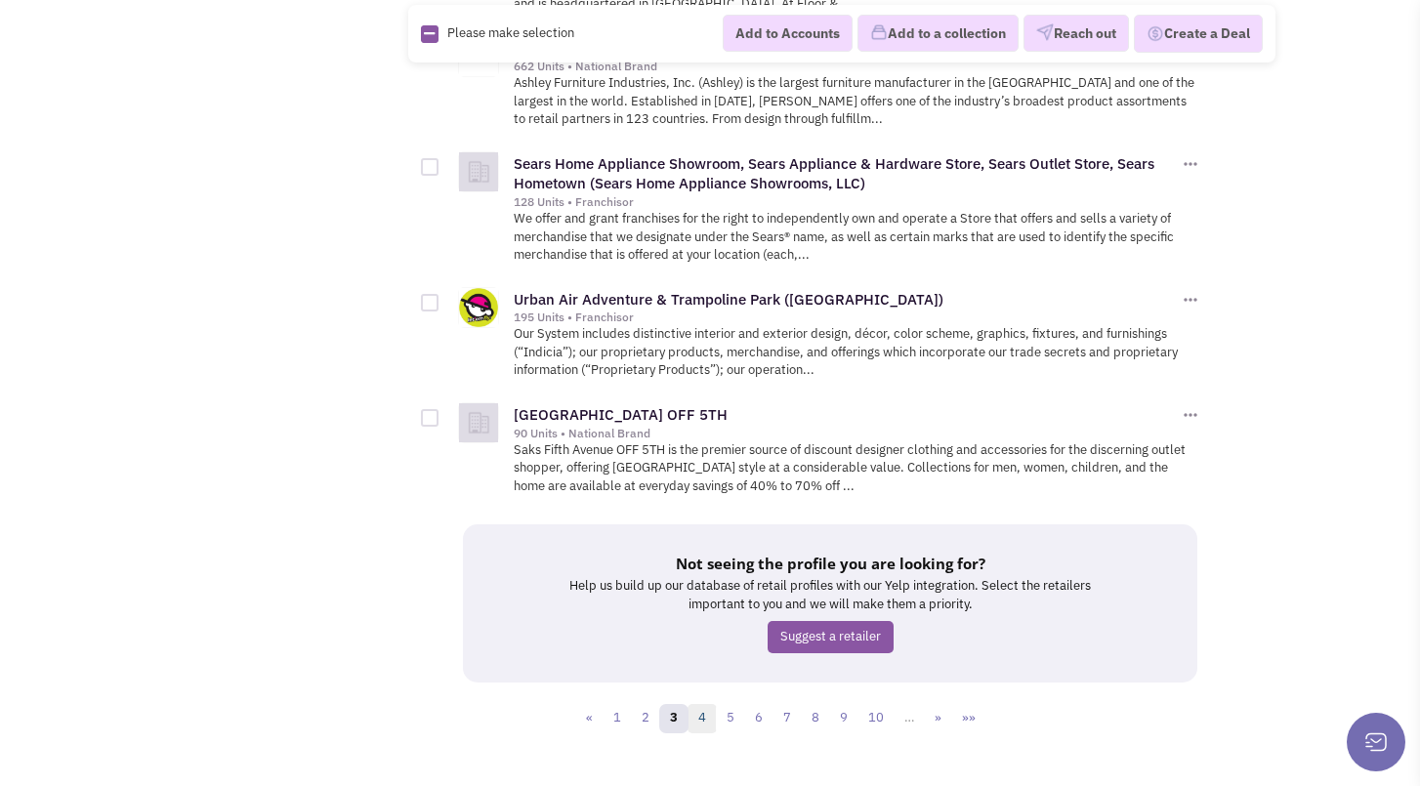
click at [707, 704] on link "4" at bounding box center [702, 718] width 29 height 29
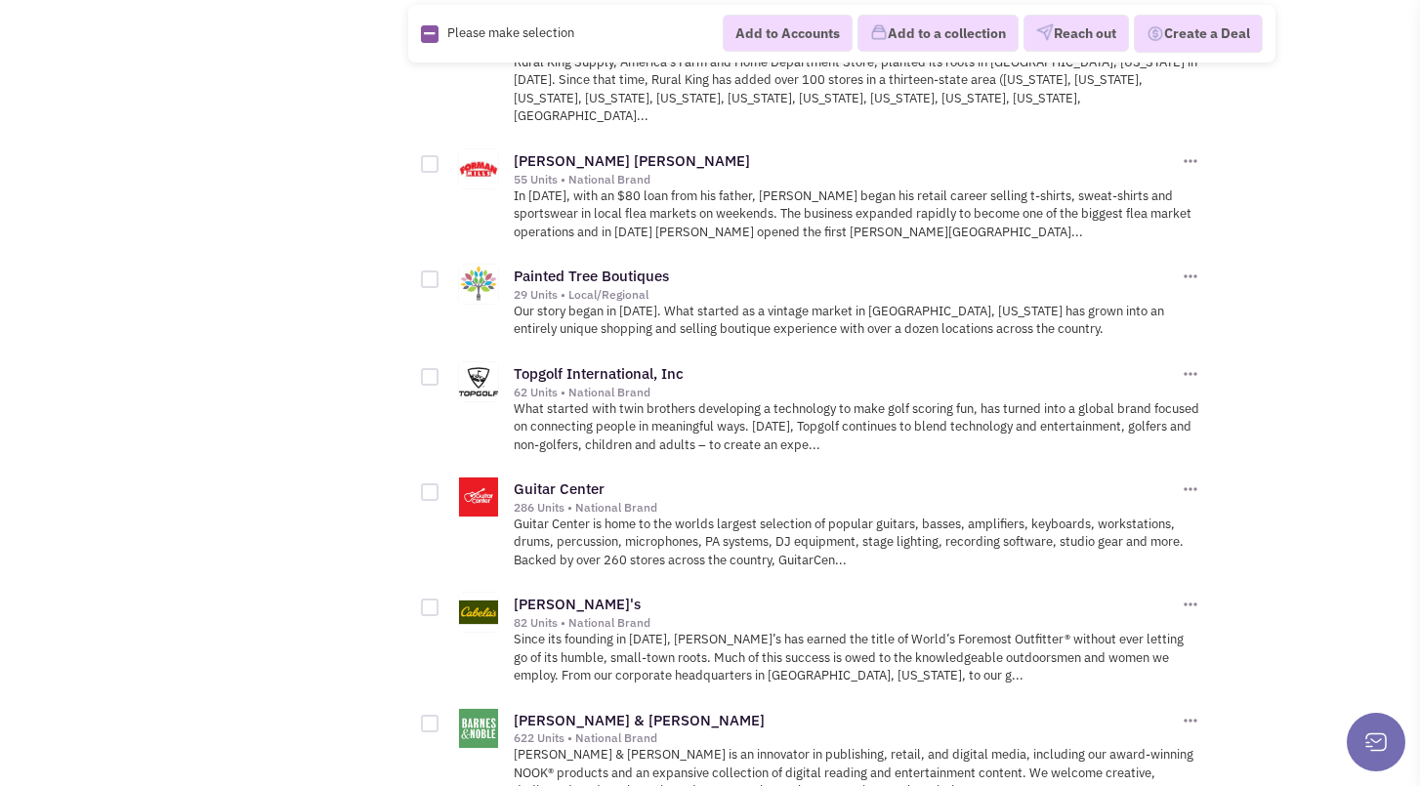
scroll to position [2344, 0]
